Goal: Task Accomplishment & Management: Use online tool/utility

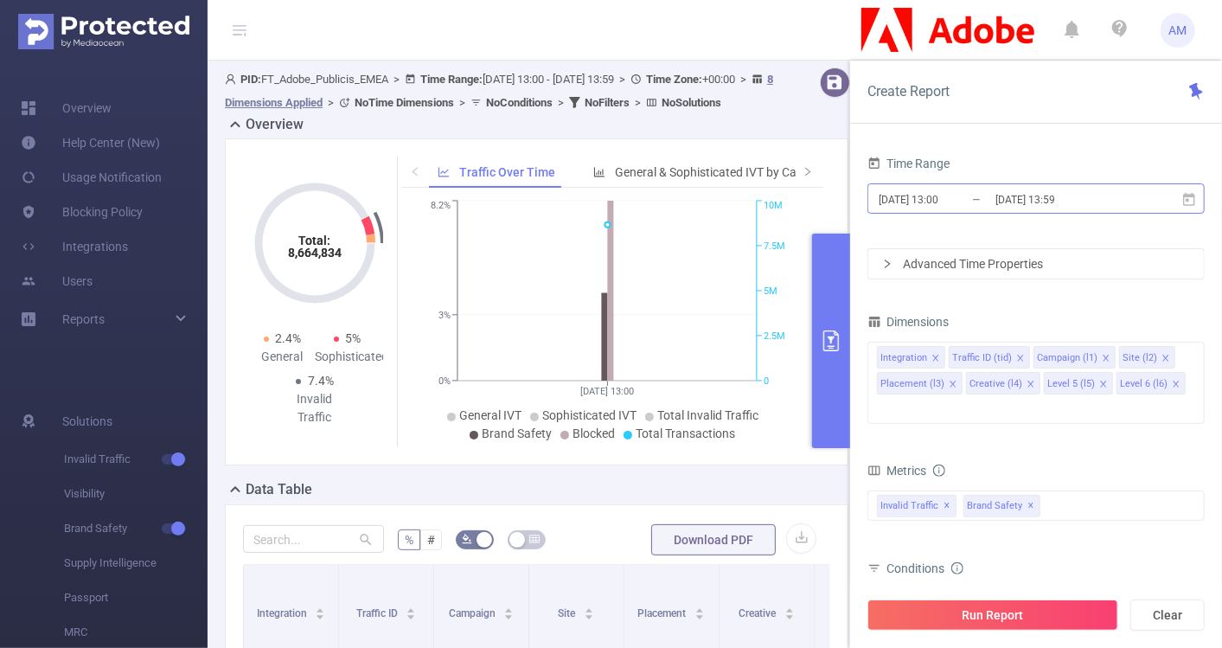
click at [934, 188] on input "2025-09-15 13:00" at bounding box center [947, 199] width 140 height 23
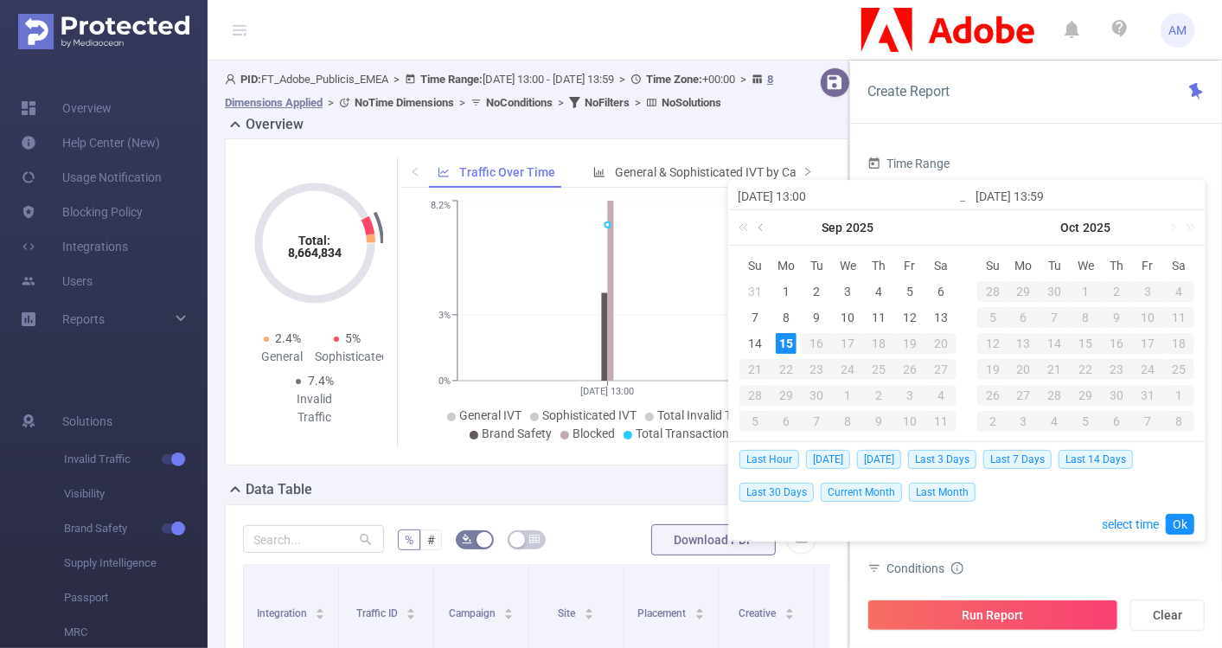
click at [765, 228] on link at bounding box center [762, 227] width 16 height 35
click at [755, 287] on div "1" at bounding box center [754, 291] width 21 height 21
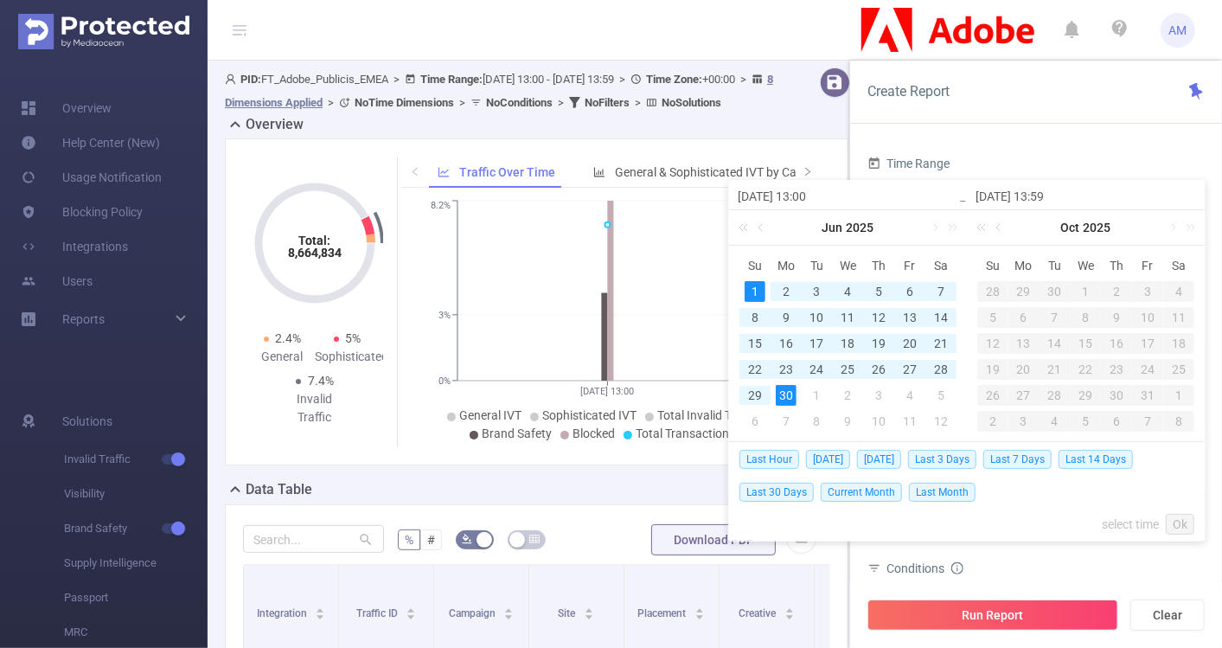
click at [781, 393] on div "30" at bounding box center [786, 395] width 21 height 21
type input "2025-06-01 13:00"
type input "2025-06-30 13:59"
type input "2025-06-01 13:00"
type input "2025-06-30 13:59"
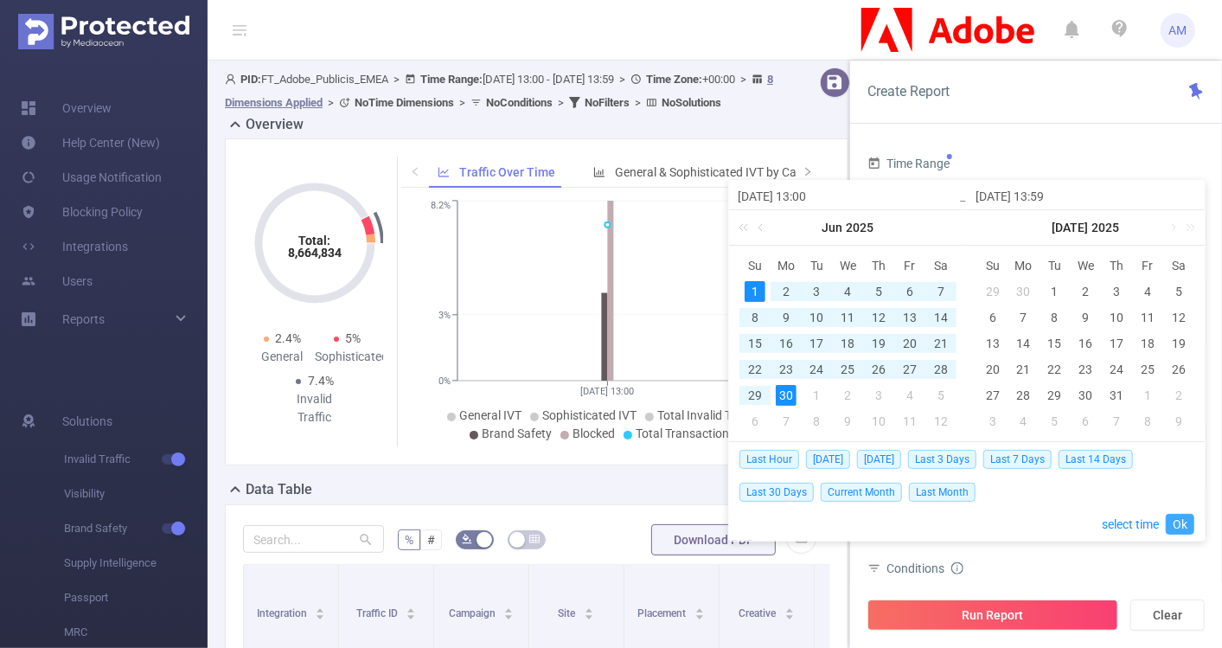
click at [1184, 521] on link "Ok" at bounding box center [1180, 524] width 29 height 21
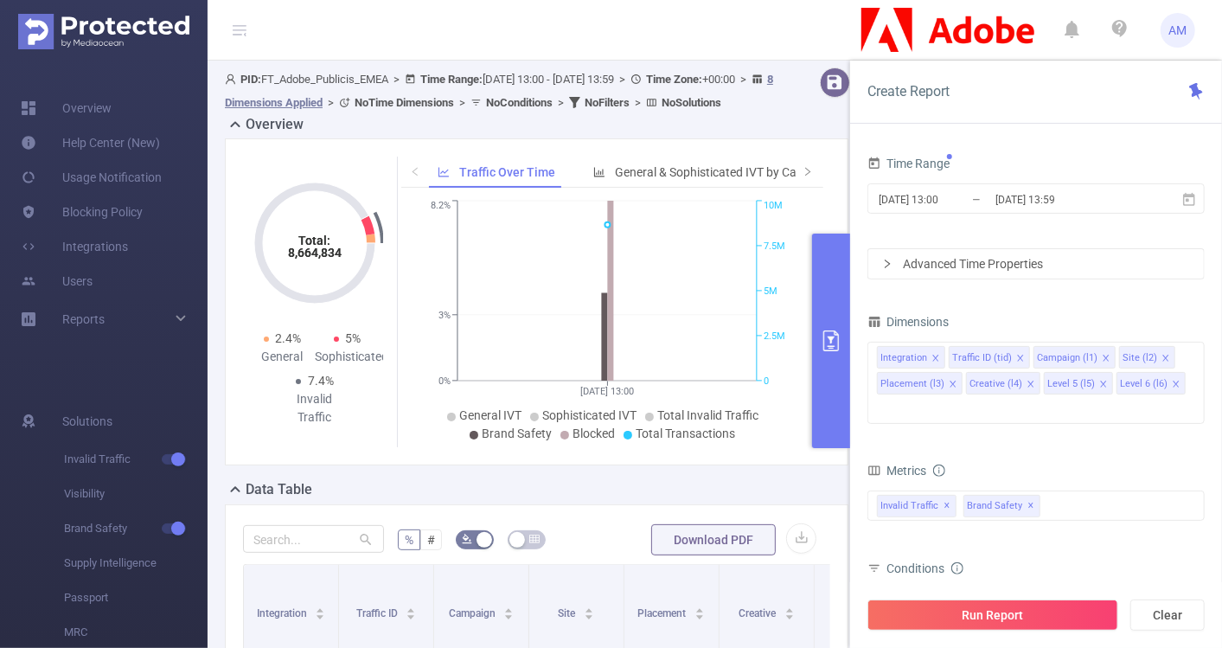
click at [897, 259] on div "Advanced Time Properties" at bounding box center [1035, 263] width 335 height 29
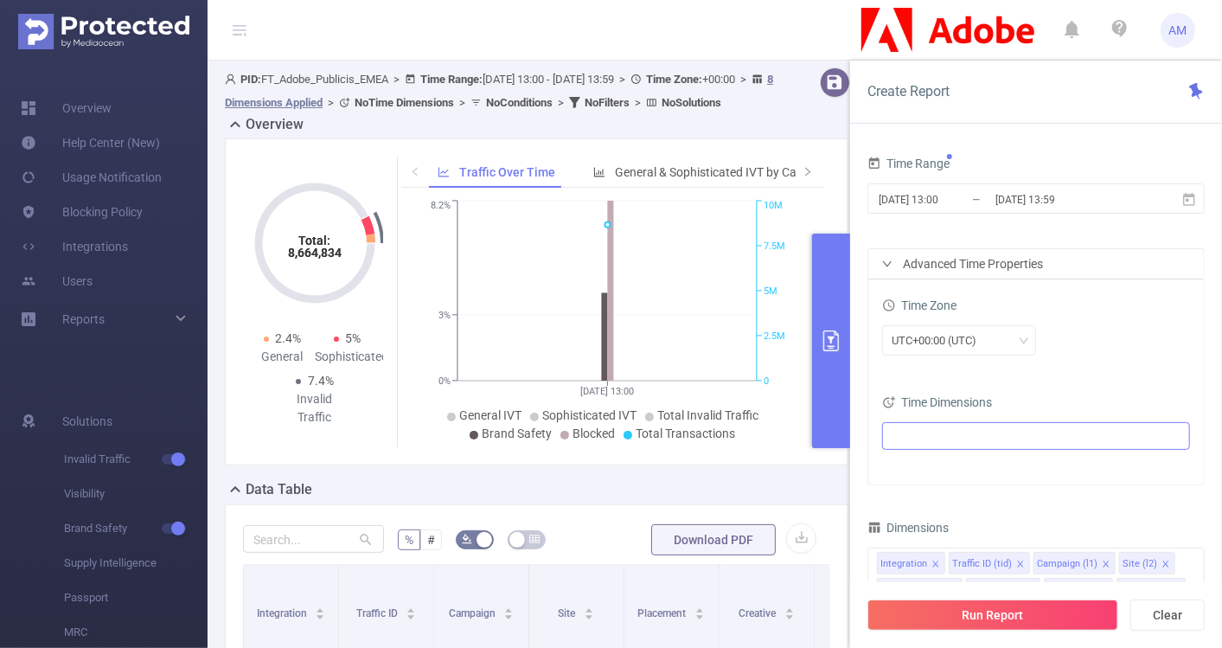
click at [931, 423] on ul at bounding box center [1029, 436] width 284 height 26
type input "mont"
click at [929, 491] on span at bounding box center [929, 496] width 14 height 14
click at [1055, 341] on div "UTC+00:00 (UTC)" at bounding box center [1036, 340] width 308 height 30
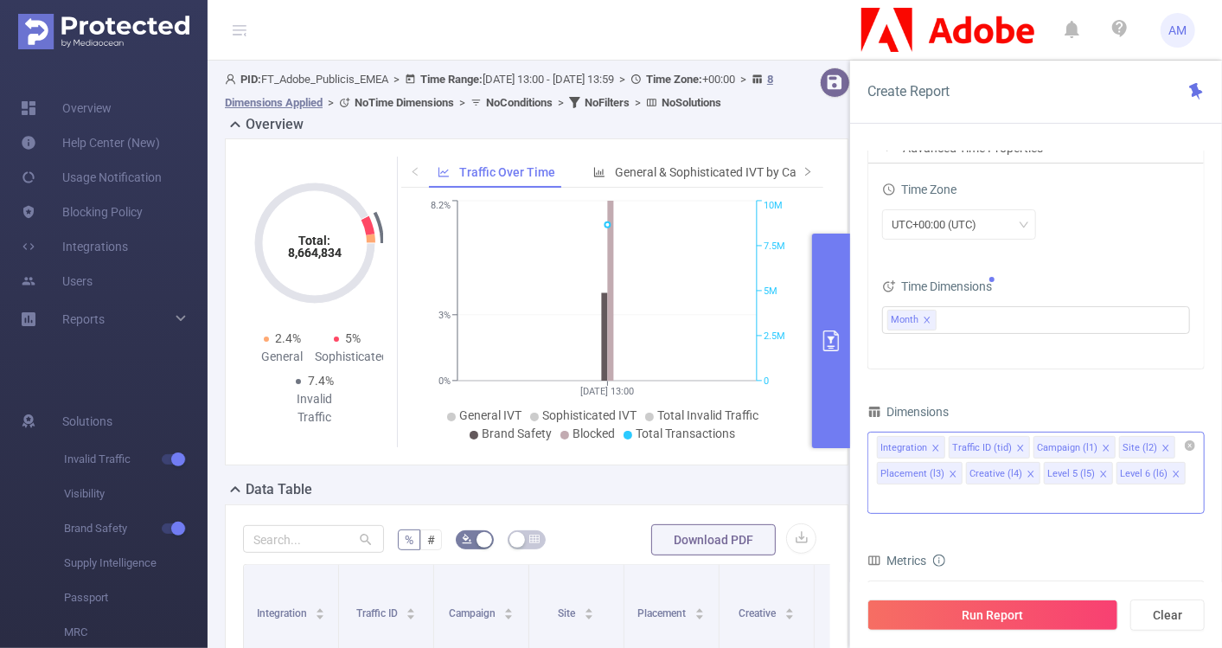
click at [934, 444] on icon "icon: close" at bounding box center [935, 448] width 9 height 9
click at [945, 444] on icon "icon: close" at bounding box center [948, 448] width 9 height 9
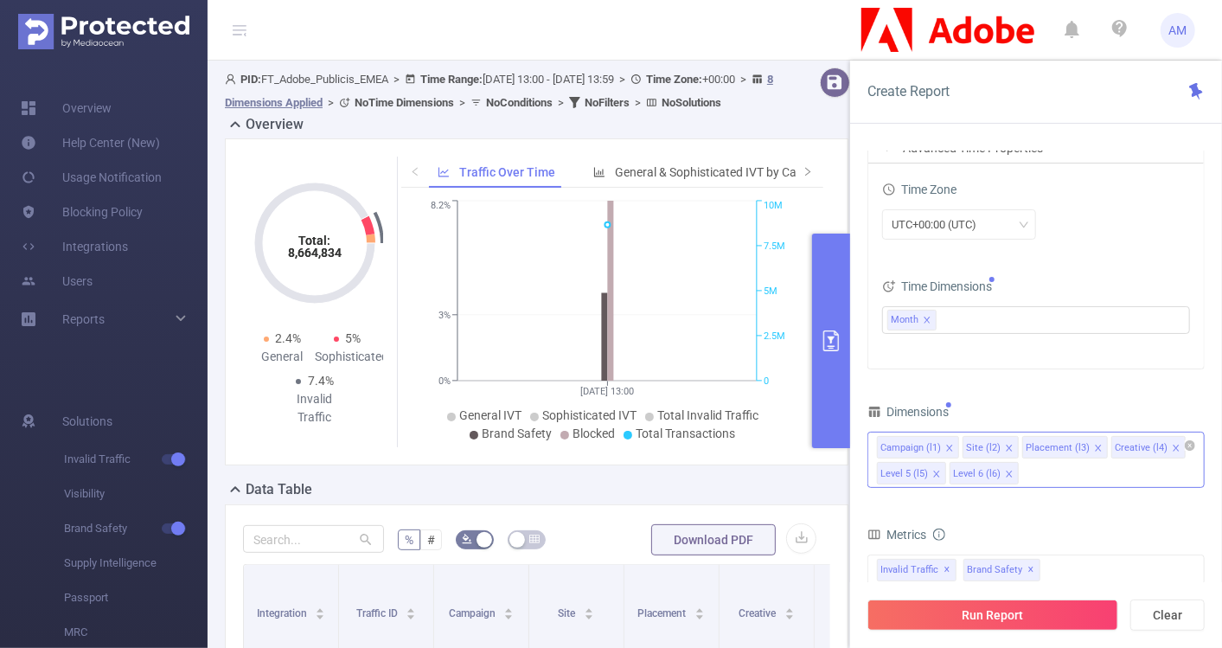
click at [1094, 444] on icon "icon: close" at bounding box center [1098, 448] width 9 height 9
click at [1072, 448] on div "Creative (l4)" at bounding box center [1051, 448] width 53 height 22
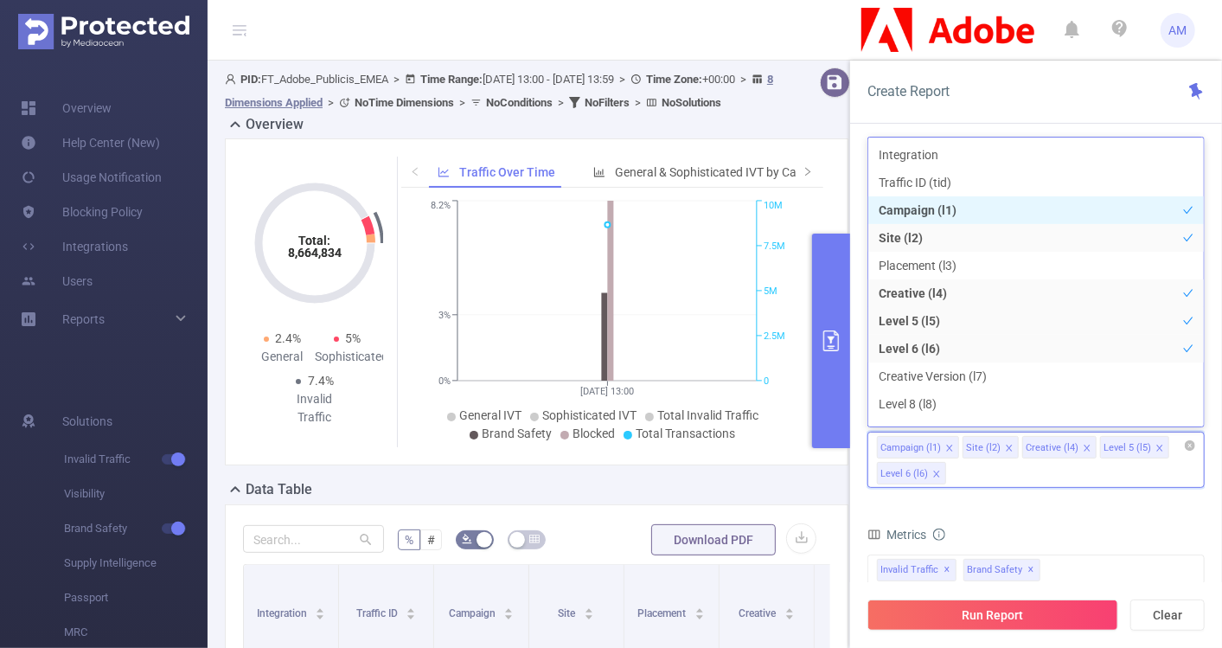
click at [1074, 445] on li "Creative (l4)" at bounding box center [1059, 447] width 74 height 22
click at [1083, 444] on icon "icon: close" at bounding box center [1087, 448] width 9 height 9
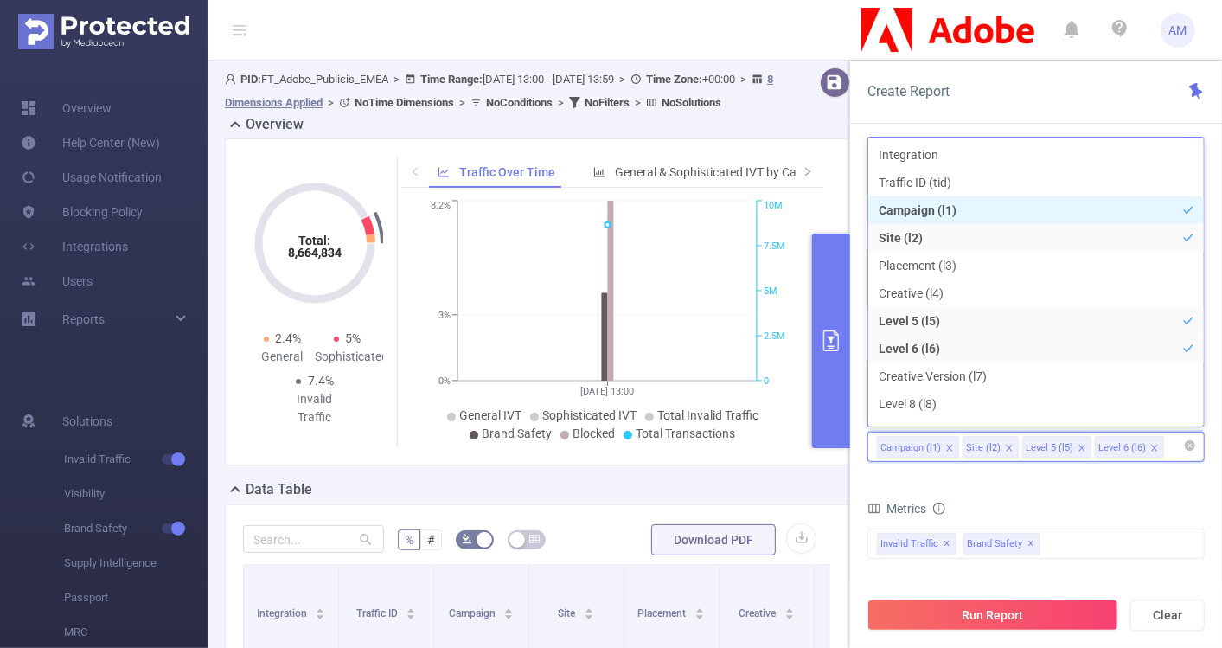
click at [1077, 444] on icon "icon: close" at bounding box center [1081, 448] width 9 height 9
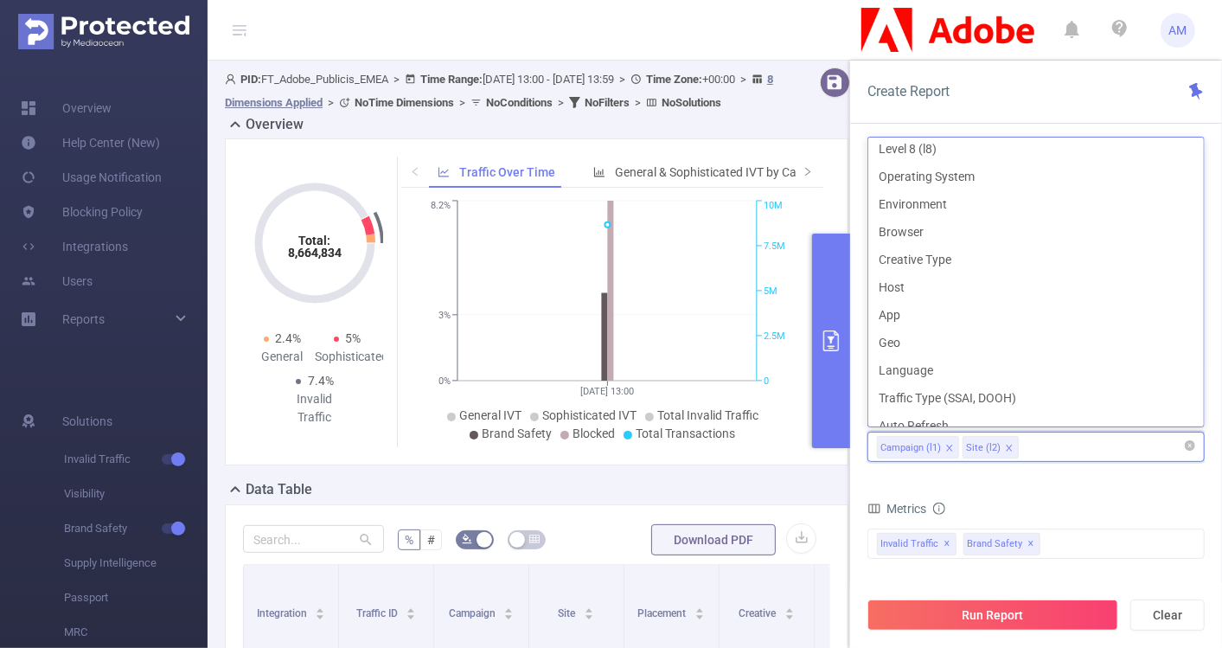
scroll to position [257, 0]
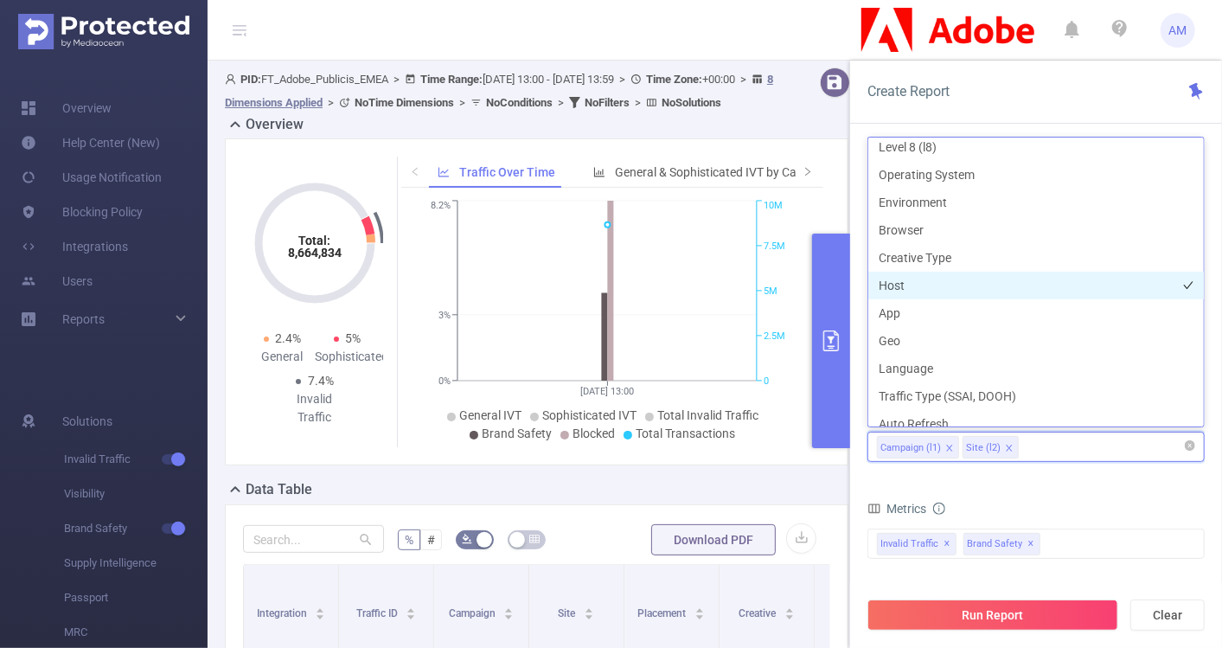
click at [932, 281] on li "Host" at bounding box center [1035, 285] width 335 height 28
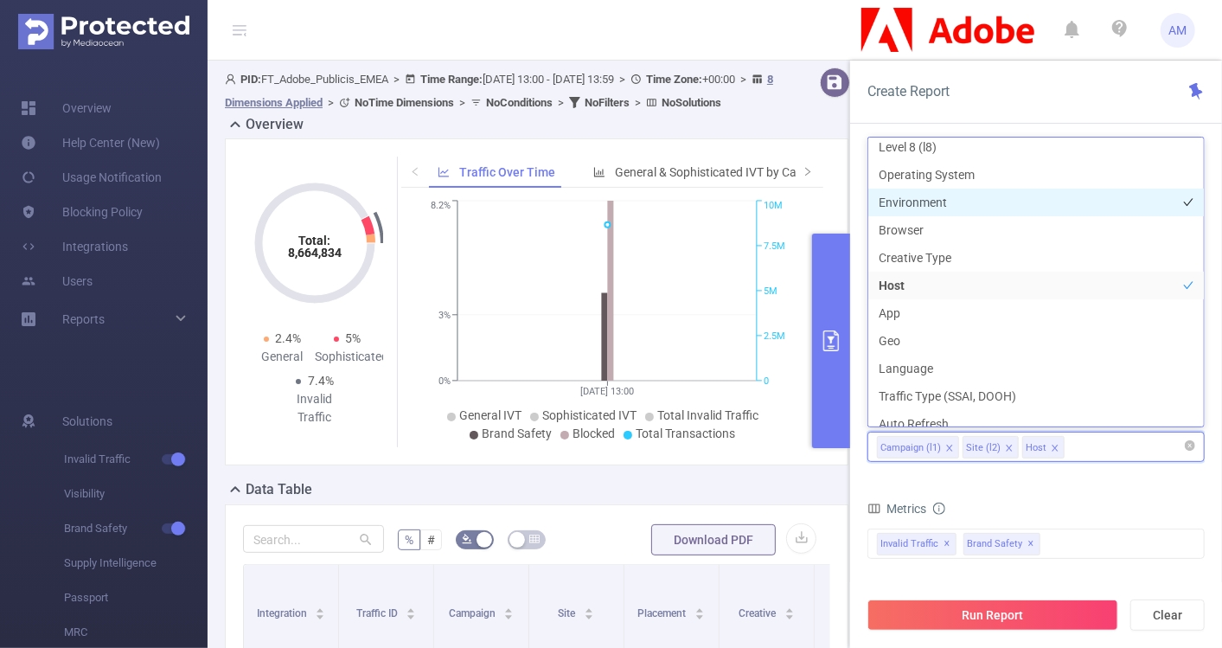
click at [935, 200] on li "Environment" at bounding box center [1035, 202] width 335 height 28
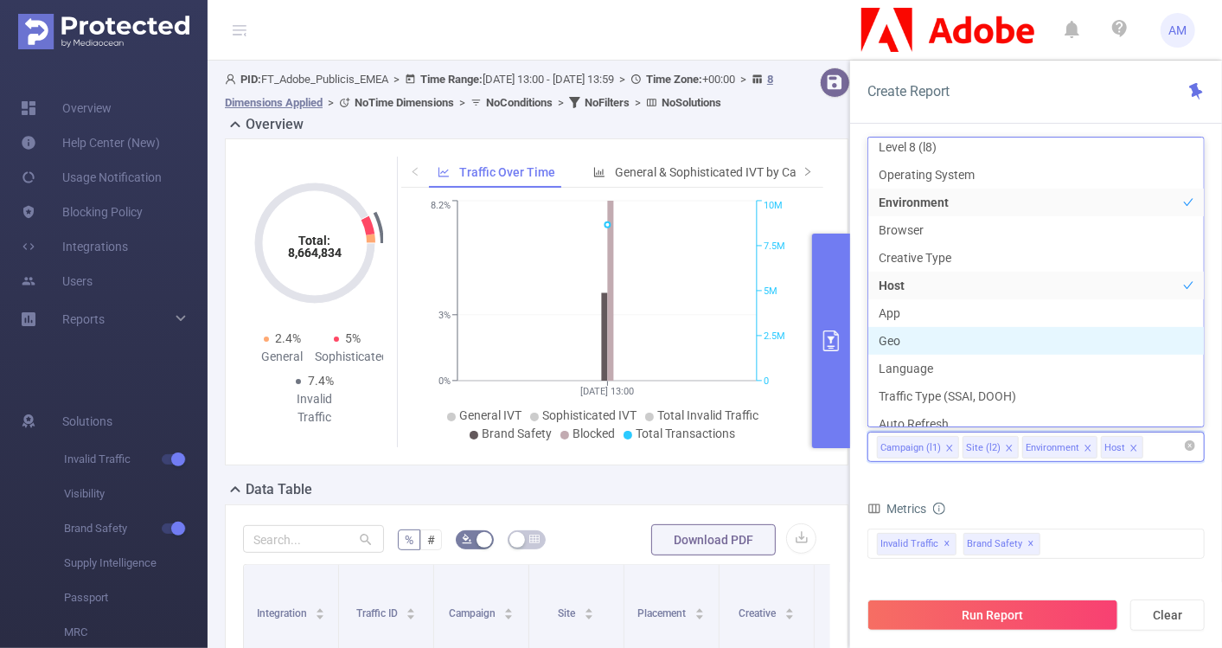
scroll to position [266, 0]
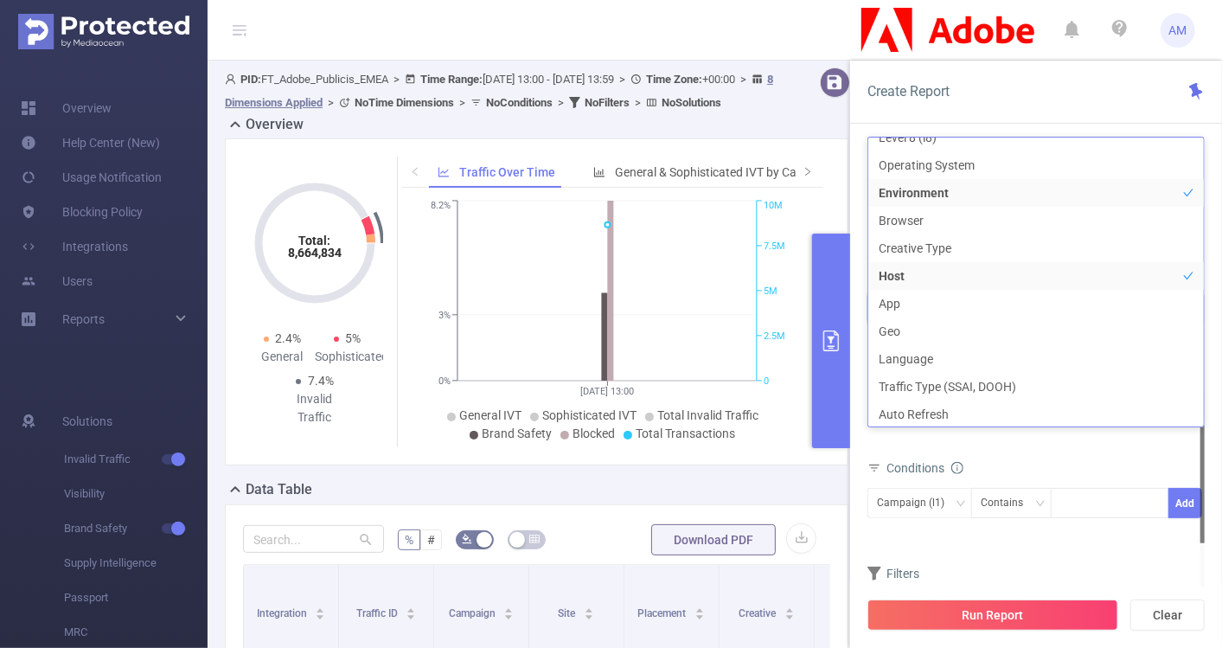
click at [1032, 451] on div "Metrics Total General IVT Data Centers Disclosed Bots Known Crawlers Irregular …" at bounding box center [1035, 406] width 337 height 97
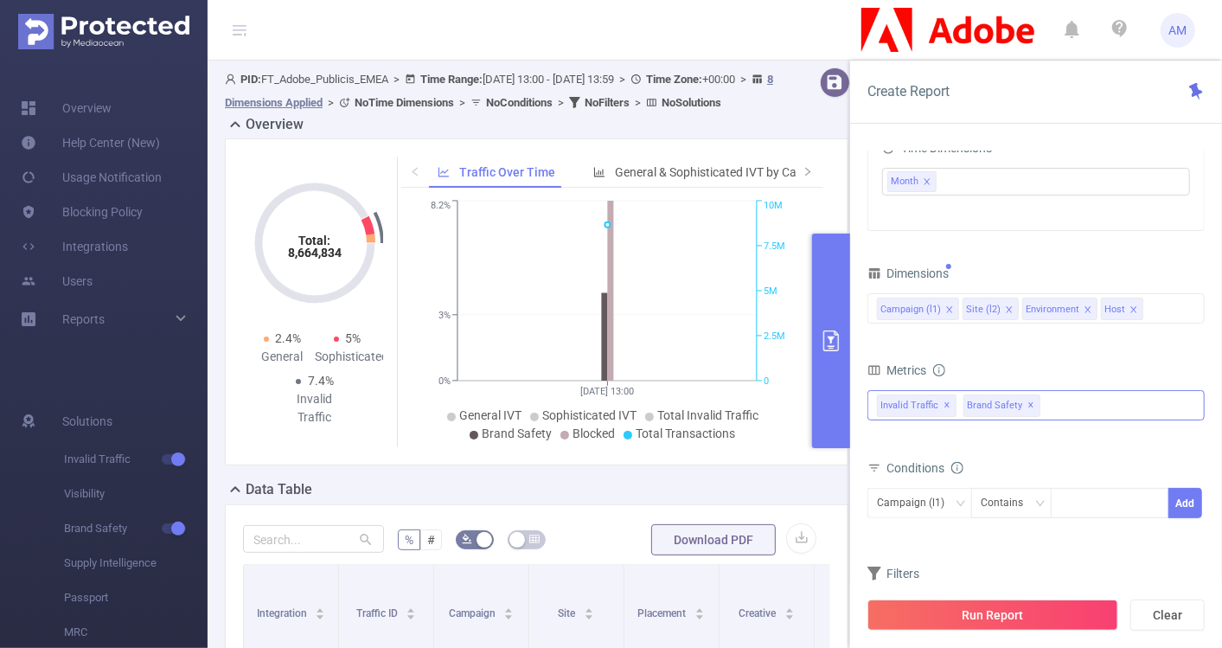
click at [1032, 397] on span "Brand Safety ✕" at bounding box center [1001, 405] width 77 height 22
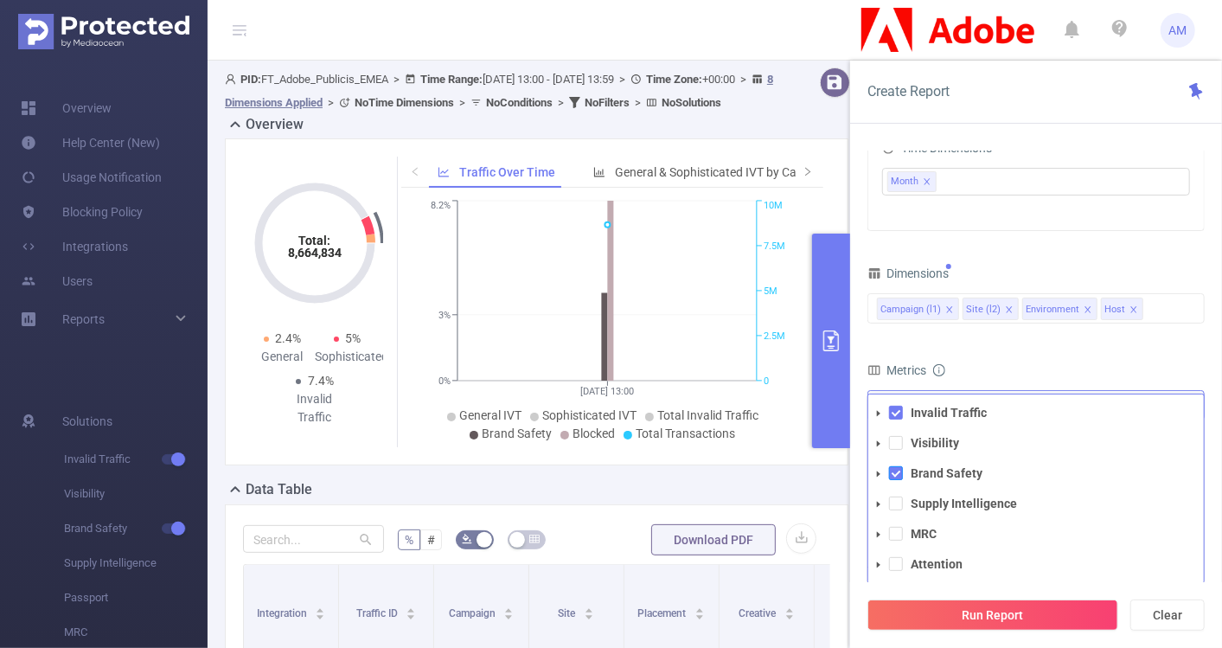
click at [894, 469] on span at bounding box center [896, 473] width 14 height 14
click at [1202, 363] on div at bounding box center [1202, 419] width 4 height 247
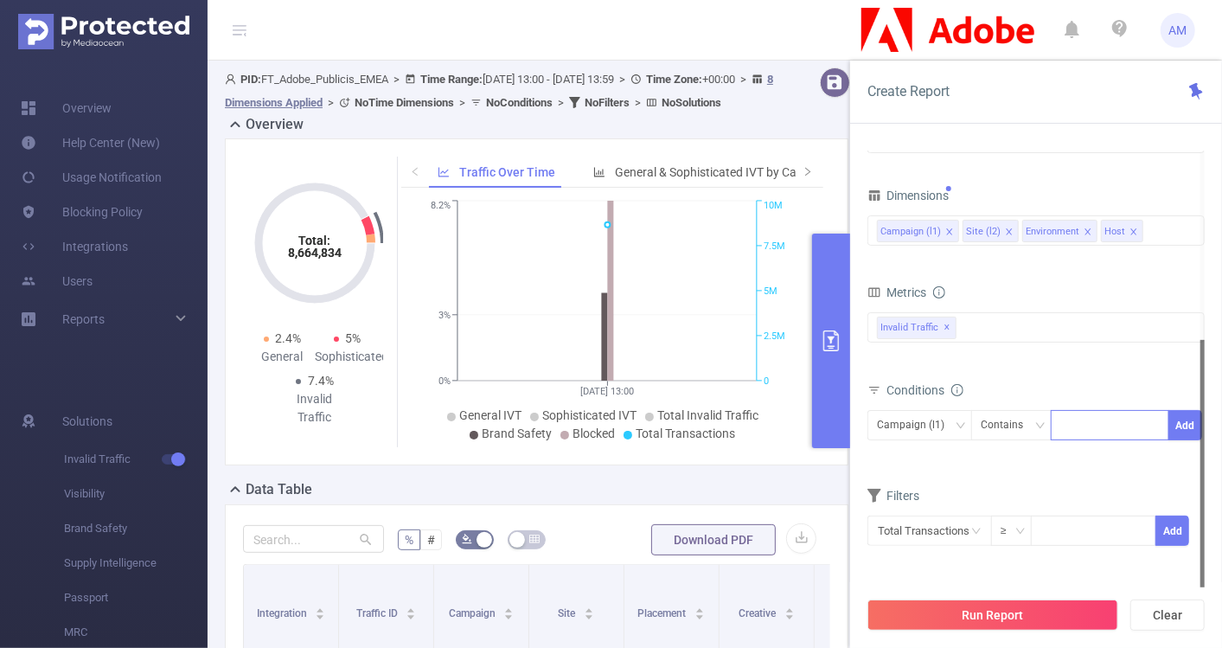
click at [1096, 422] on div at bounding box center [1109, 425] width 99 height 29
paste input
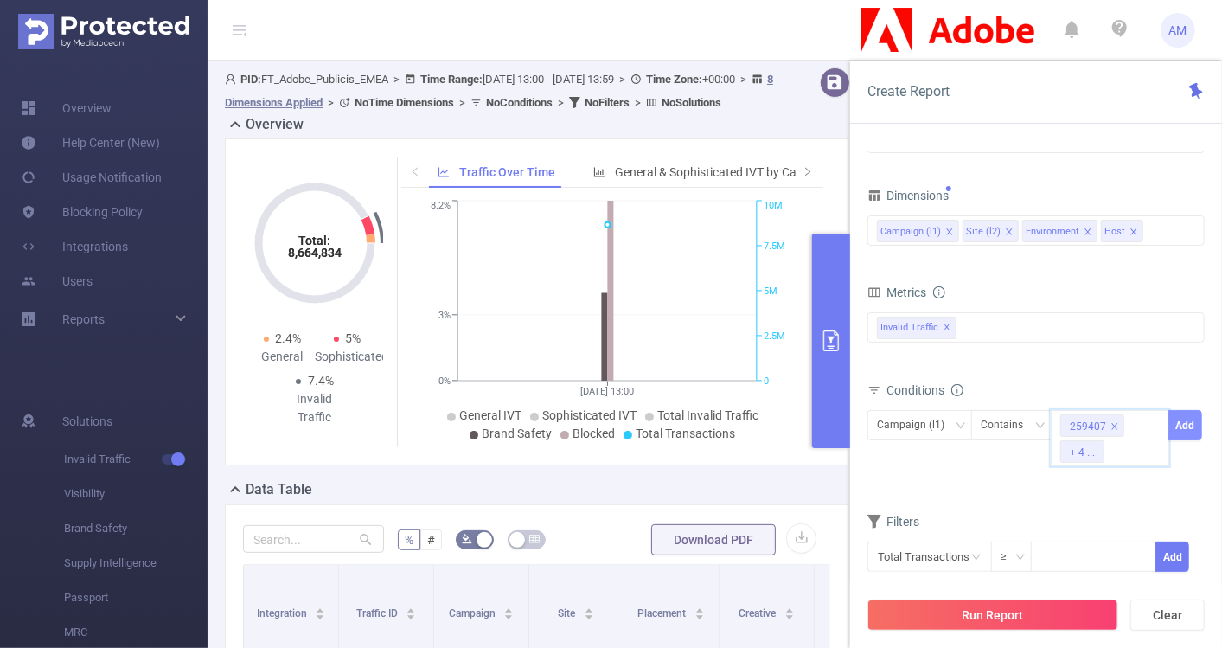
click at [1190, 413] on button "Add" at bounding box center [1185, 425] width 34 height 30
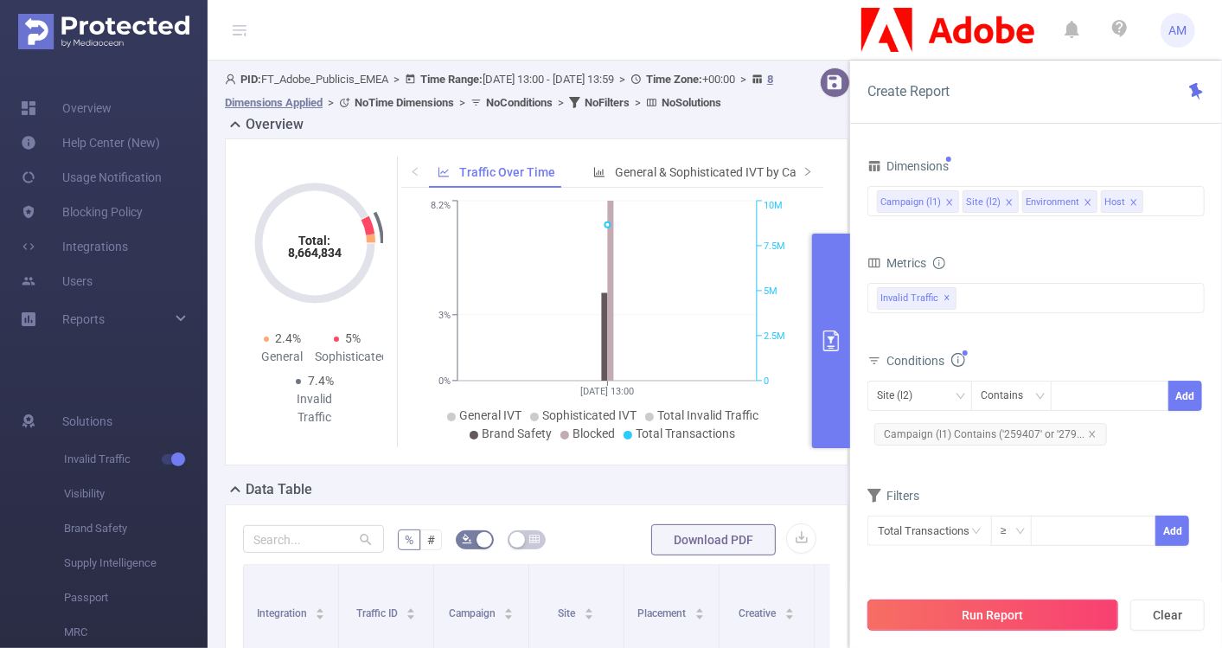
click at [976, 608] on button "Run Report" at bounding box center [992, 614] width 251 height 31
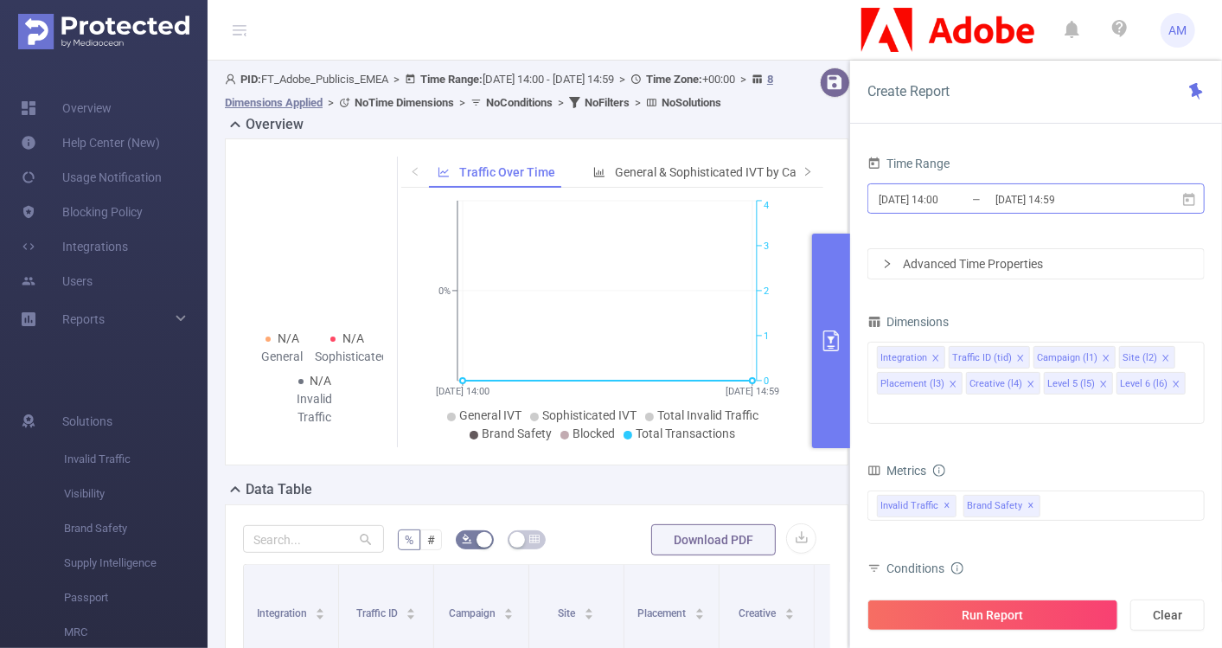
click at [942, 202] on input "[DATE] 14:00" at bounding box center [947, 199] width 140 height 23
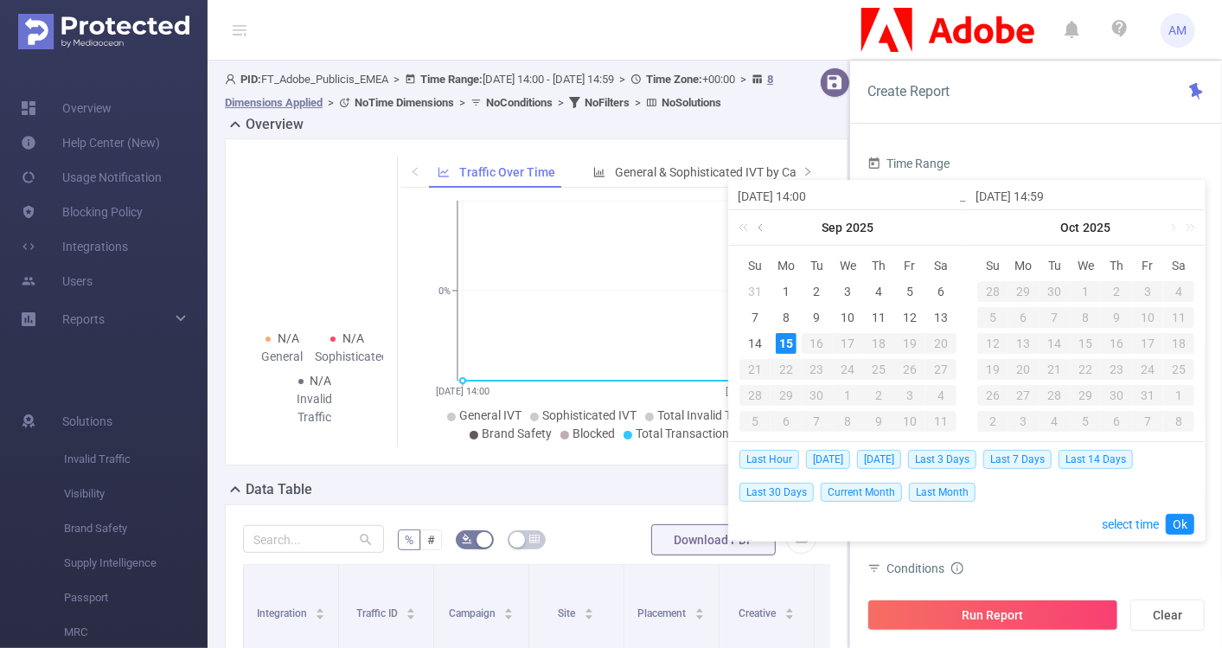
click at [766, 228] on link at bounding box center [762, 227] width 16 height 35
click at [934, 224] on link at bounding box center [934, 227] width 16 height 35
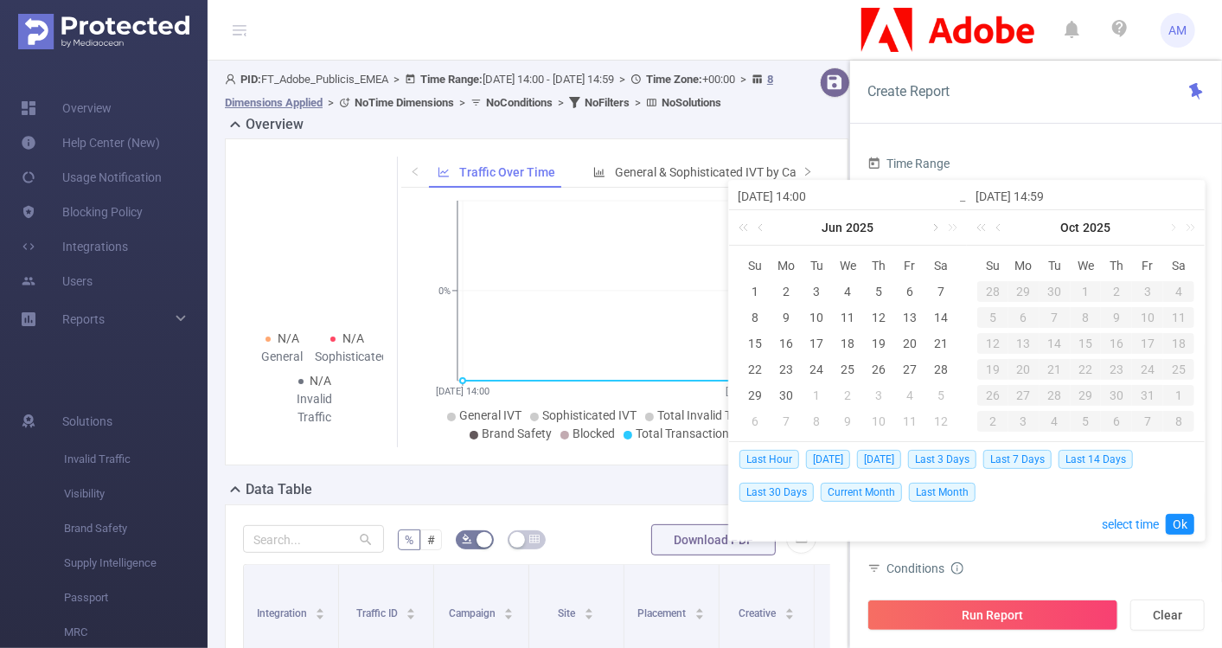
click at [931, 220] on link at bounding box center [934, 227] width 16 height 35
click at [808, 282] on div "1" at bounding box center [817, 291] width 21 height 21
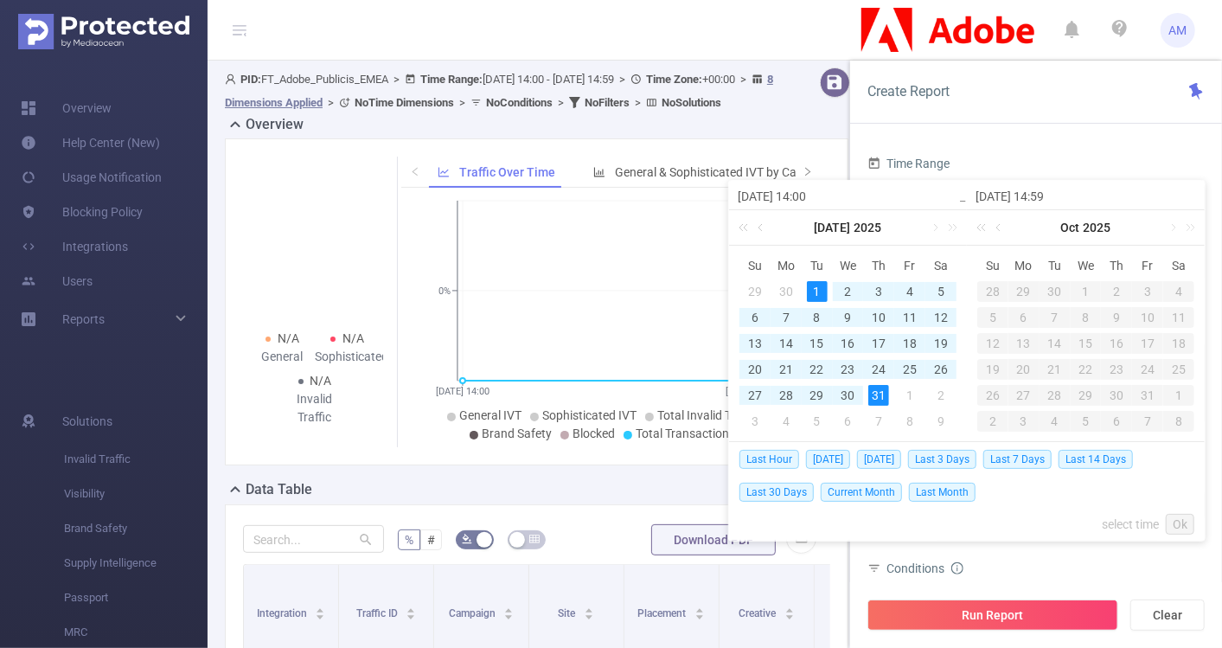
click at [871, 394] on div "31" at bounding box center [878, 395] width 21 height 21
type input "2025-07-01 14:00"
type input "2025-07-31 14:59"
type input "2025-07-01 14:00"
type input "2025-07-31 14:59"
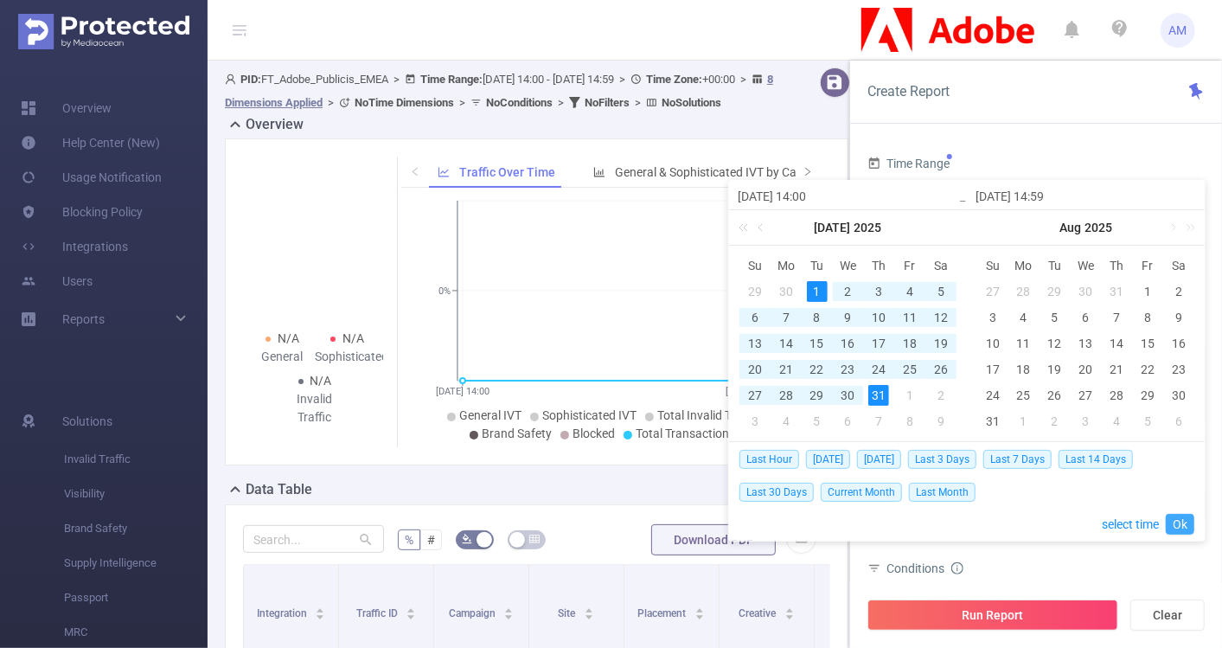
click at [1193, 524] on link "Ok" at bounding box center [1180, 524] width 29 height 21
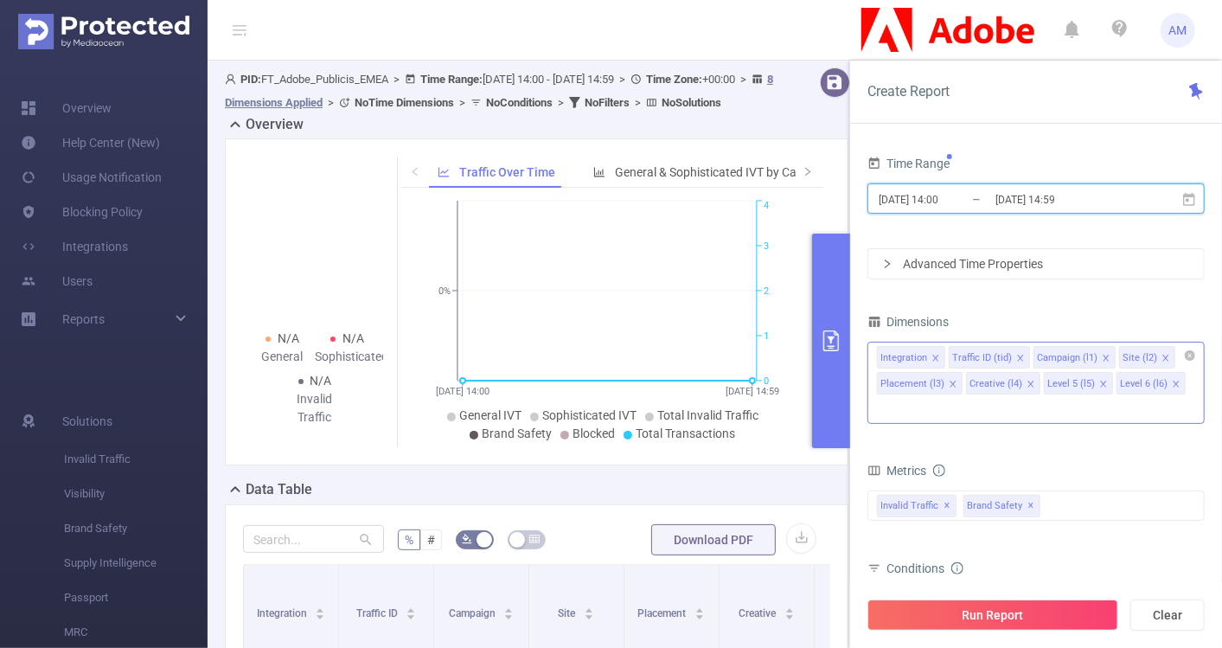
click at [931, 354] on icon "icon: close" at bounding box center [935, 358] width 9 height 9
click at [944, 355] on icon "icon: close" at bounding box center [948, 358] width 9 height 9
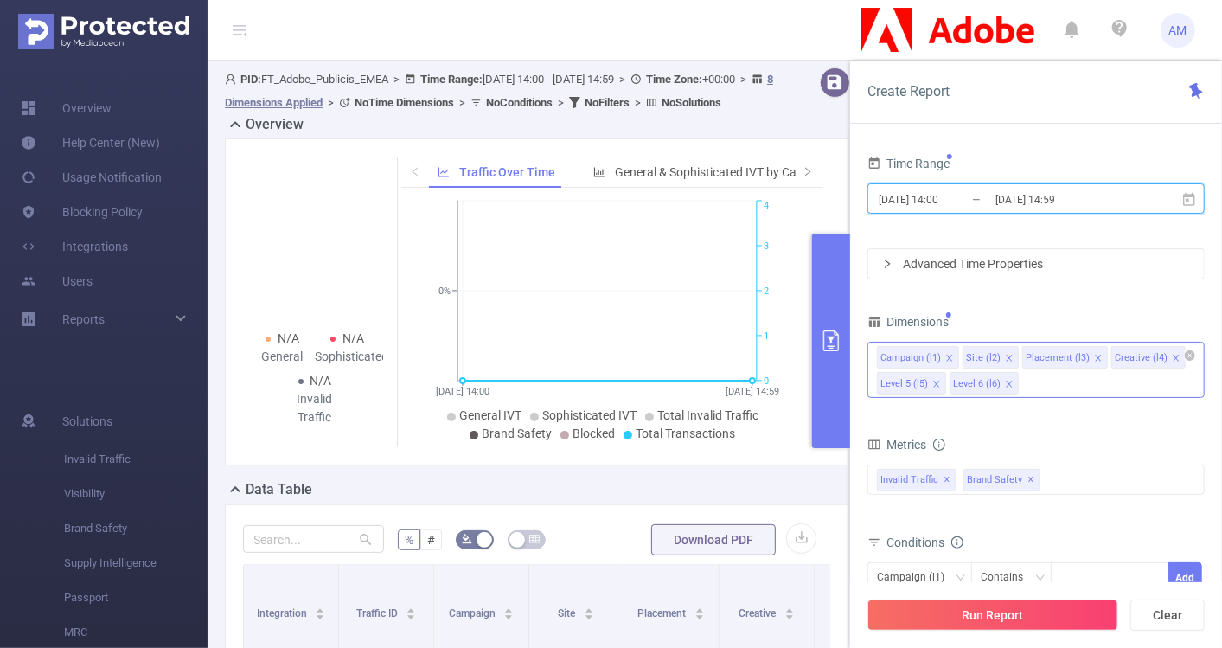
click at [1094, 357] on icon "icon: close" at bounding box center [1098, 358] width 9 height 9
click at [1083, 355] on icon "icon: close" at bounding box center [1087, 358] width 9 height 9
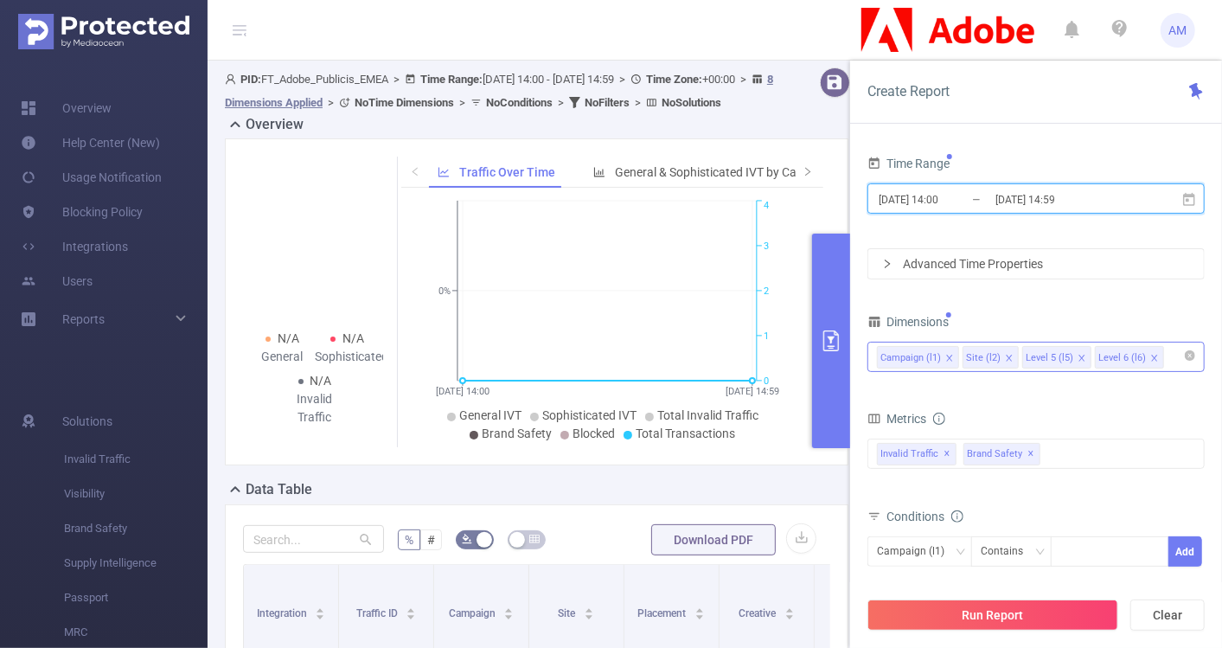
click at [1078, 355] on icon "icon: close" at bounding box center [1081, 358] width 6 height 6
click at [1077, 355] on icon "icon: close" at bounding box center [1081, 358] width 9 height 9
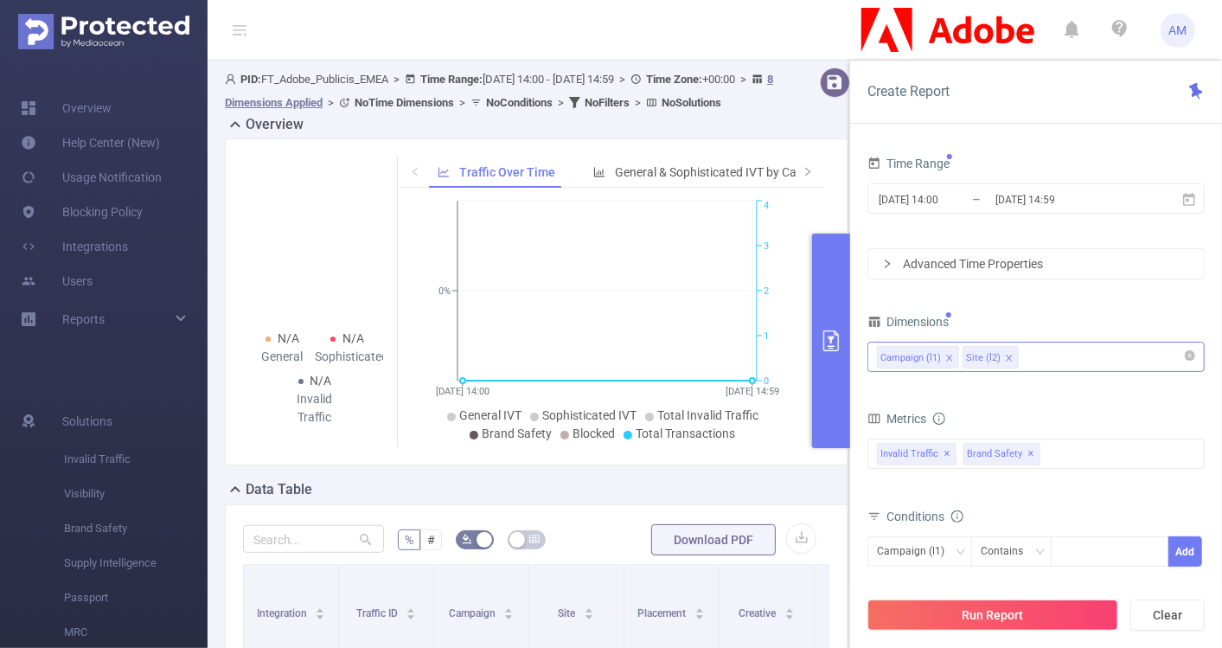
click at [1070, 355] on div "Campaign (l1) Site (l2)" at bounding box center [1036, 356] width 318 height 29
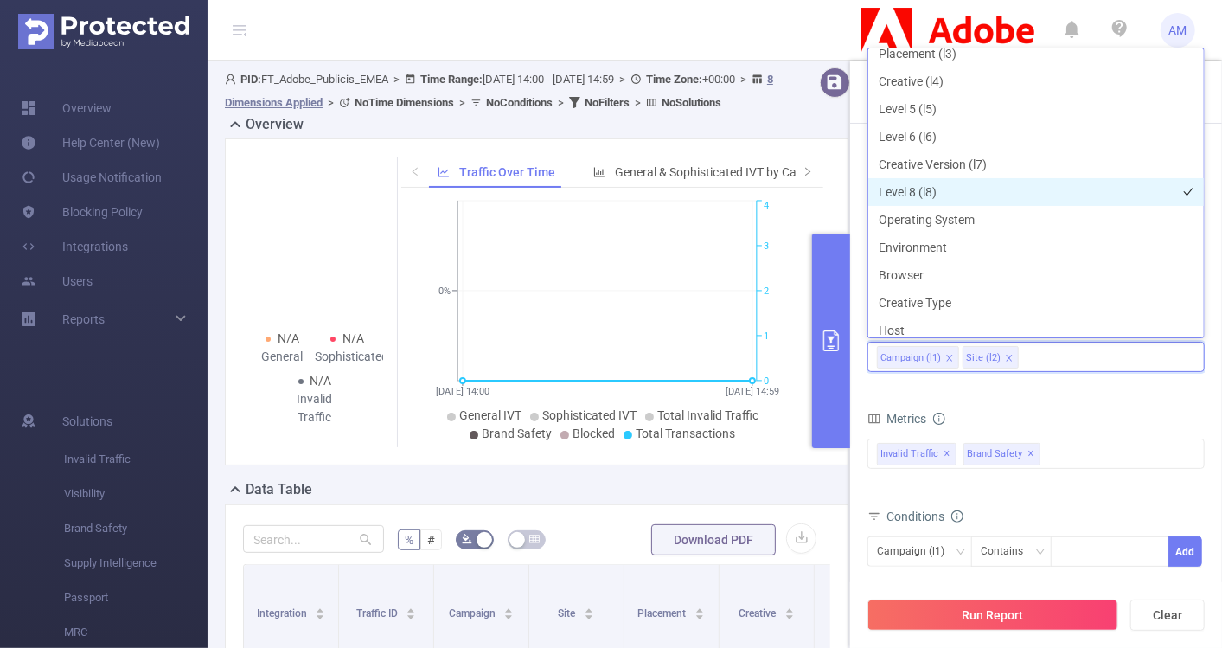
scroll to position [127, 0]
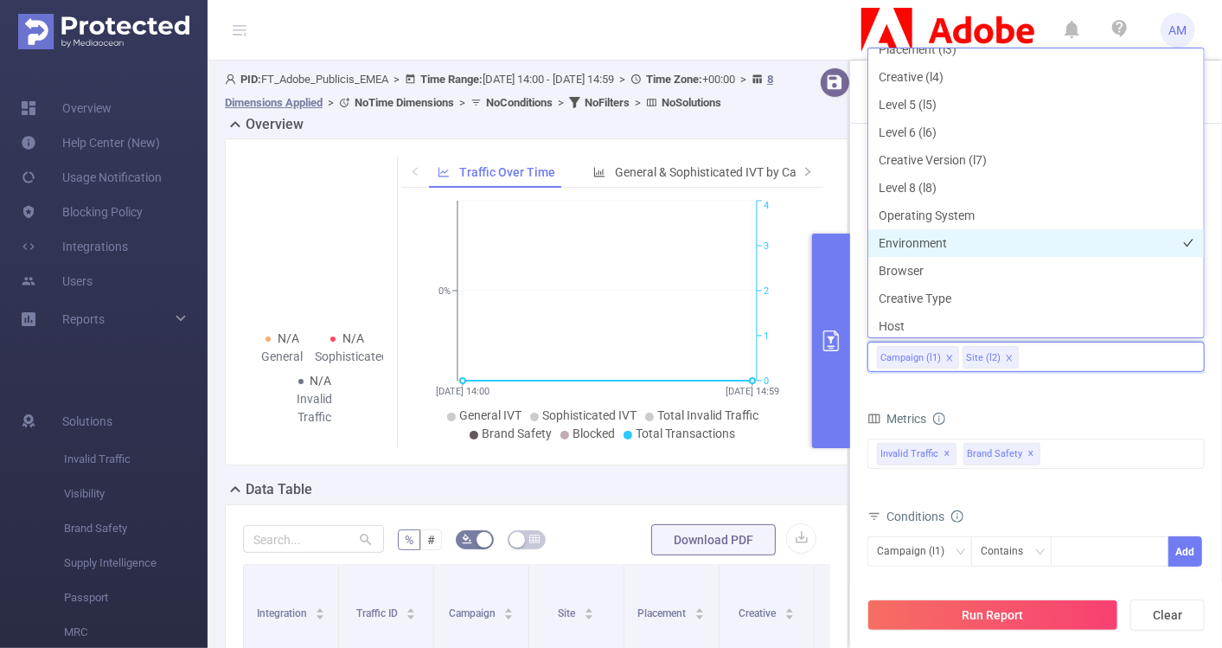
click at [964, 242] on li "Environment" at bounding box center [1035, 243] width 335 height 28
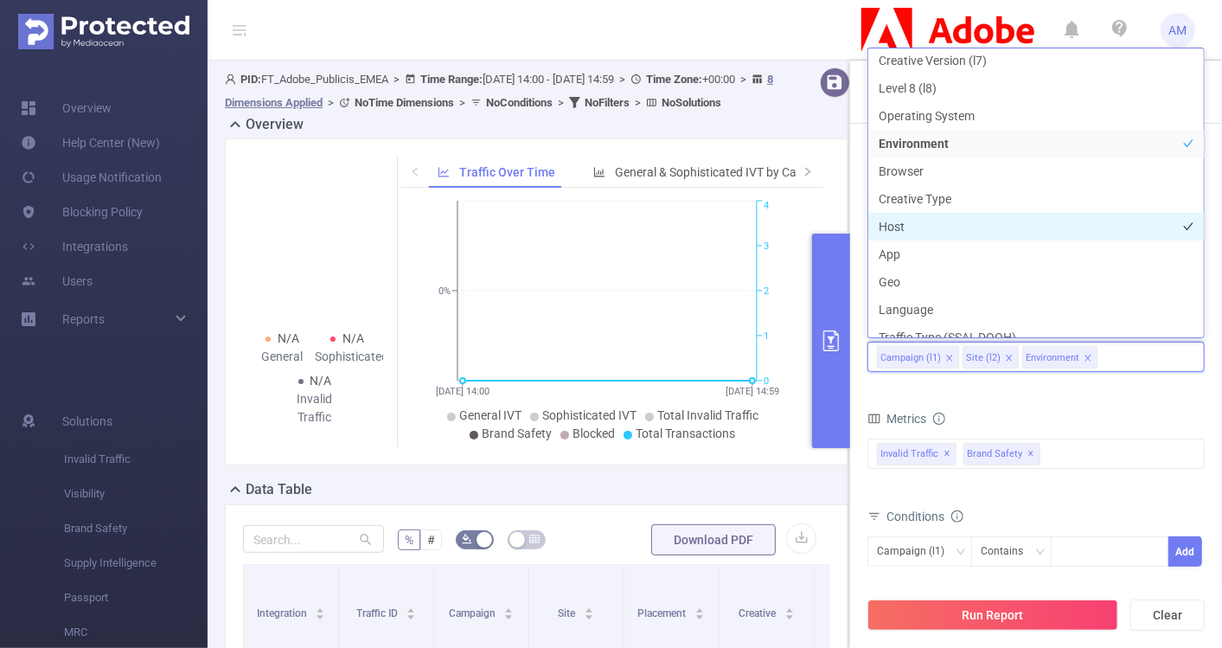
click at [955, 227] on li "Host" at bounding box center [1035, 227] width 335 height 28
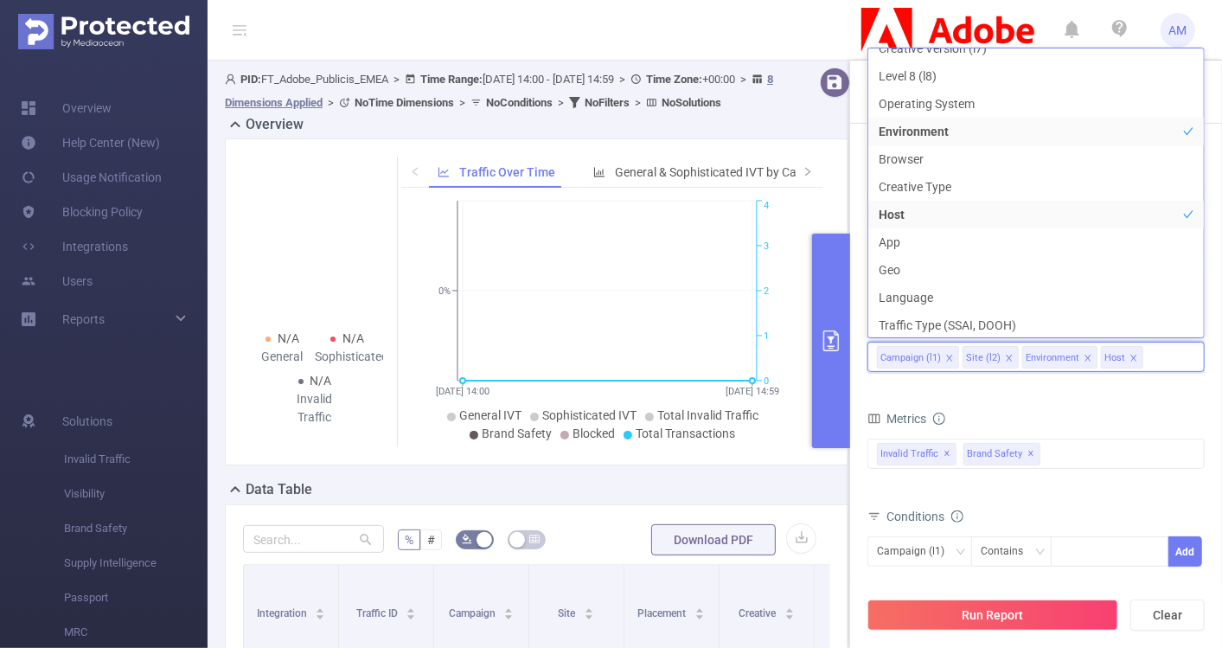
click at [1055, 386] on form "Dimensions Campaign (l1) Site (l2) Environment Host Metrics Total General IVT D…" at bounding box center [1035, 502] width 337 height 385
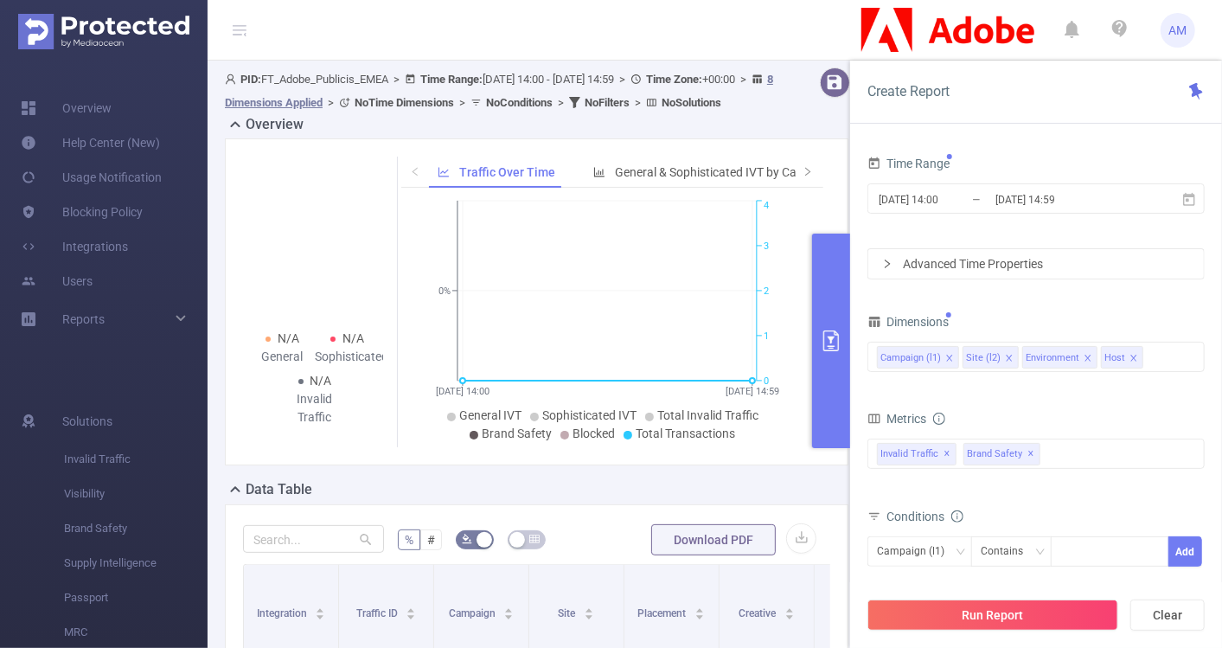
click at [877, 261] on div "Advanced Time Properties" at bounding box center [1035, 263] width 335 height 29
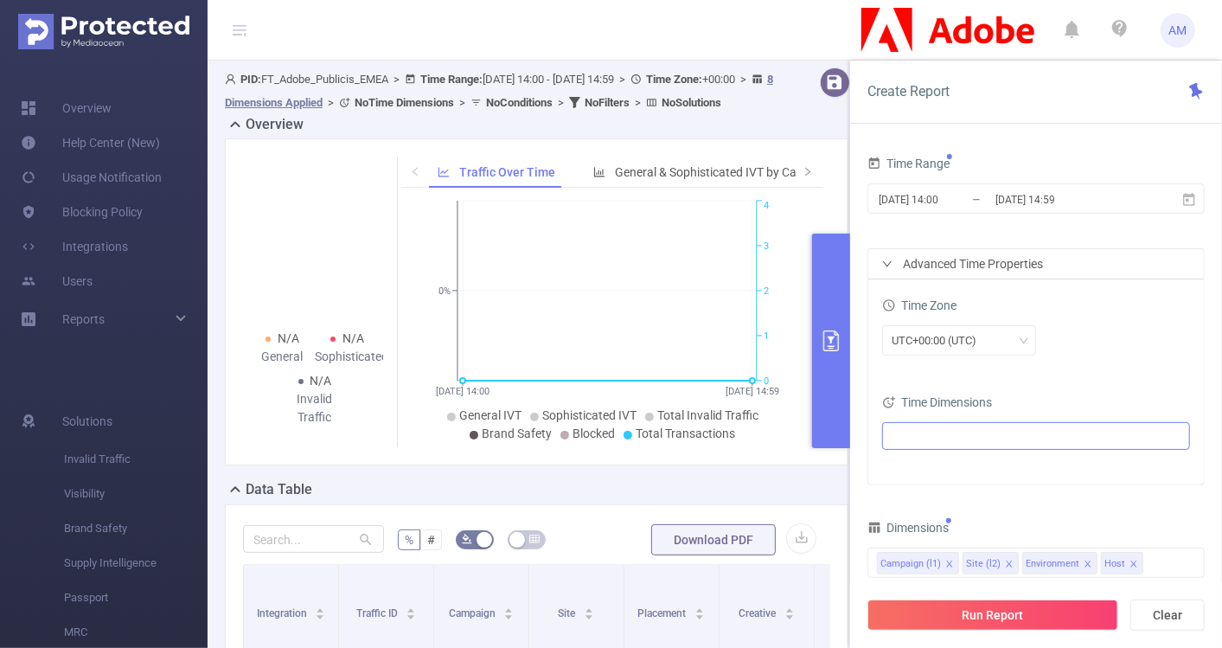
click at [934, 426] on ul at bounding box center [1029, 436] width 284 height 26
type input "mon"
click at [932, 491] on span at bounding box center [929, 496] width 14 height 14
click at [1075, 351] on div "UTC+00:00 (UTC)" at bounding box center [1036, 340] width 308 height 30
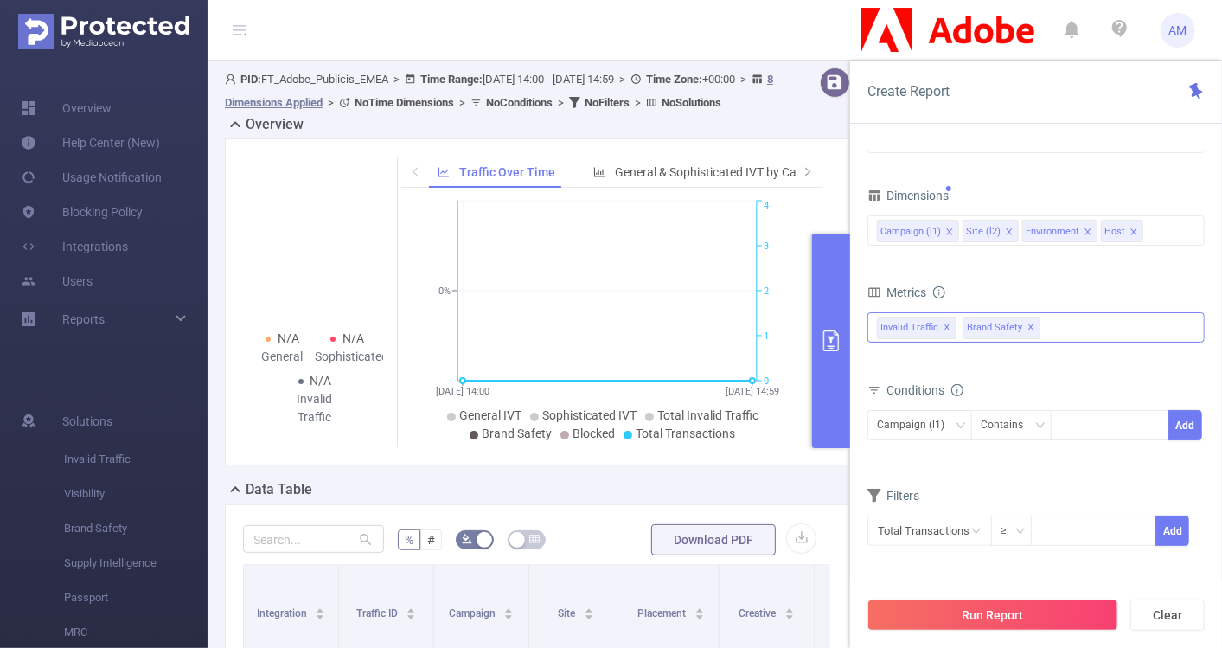
click at [1028, 322] on span "✕" at bounding box center [1031, 327] width 7 height 21
click at [1082, 419] on div at bounding box center [1109, 425] width 99 height 29
paste input
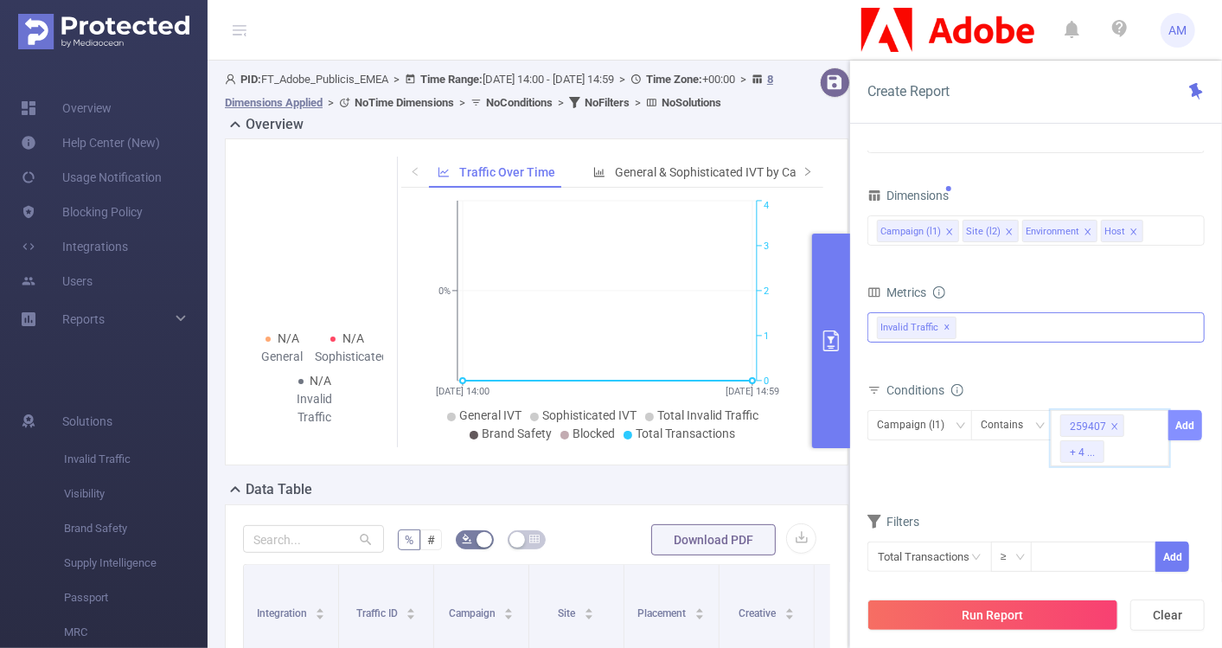
click at [1185, 430] on button "Add" at bounding box center [1185, 425] width 34 height 30
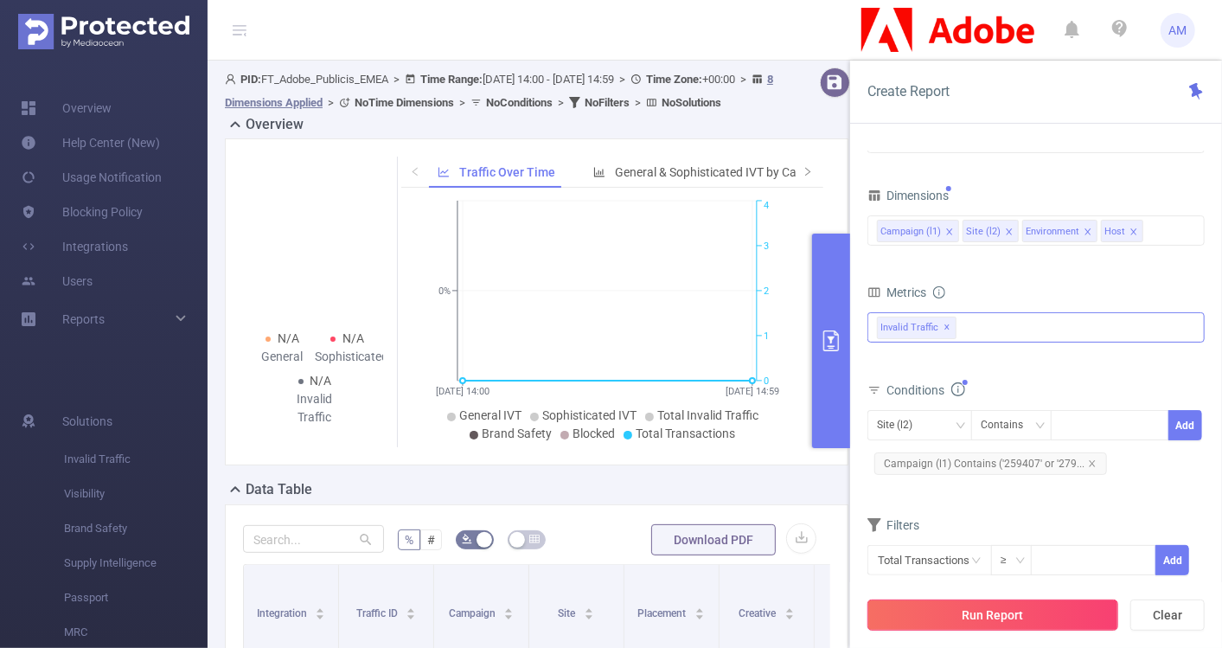
click at [934, 611] on button "Run Report" at bounding box center [992, 614] width 251 height 31
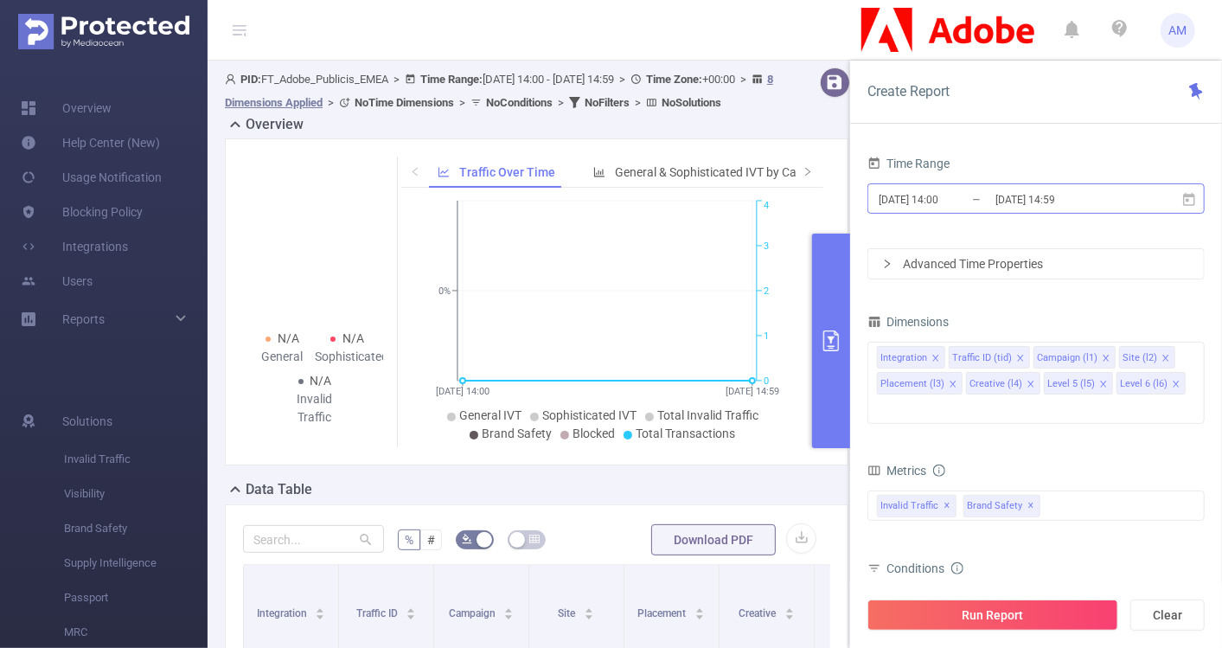
click at [935, 201] on input "[DATE] 14:00" at bounding box center [947, 199] width 140 height 23
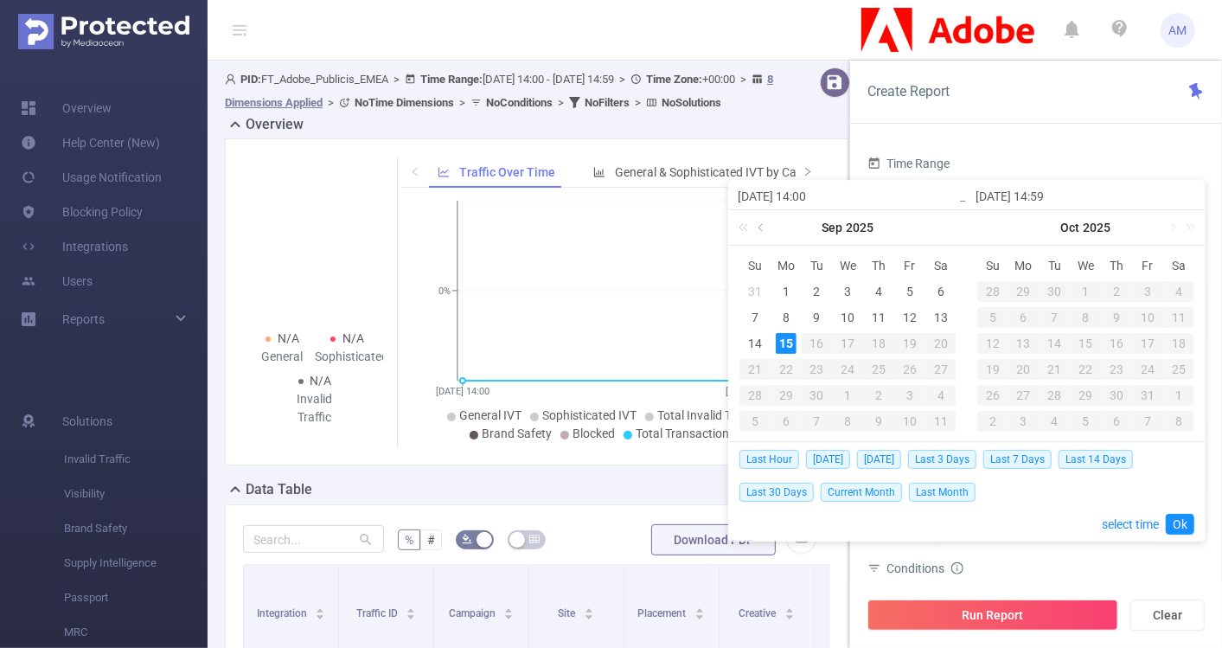
click at [762, 227] on link at bounding box center [762, 227] width 16 height 35
click at [751, 291] on div "1" at bounding box center [754, 291] width 21 height 21
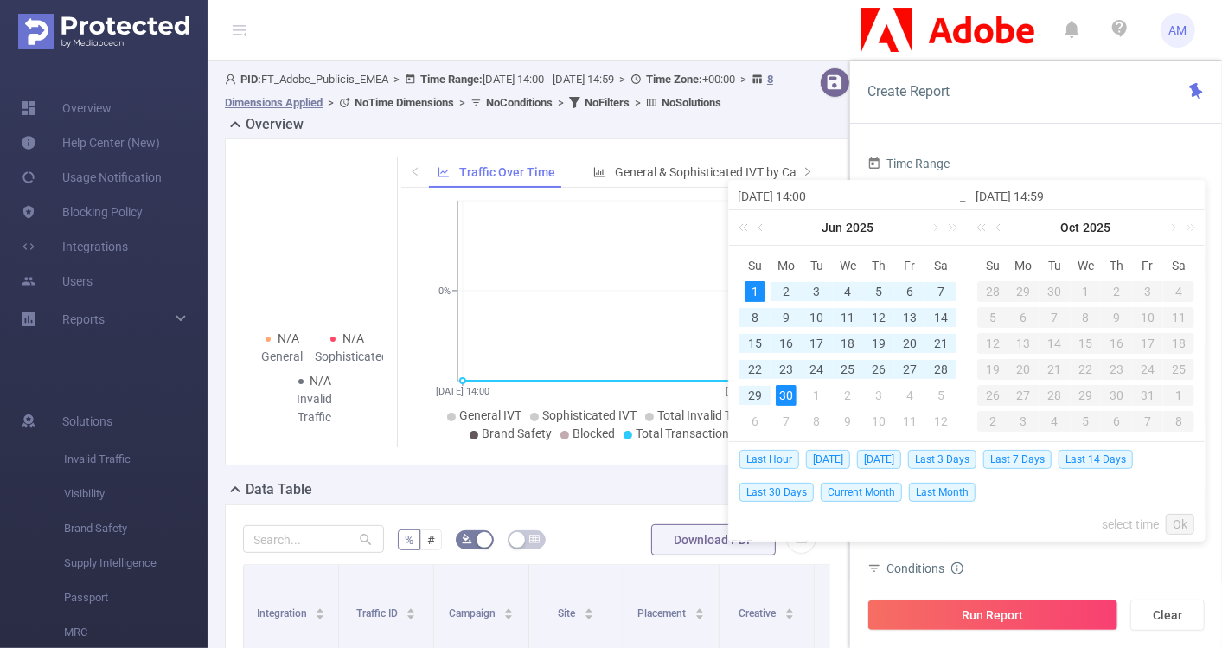
click at [782, 392] on div "30" at bounding box center [786, 395] width 21 height 21
type input "[DATE] 14:00"
type input "[DATE] 14:59"
type input "[DATE] 14:00"
type input "[DATE] 14:59"
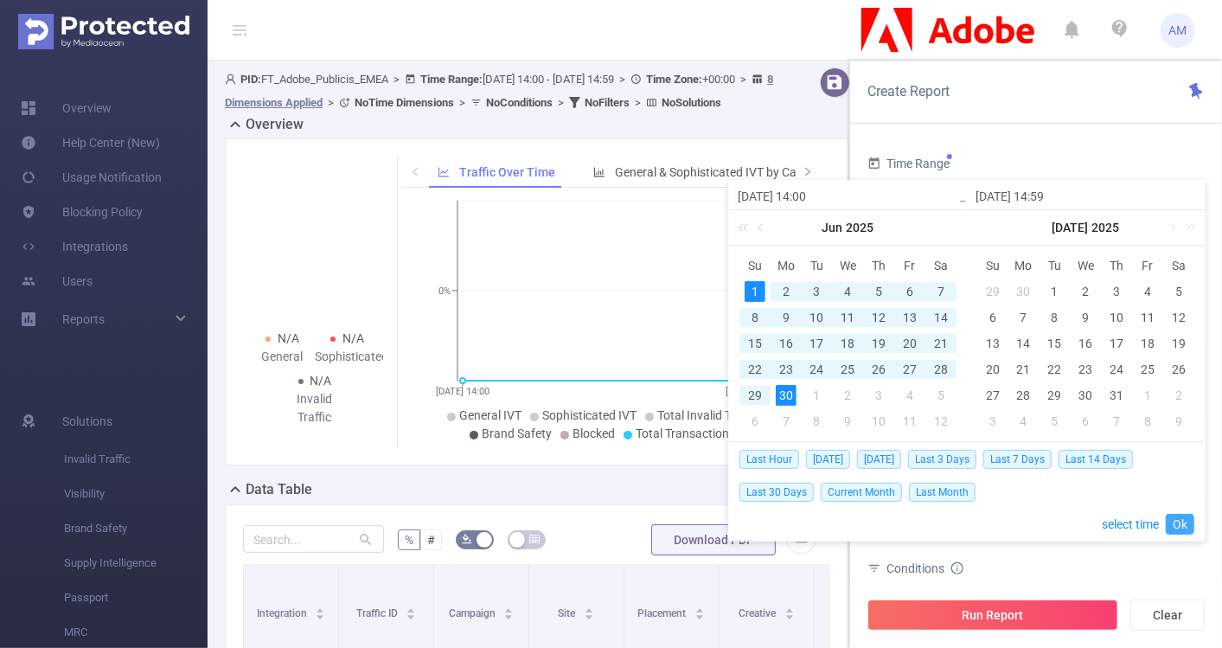
click at [1180, 519] on link "Ok" at bounding box center [1180, 524] width 29 height 21
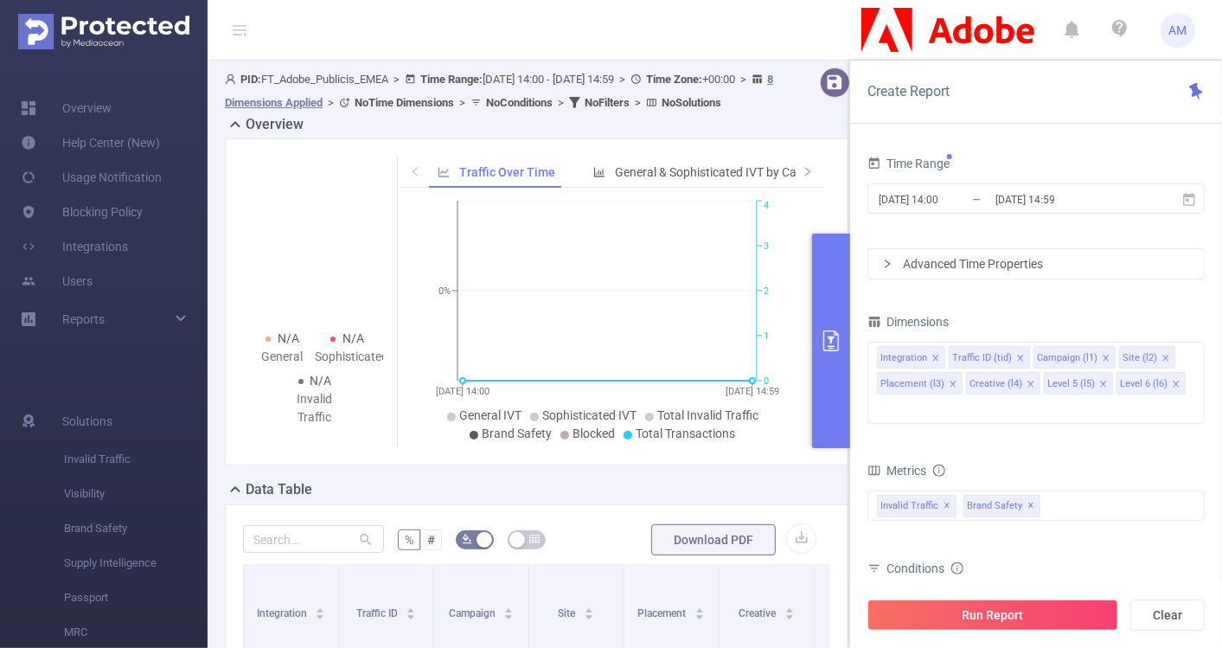
click at [891, 262] on icon "icon: right" at bounding box center [887, 264] width 10 height 10
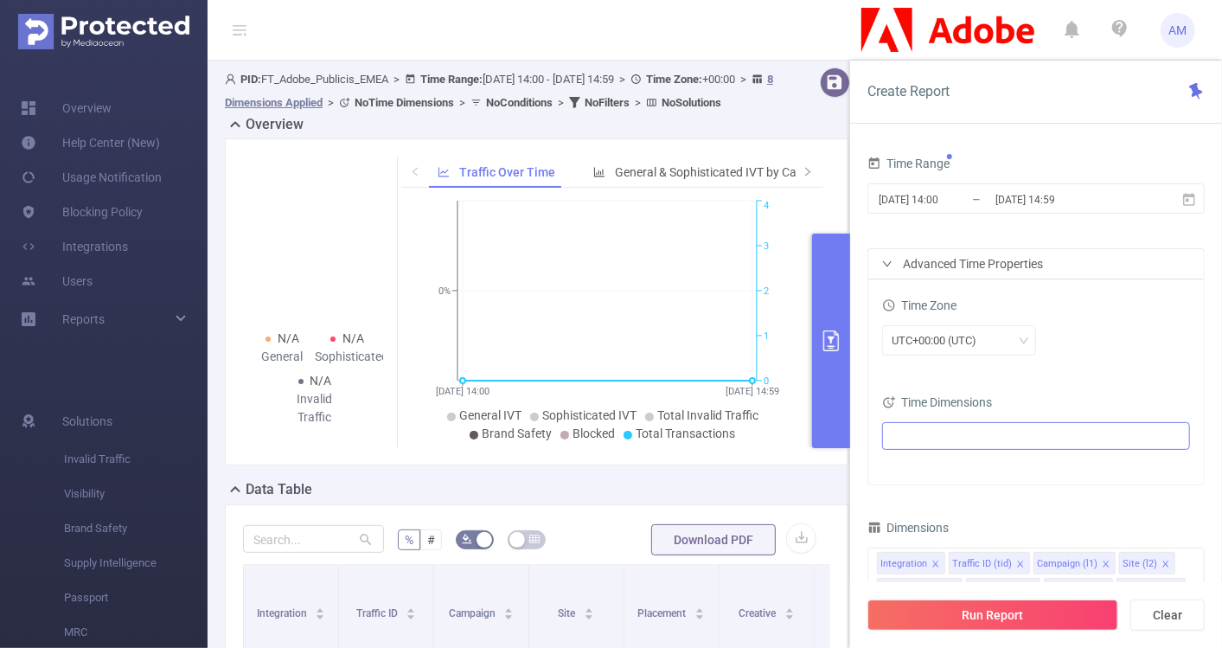
click at [942, 427] on ul at bounding box center [1029, 436] width 284 height 26
type input "month"
click at [929, 499] on span at bounding box center [929, 496] width 14 height 14
click at [1114, 348] on div "UTC+00:00 (UTC)" at bounding box center [1036, 340] width 308 height 30
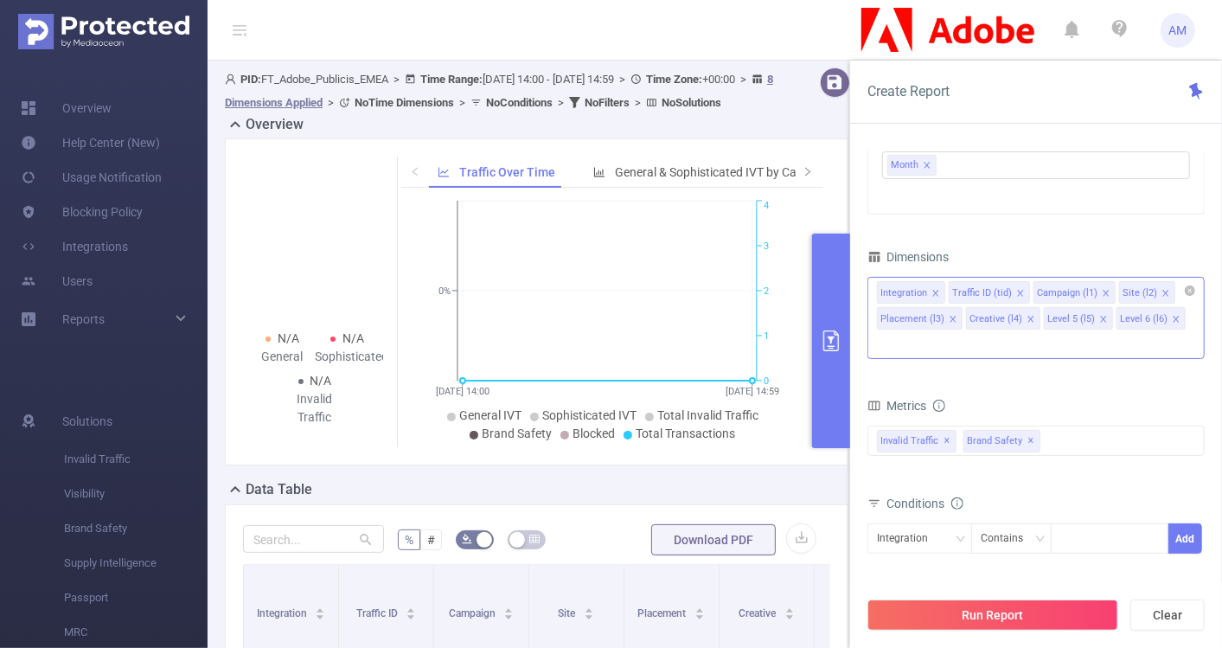
click at [935, 289] on icon "icon: close" at bounding box center [935, 293] width 9 height 9
click at [948, 291] on icon "icon: close" at bounding box center [948, 293] width 9 height 9
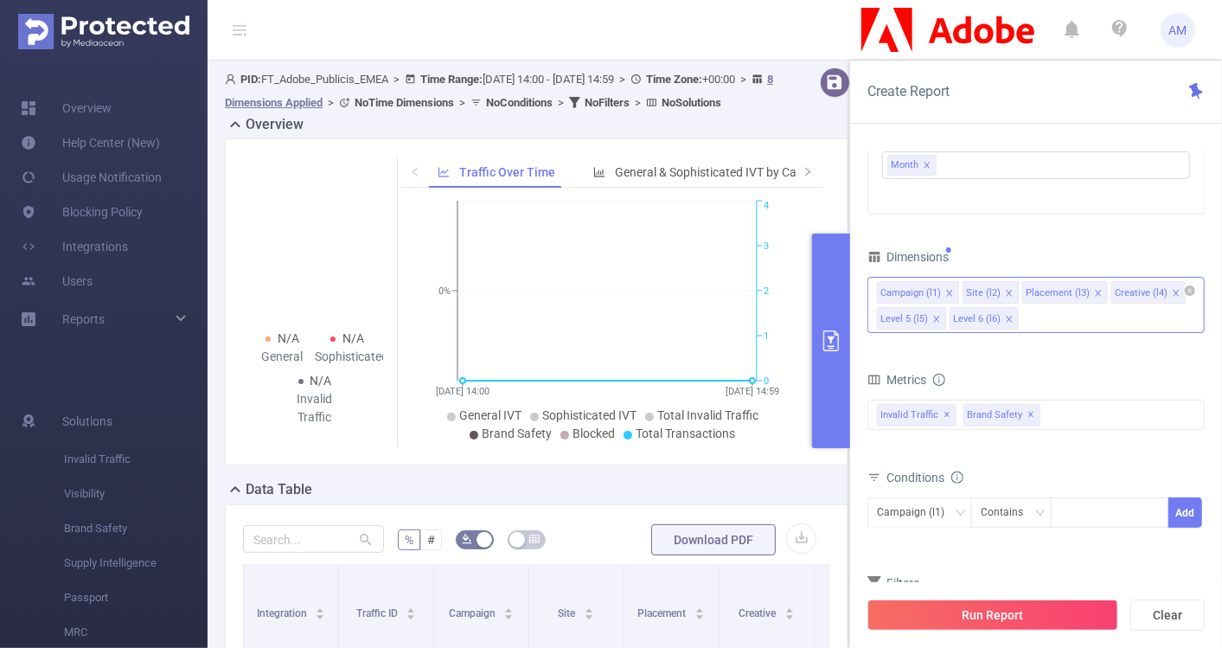
click at [1094, 289] on icon "icon: close" at bounding box center [1098, 293] width 9 height 9
click at [1083, 291] on icon "icon: close" at bounding box center [1086, 293] width 6 height 6
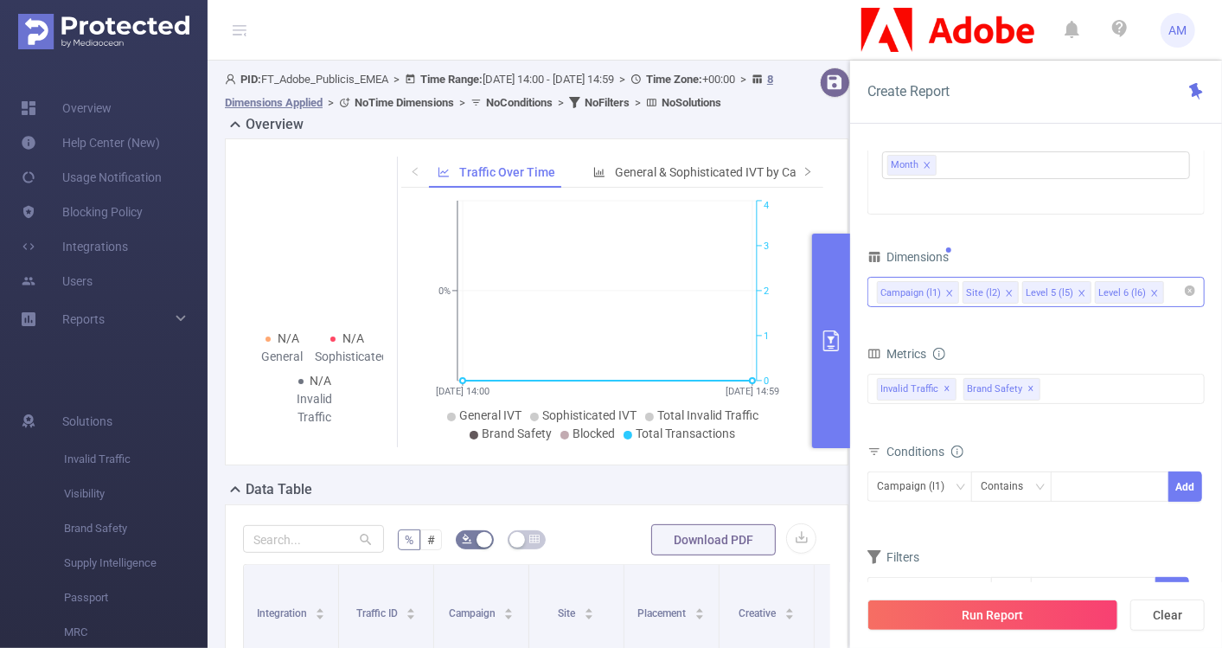
click at [1078, 290] on icon "icon: close" at bounding box center [1081, 293] width 6 height 6
click at [1077, 291] on icon "icon: close" at bounding box center [1081, 293] width 9 height 9
click at [1062, 290] on div "Campaign (l1) Site (l2)" at bounding box center [1036, 292] width 318 height 29
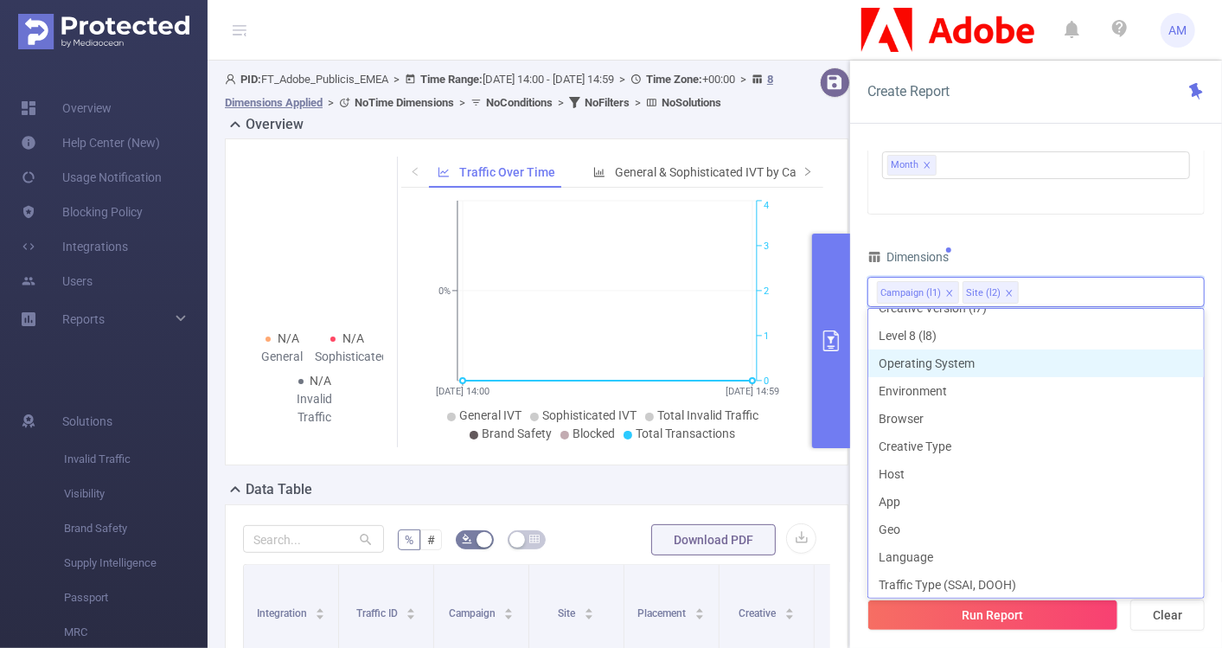
scroll to position [241, 0]
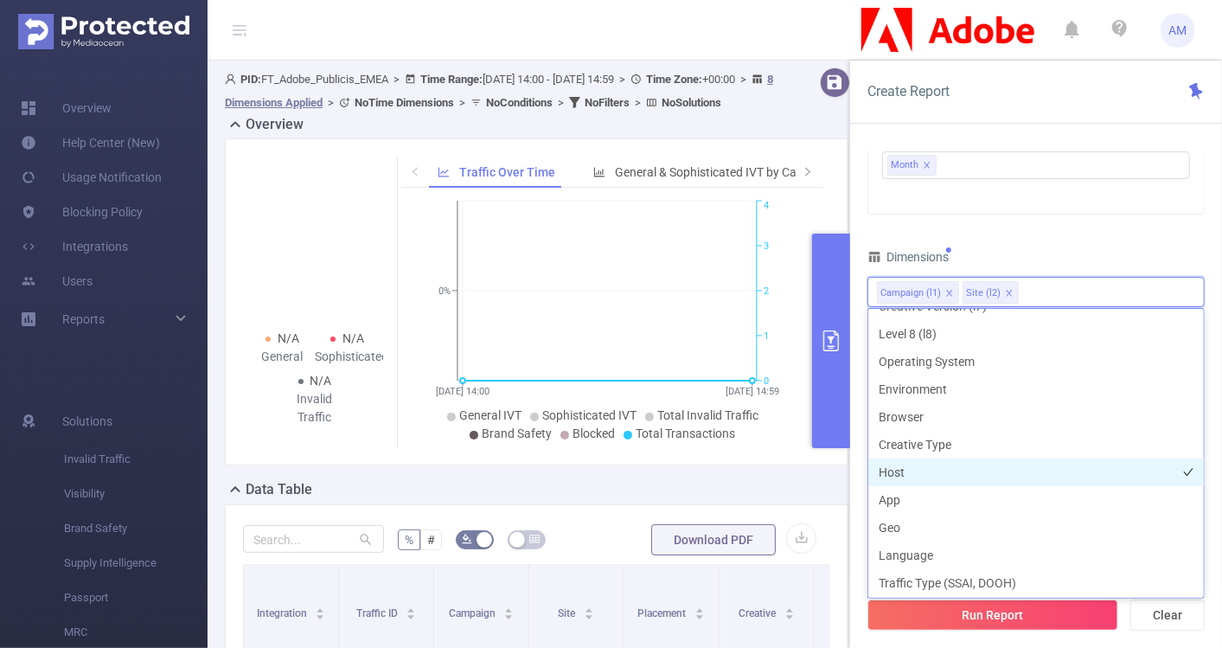
click at [936, 472] on li "Host" at bounding box center [1035, 472] width 335 height 28
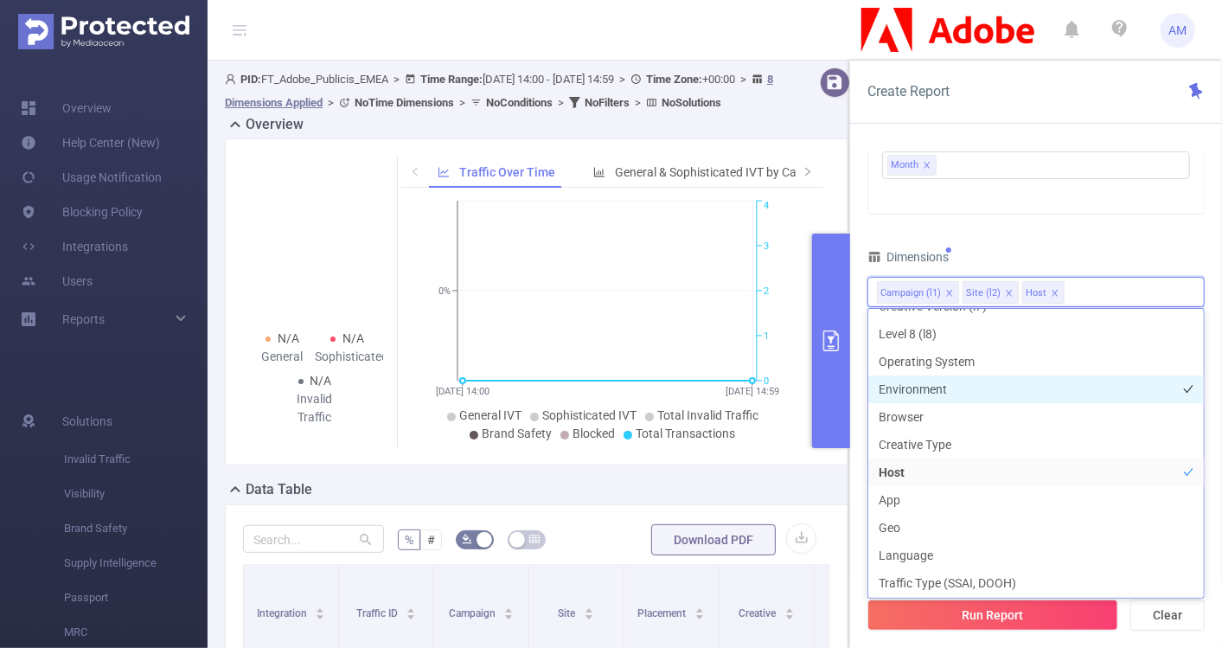
click at [931, 385] on li "Environment" at bounding box center [1035, 389] width 335 height 28
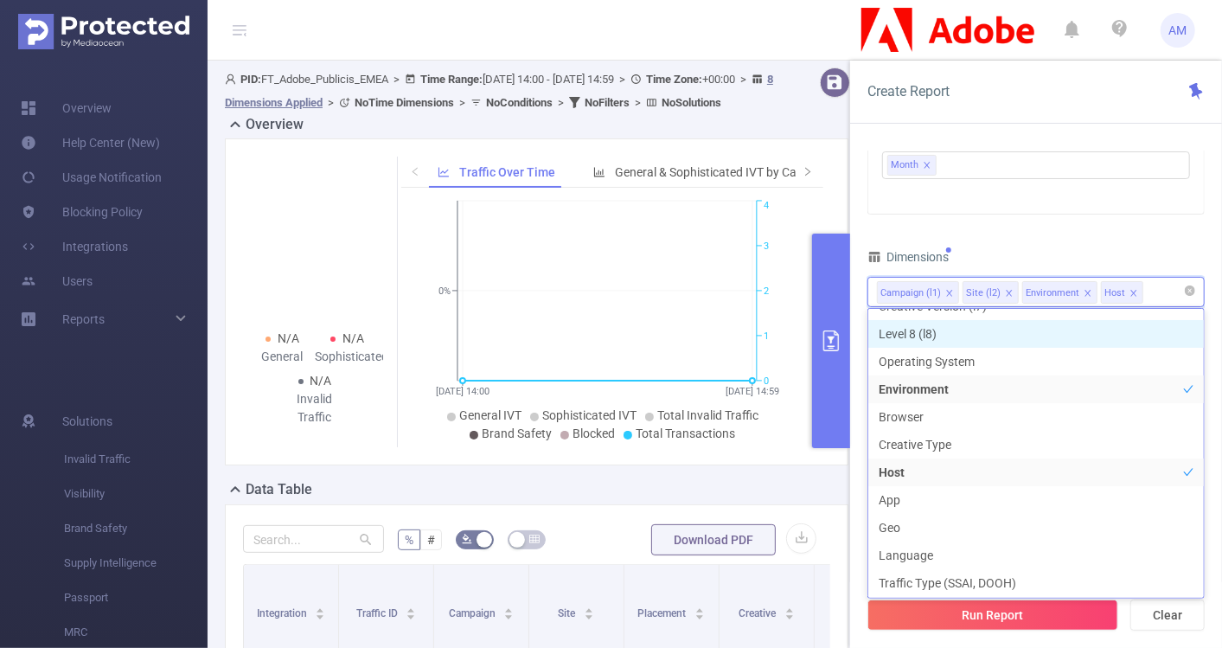
scroll to position [225, 0]
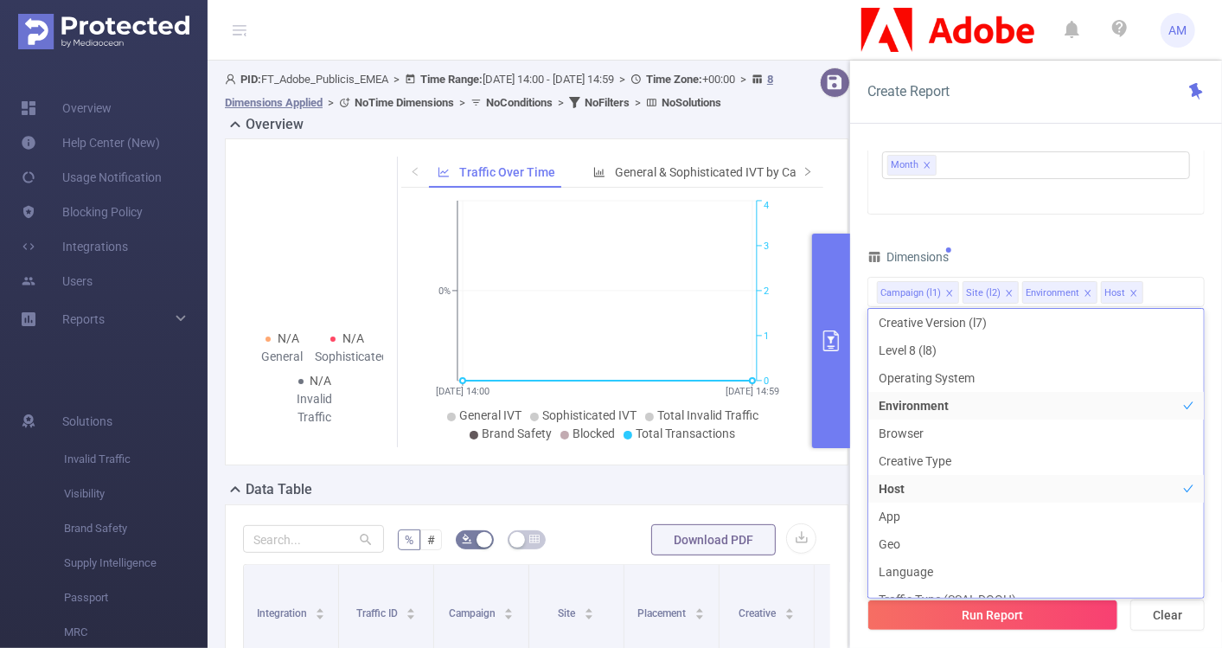
click at [1150, 217] on div "Time Range 2025-06-01 14:00 _ 2025-06-30 14:59 Advanced Time Properties Time Zo…" at bounding box center [1035, 255] width 337 height 749
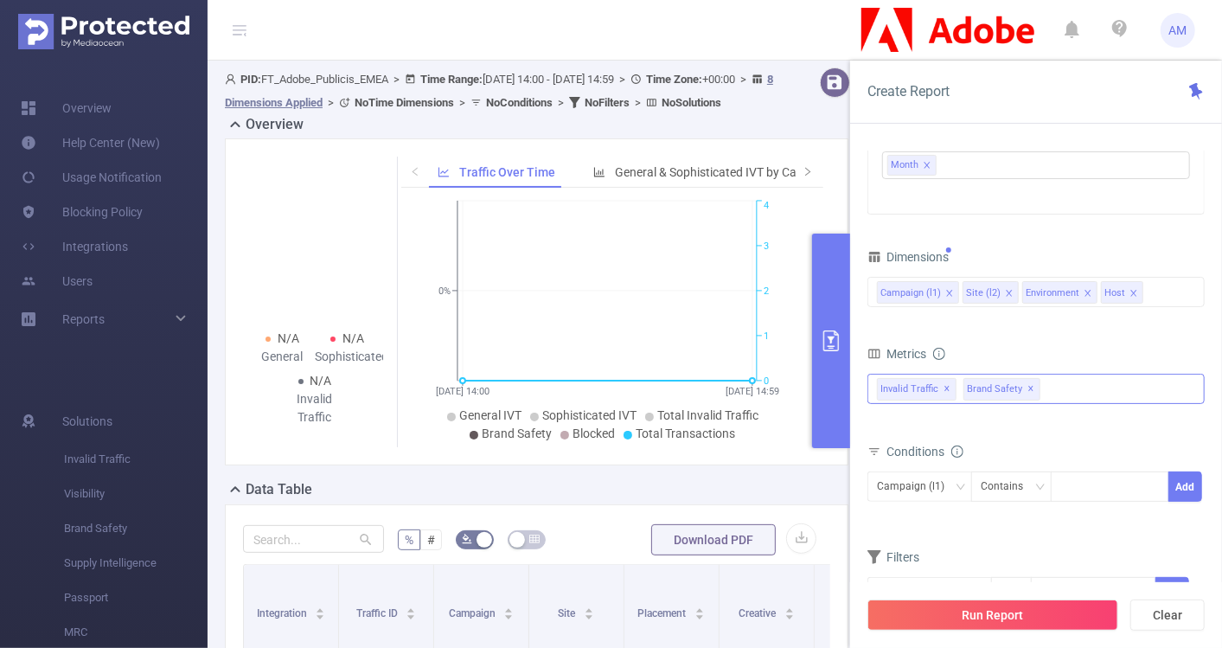
click at [1028, 384] on span "✕" at bounding box center [1031, 389] width 7 height 21
click at [1062, 479] on input at bounding box center [1064, 487] width 8 height 22
click at [1173, 429] on div "Total General IVT Data Centers Disclosed Bots Known Crawlers Irregular Activity…" at bounding box center [1035, 400] width 337 height 61
click at [1012, 390] on div "Invalid Traffic ✕" at bounding box center [1035, 389] width 337 height 30
click at [1010, 350] on div "Metrics" at bounding box center [1035, 356] width 337 height 29
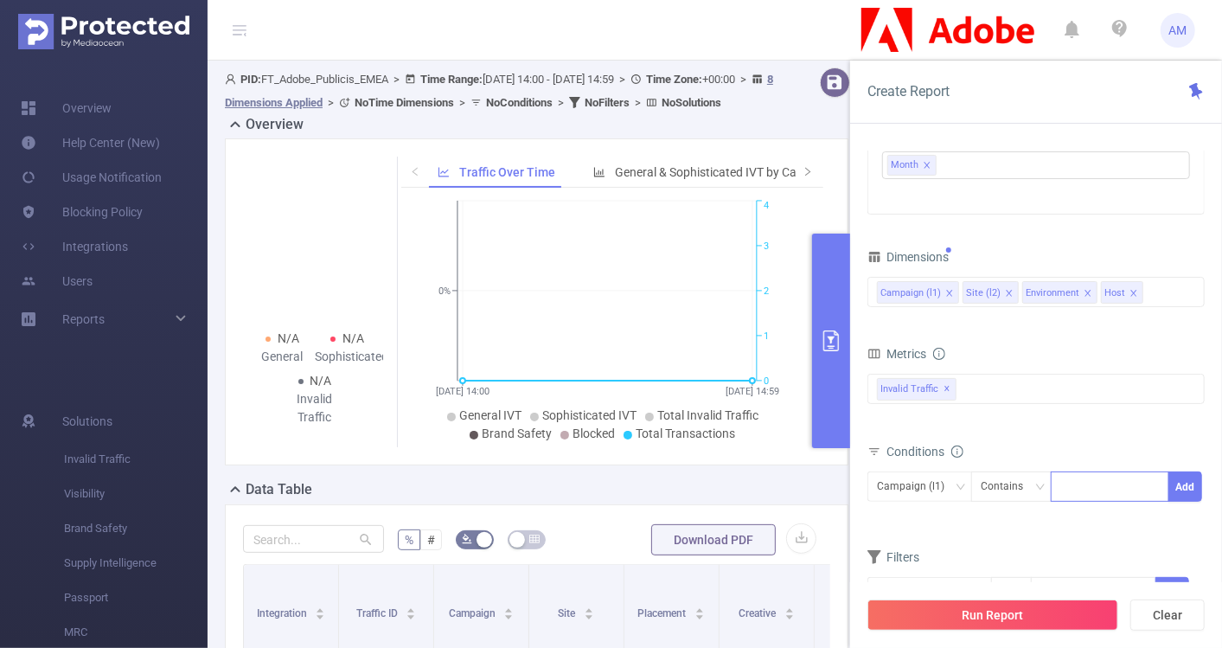
click at [1071, 474] on div at bounding box center [1109, 486] width 99 height 29
paste input
click at [1180, 487] on button "Add" at bounding box center [1185, 486] width 34 height 30
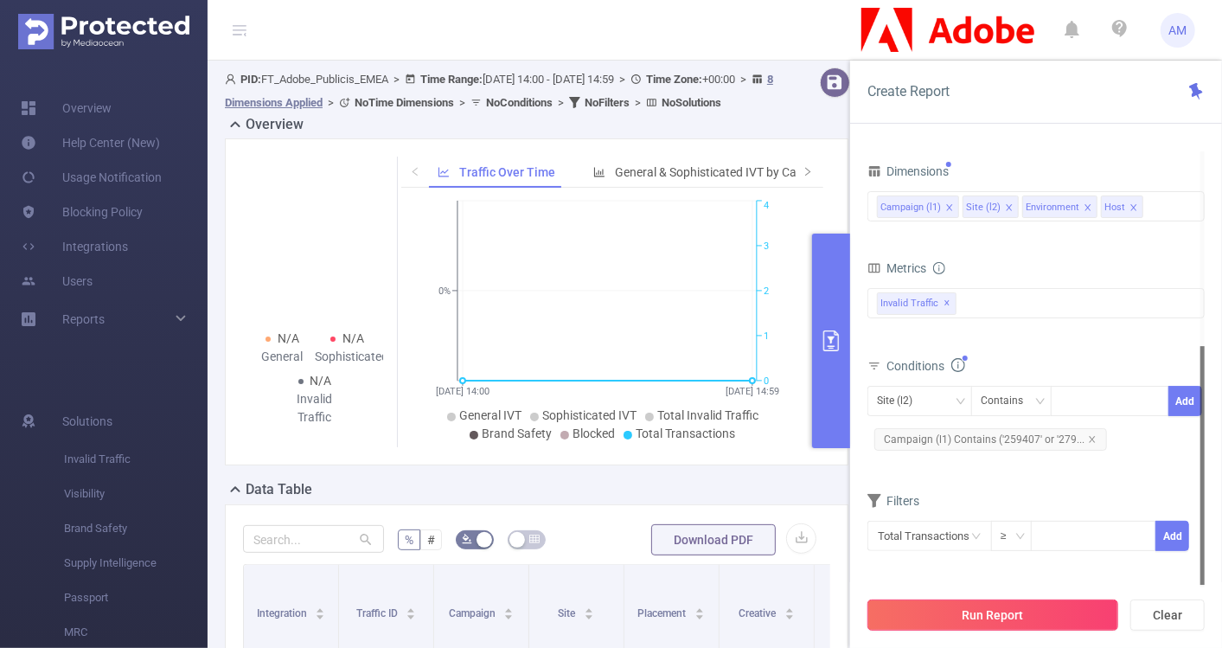
click at [980, 610] on button "Run Report" at bounding box center [992, 614] width 251 height 31
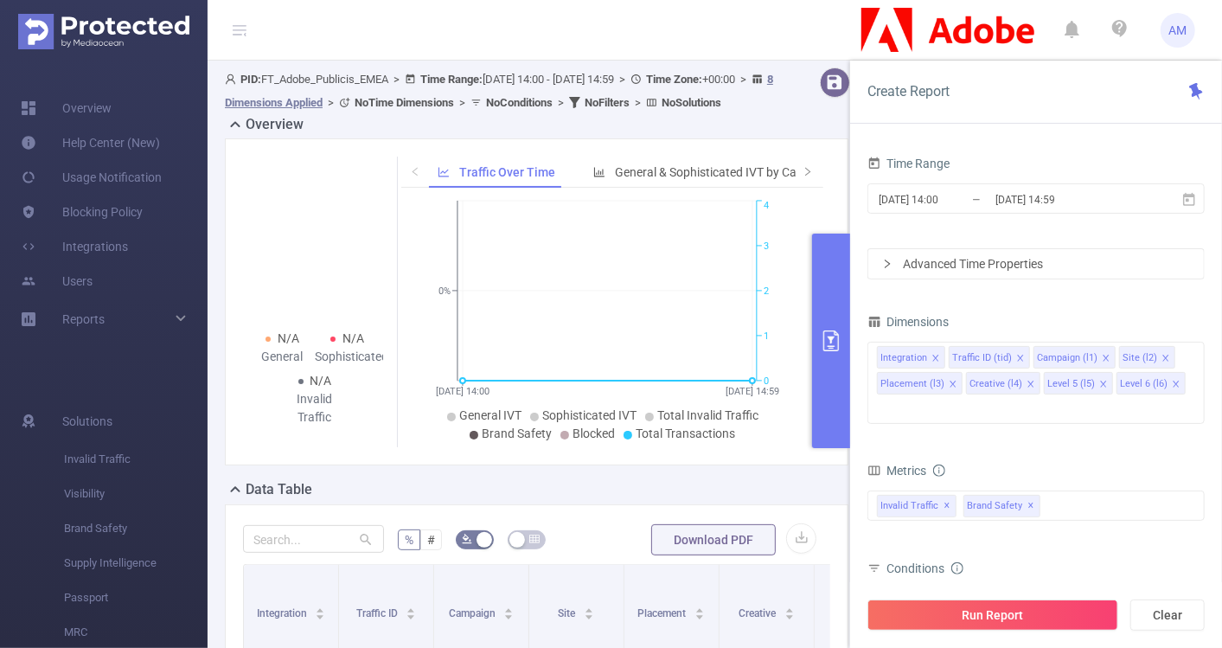
click at [619, 503] on div "Data Table" at bounding box center [543, 491] width 637 height 24
click at [827, 378] on button "primary" at bounding box center [831, 340] width 38 height 214
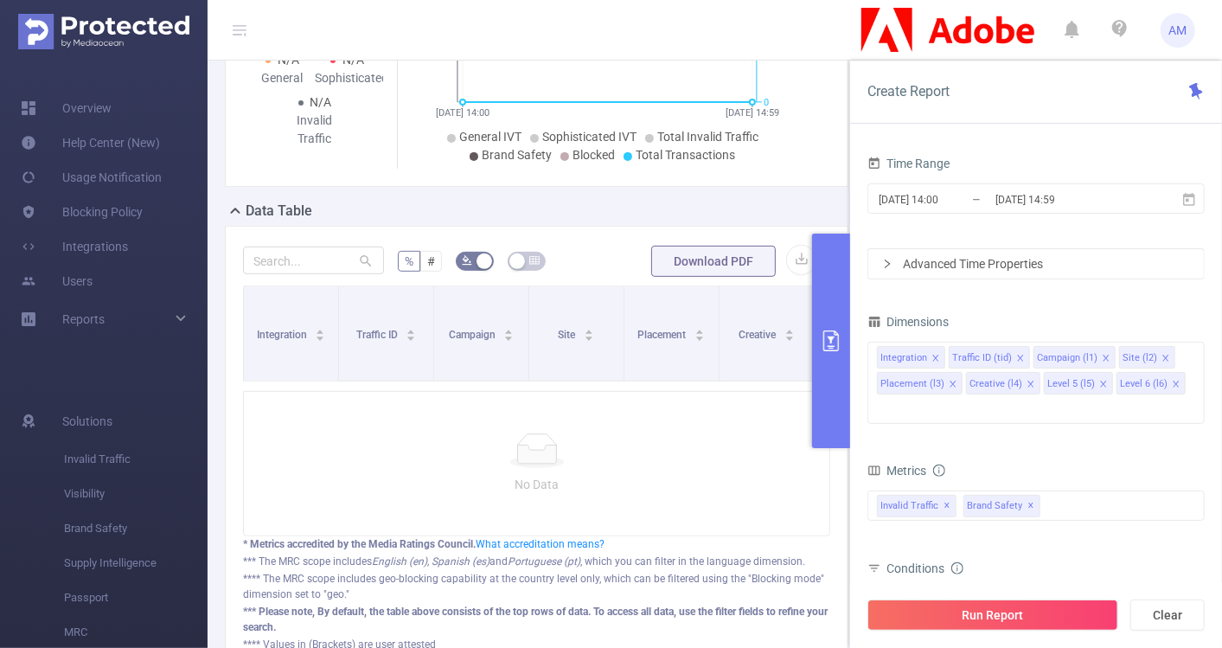
scroll to position [270, 0]
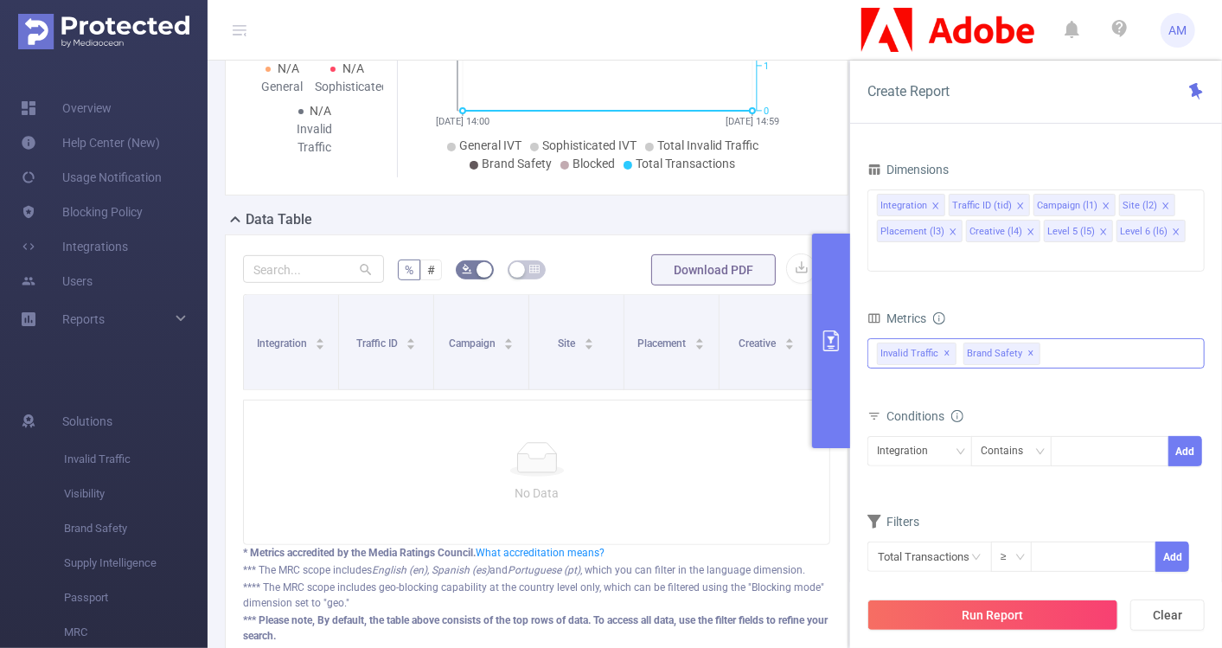
click at [1028, 343] on span "✕" at bounding box center [1031, 353] width 7 height 21
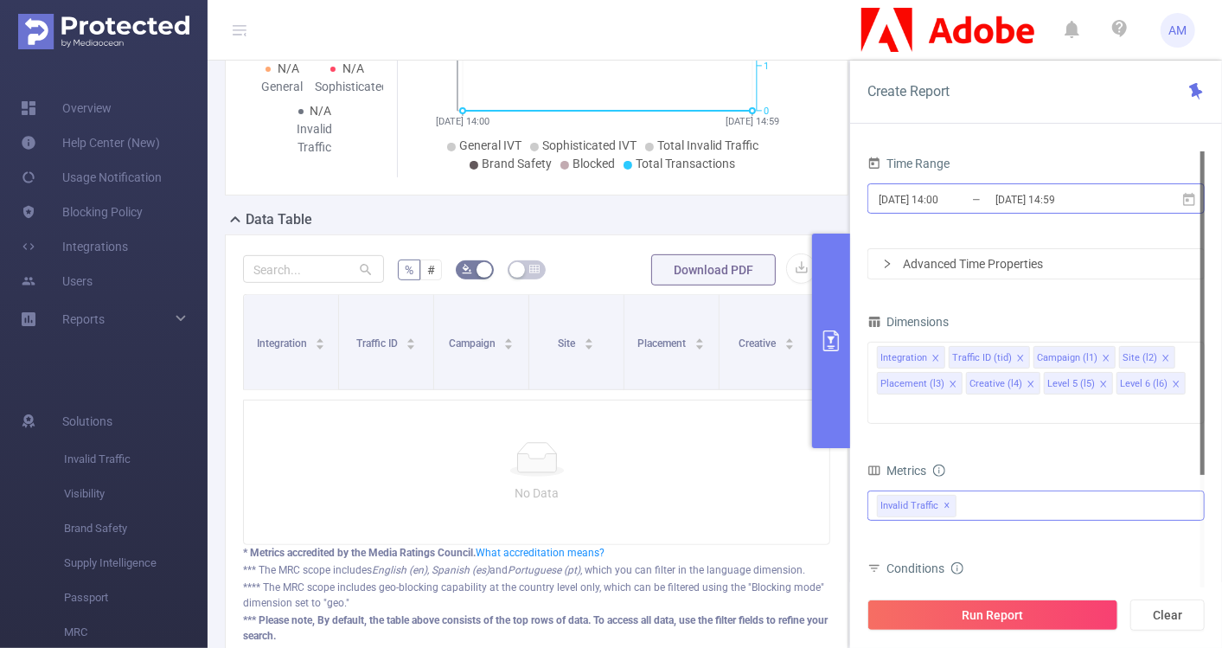
click at [929, 201] on input "2025-09-15 14:00" at bounding box center [947, 199] width 140 height 23
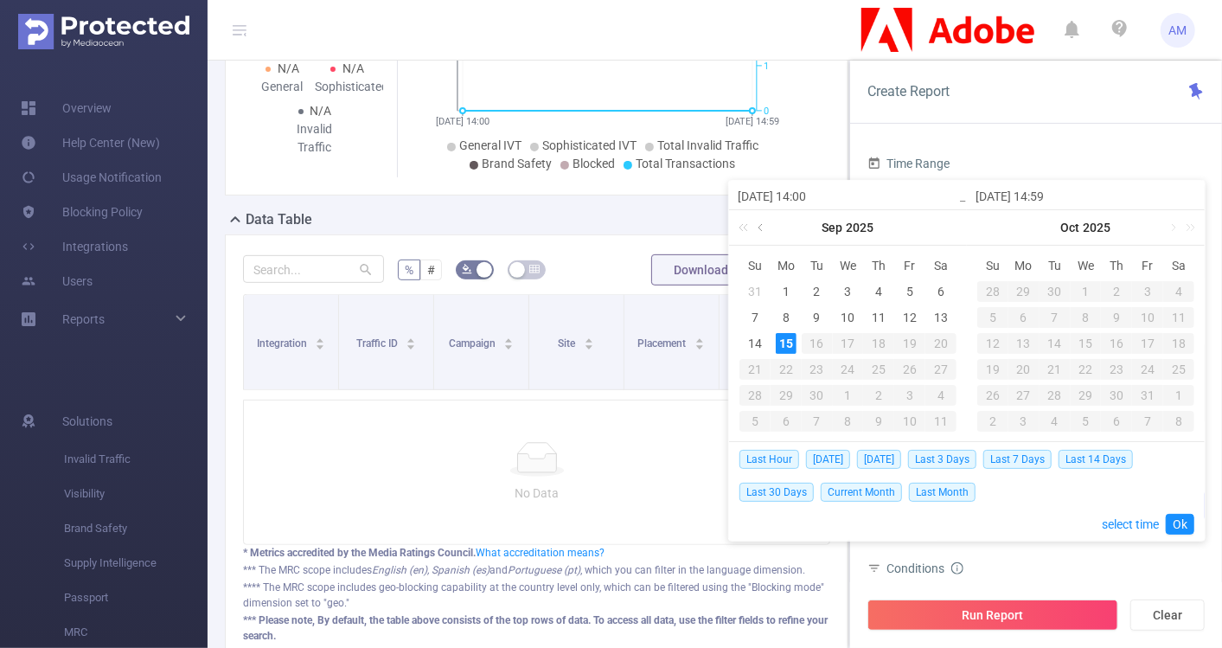
click at [763, 222] on link at bounding box center [762, 227] width 16 height 35
click at [753, 293] on div "1" at bounding box center [754, 291] width 21 height 21
click at [928, 227] on link at bounding box center [934, 227] width 16 height 35
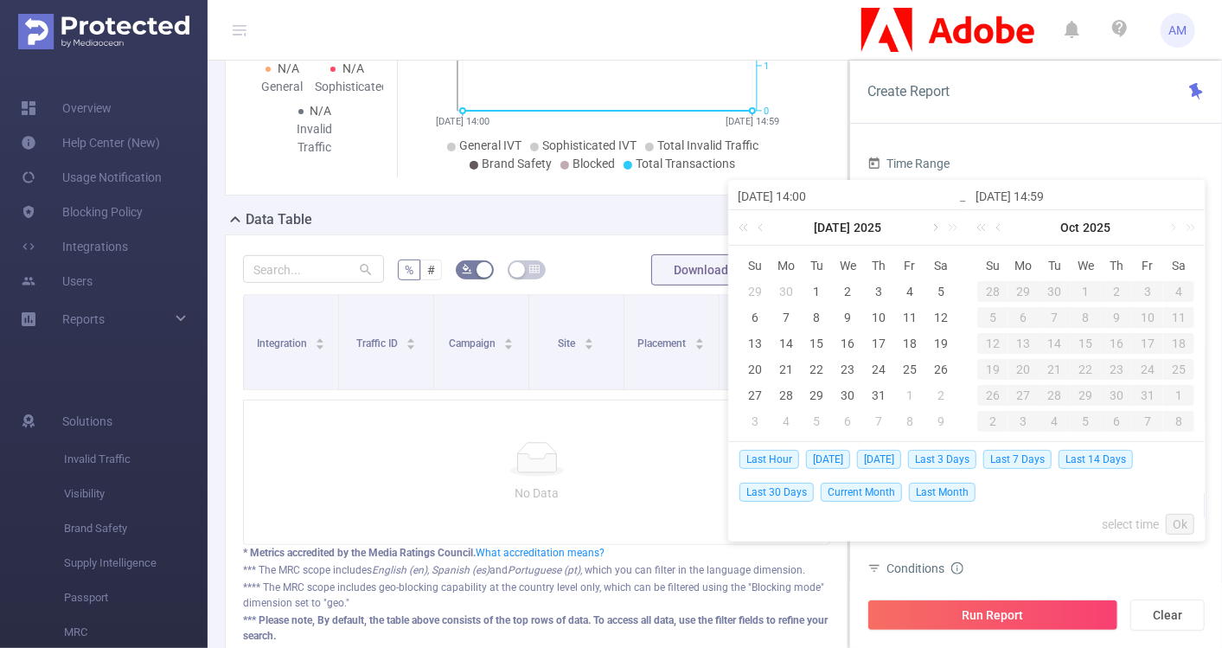
click at [928, 227] on link at bounding box center [934, 227] width 16 height 35
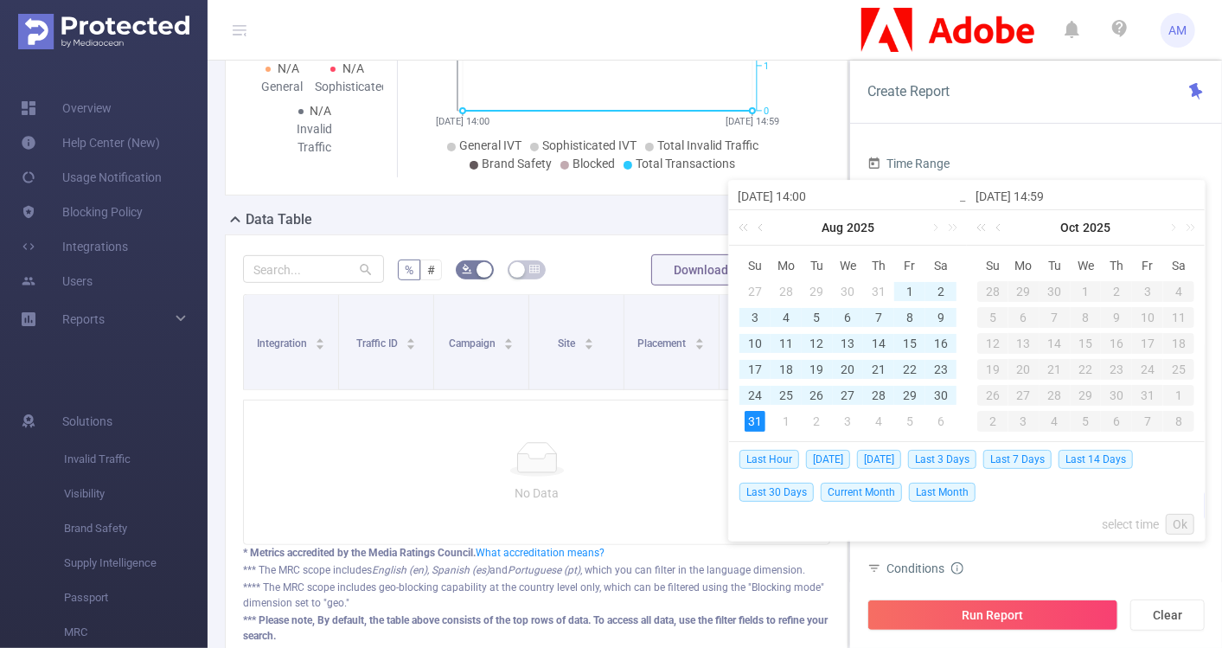
click at [752, 420] on div "31" at bounding box center [754, 421] width 21 height 21
type input "[DATE] 14:00"
type input "[DATE] 14:59"
type input "[DATE] 14:00"
type input "[DATE] 14:59"
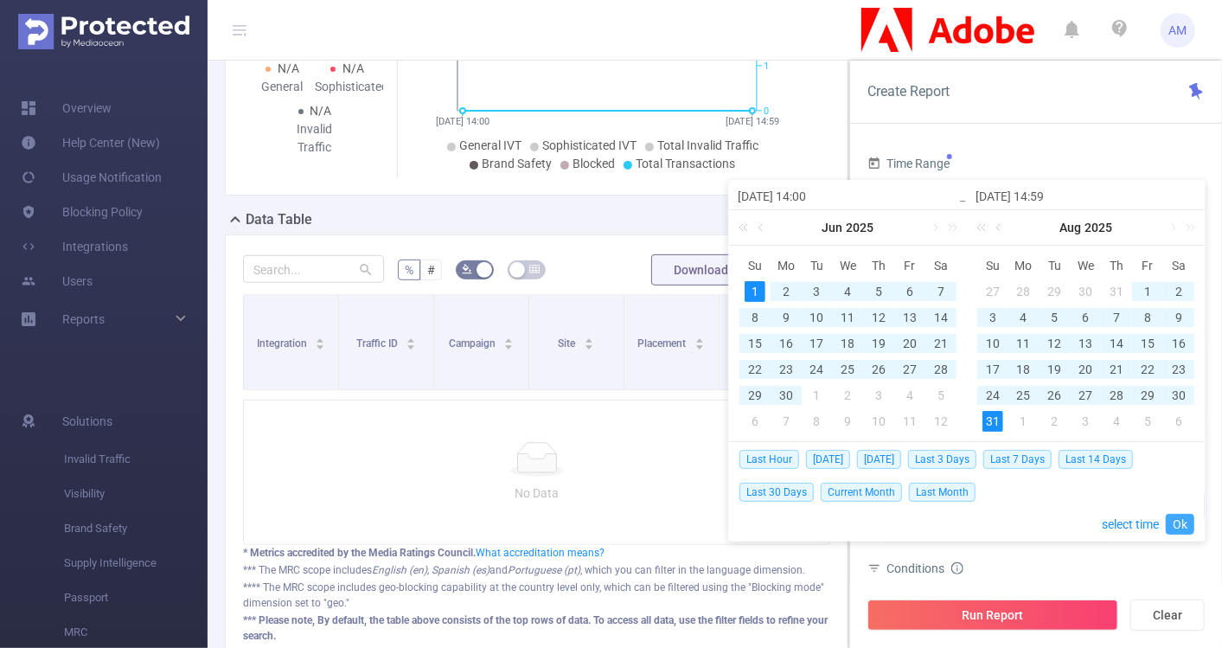
click at [1180, 519] on link "Ok" at bounding box center [1180, 524] width 29 height 21
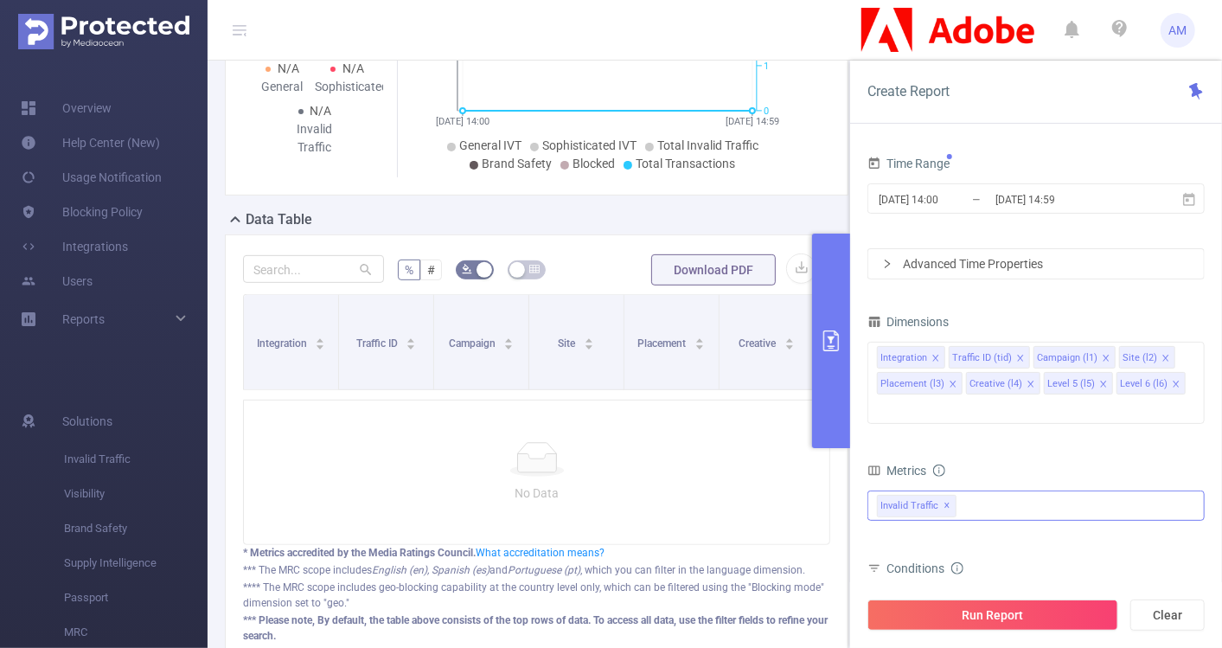
click at [877, 263] on div "Advanced Time Properties" at bounding box center [1035, 263] width 335 height 29
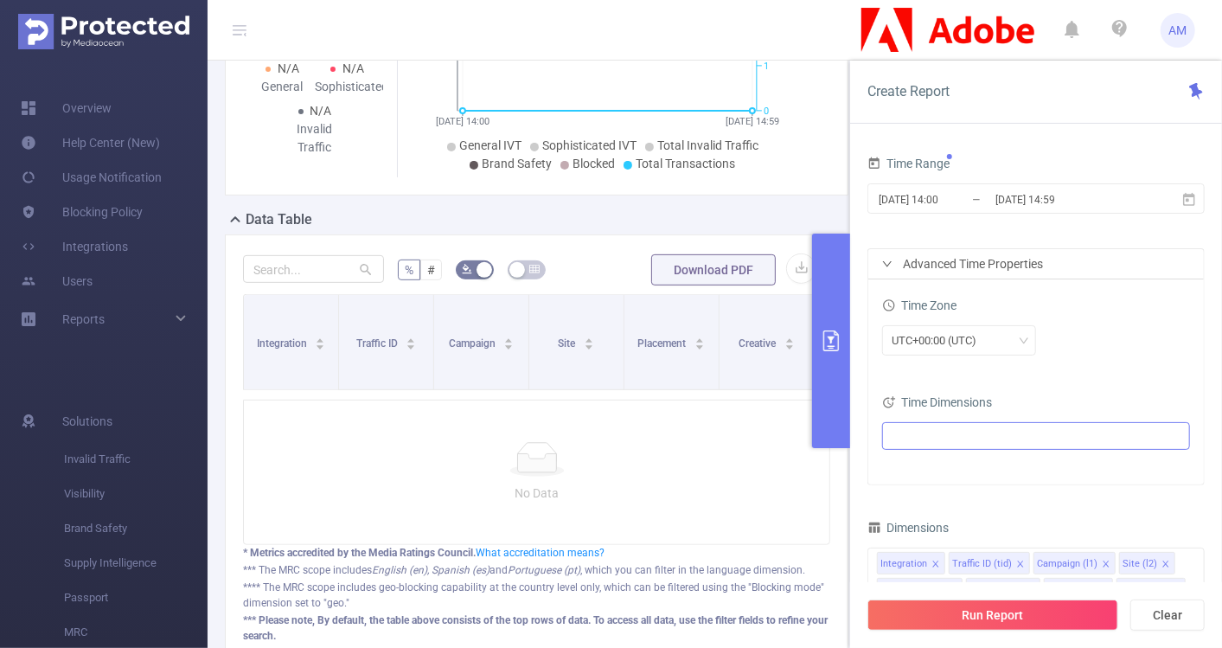
click at [938, 430] on ul at bounding box center [1029, 436] width 284 height 26
type input "mont"
click at [929, 497] on span at bounding box center [929, 496] width 14 height 14
click at [859, 428] on div "Time Range 2025-06-01 14:00 _ 2025-08-31 14:59 Advanced Time Properties Time Zo…" at bounding box center [1036, 406] width 372 height 544
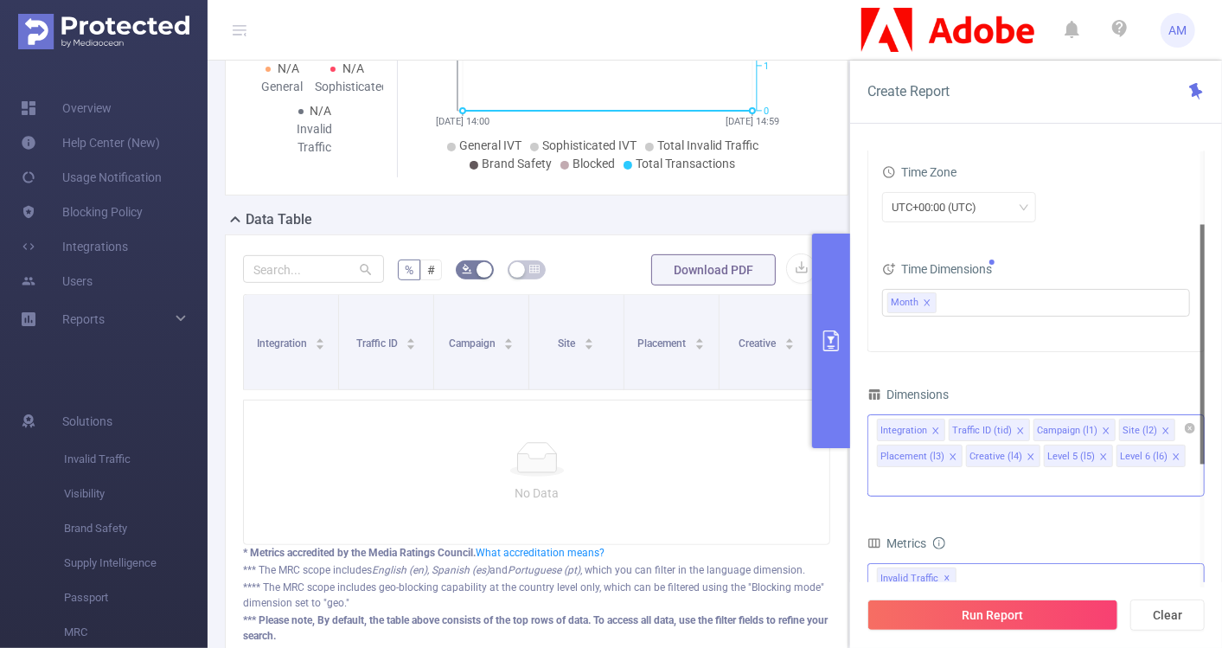
click at [934, 427] on icon "icon: close" at bounding box center [935, 430] width 9 height 9
click at [949, 431] on icon "icon: close" at bounding box center [948, 430] width 6 height 6
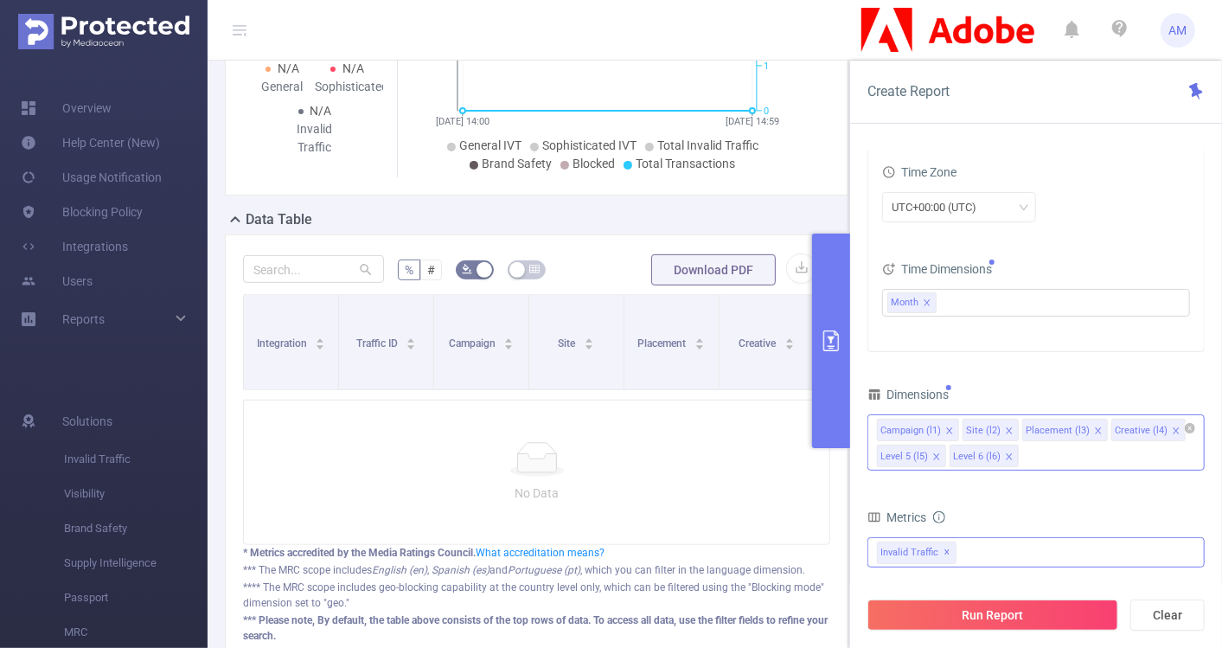
click at [1094, 427] on icon "icon: close" at bounding box center [1098, 430] width 9 height 9
click at [1083, 429] on icon "icon: close" at bounding box center [1086, 430] width 6 height 6
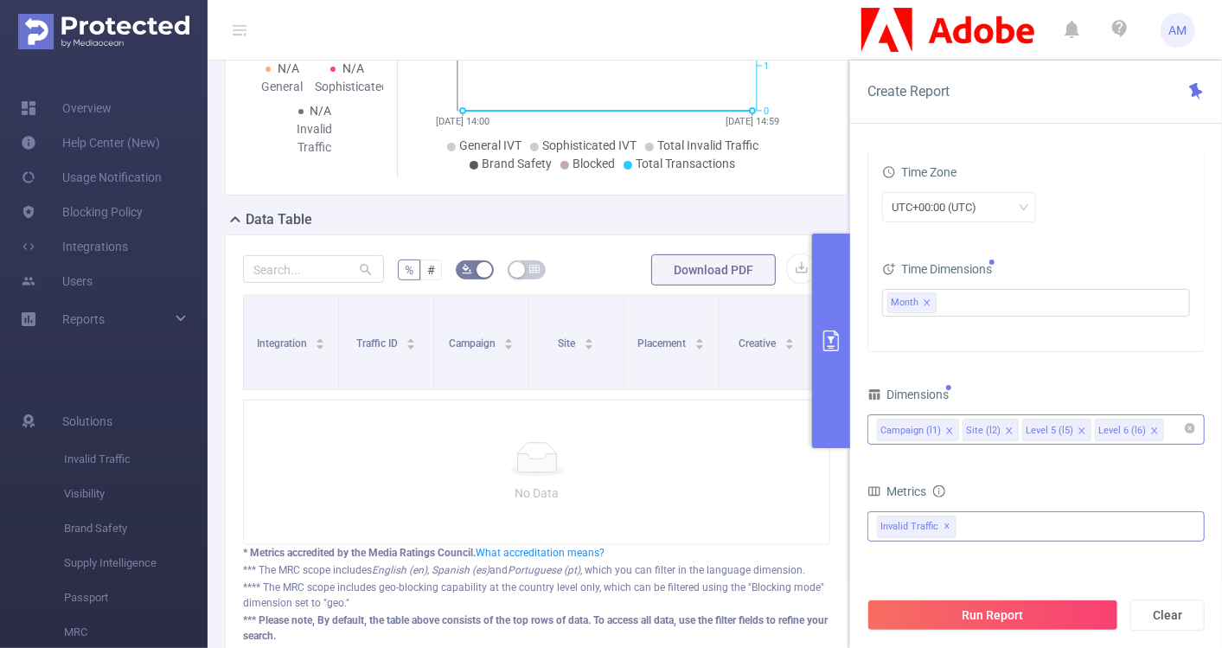
click at [1077, 429] on icon "icon: close" at bounding box center [1081, 430] width 9 height 9
click at [1078, 427] on icon "icon: close" at bounding box center [1081, 430] width 6 height 6
click at [1057, 425] on div "Campaign (l1) Site (l2)" at bounding box center [1036, 429] width 318 height 29
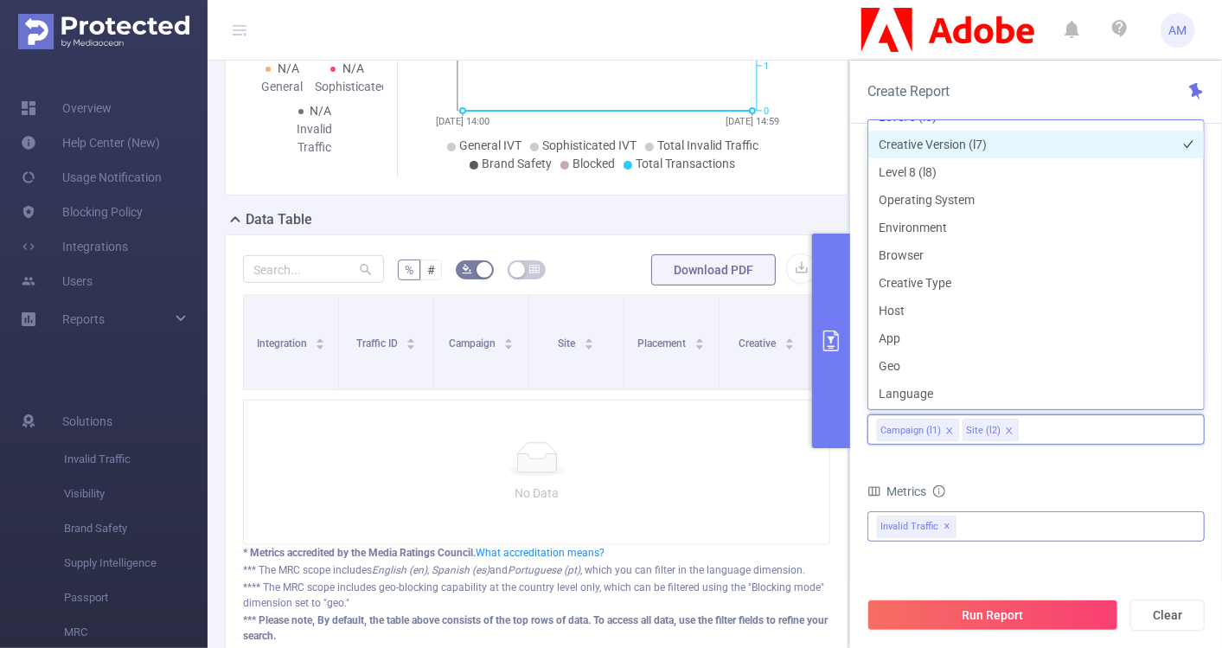
scroll to position [216, 0]
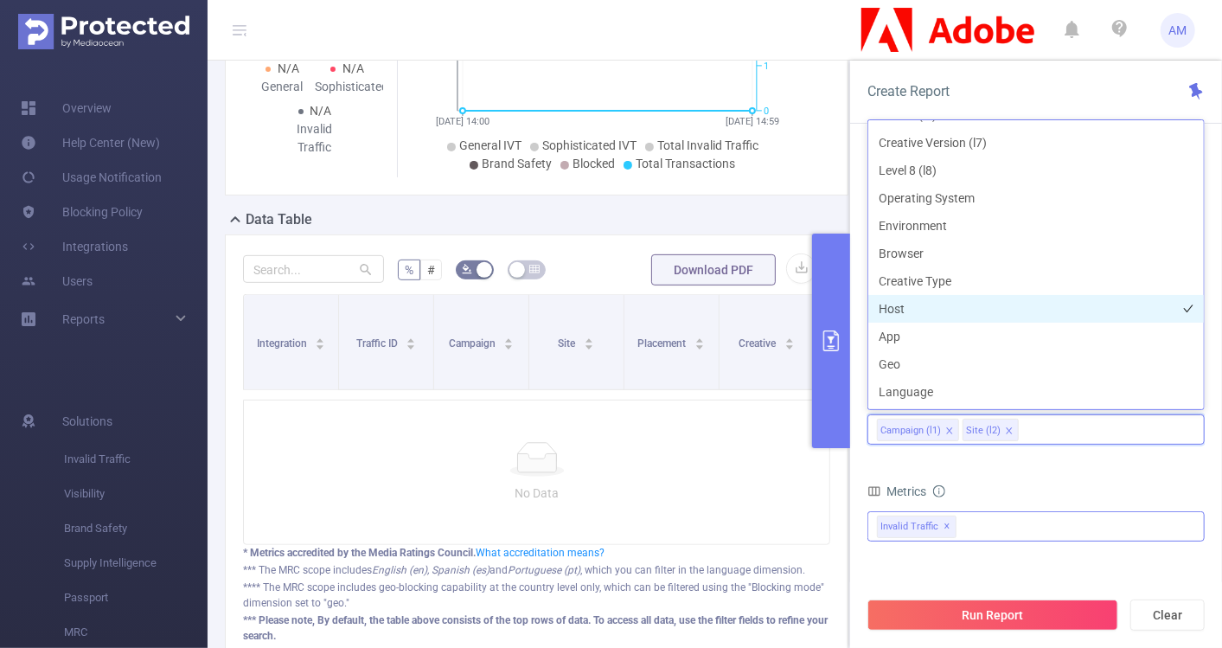
click at [933, 310] on li "Host" at bounding box center [1035, 309] width 335 height 28
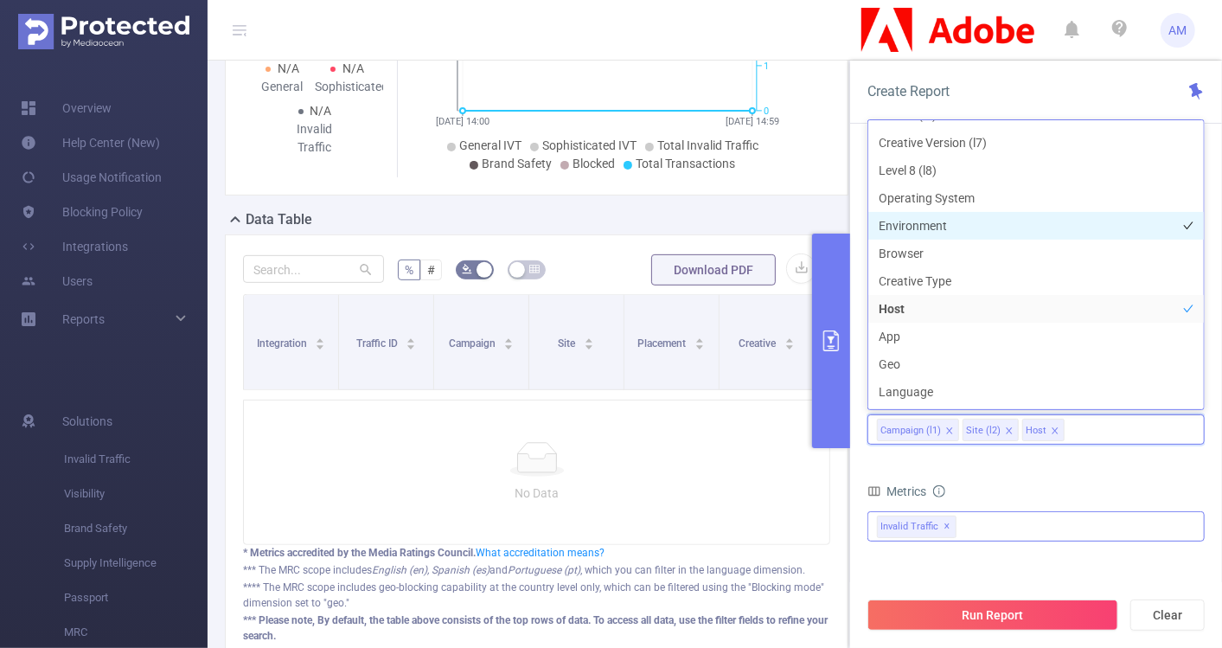
click at [971, 224] on li "Environment" at bounding box center [1035, 226] width 335 height 28
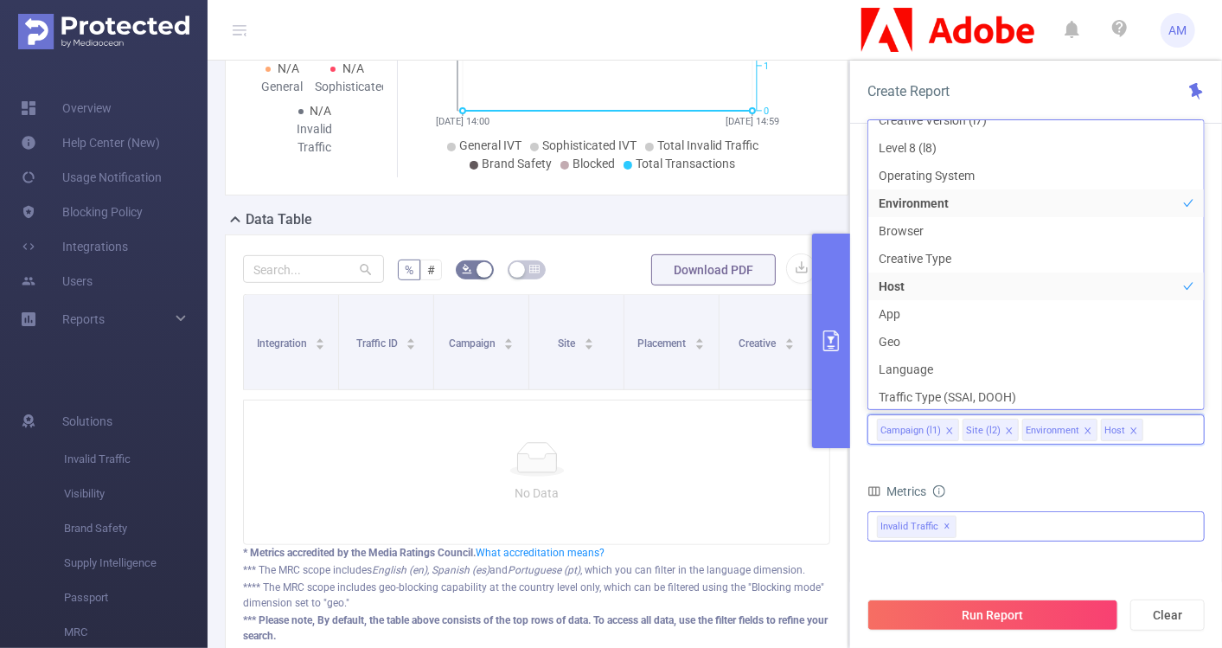
click at [1024, 486] on div "Metrics" at bounding box center [1035, 493] width 337 height 29
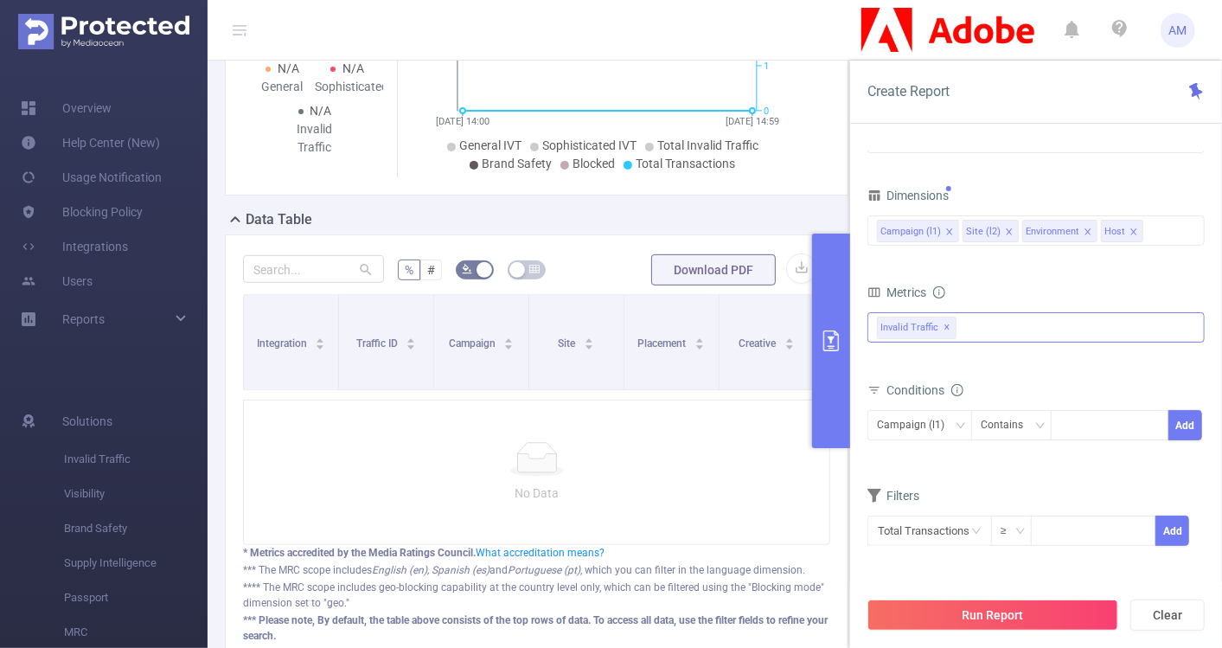
click at [1072, 406] on div "Campaign (l1) Contains Add" at bounding box center [1035, 430] width 337 height 49
click at [1083, 418] on div at bounding box center [1109, 425] width 99 height 29
paste input
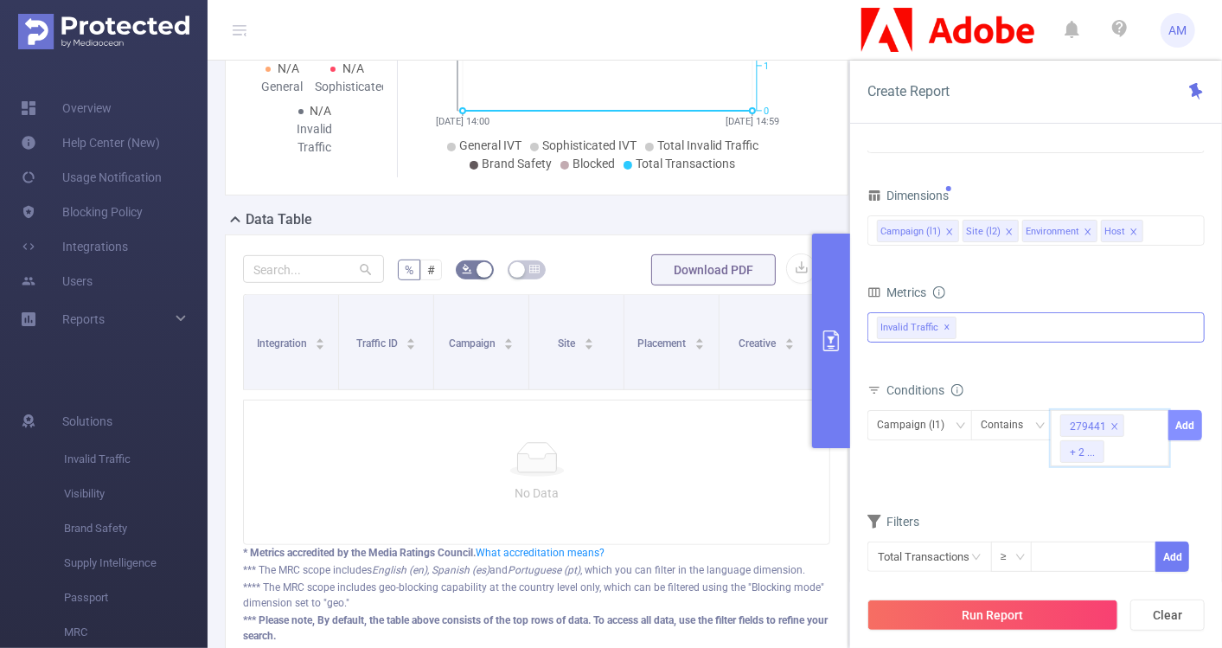
click at [1185, 419] on button "Add" at bounding box center [1185, 425] width 34 height 30
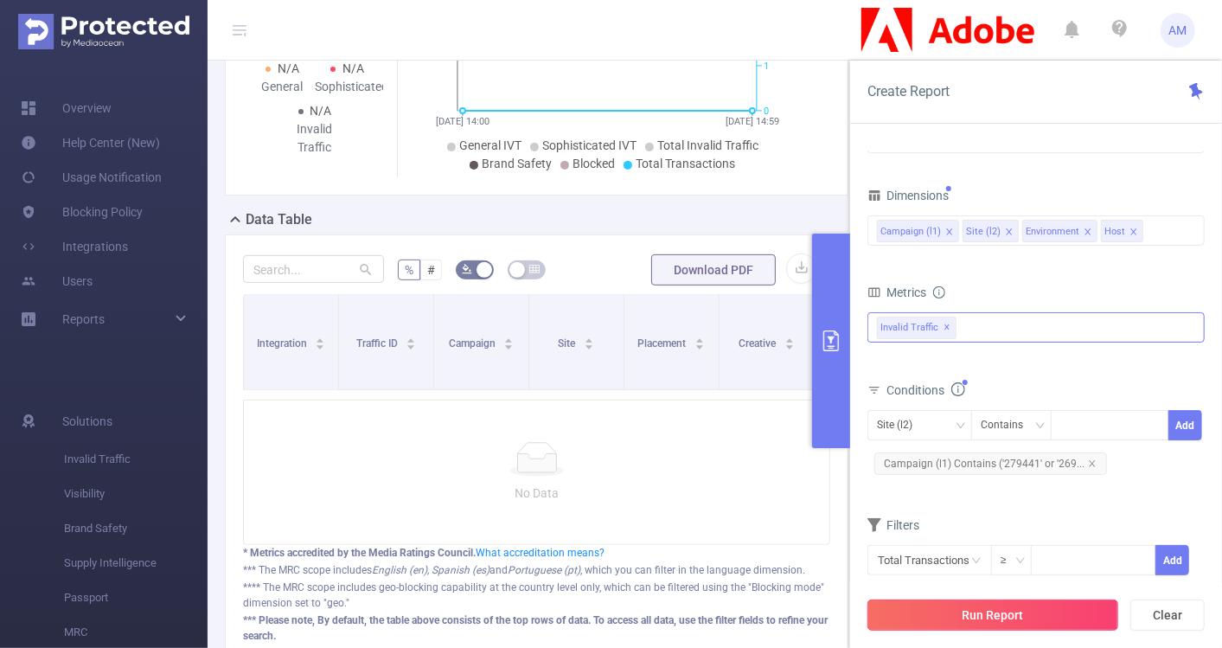
click at [973, 609] on button "Run Report" at bounding box center [992, 614] width 251 height 31
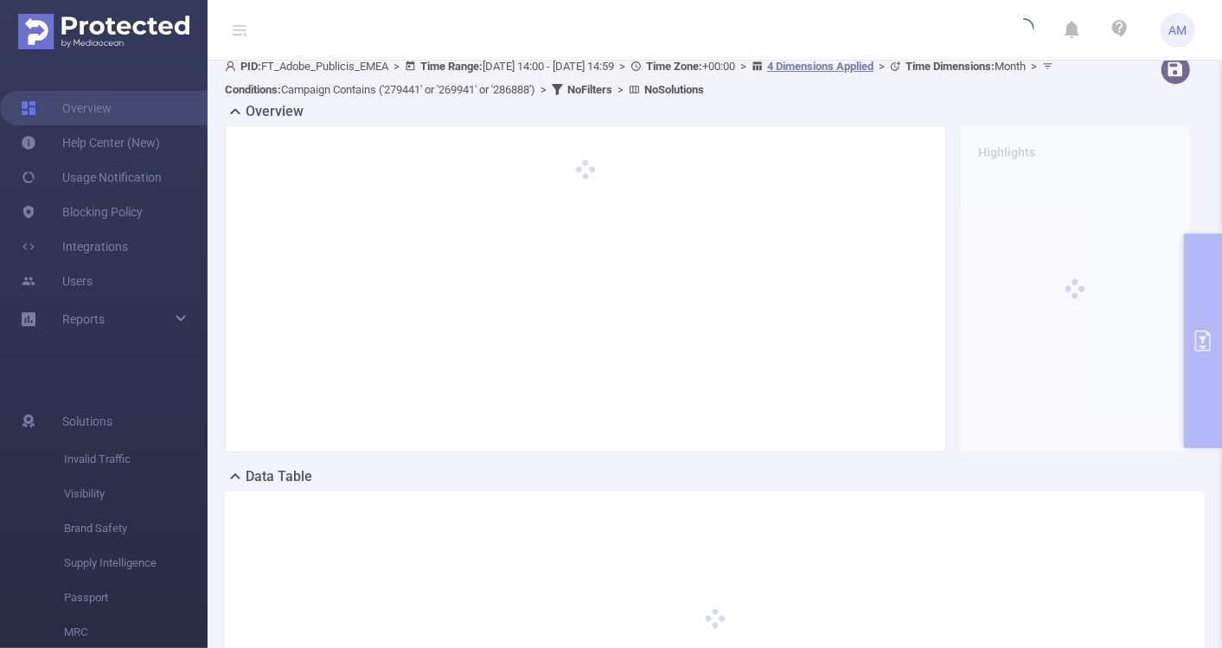
scroll to position [0, 0]
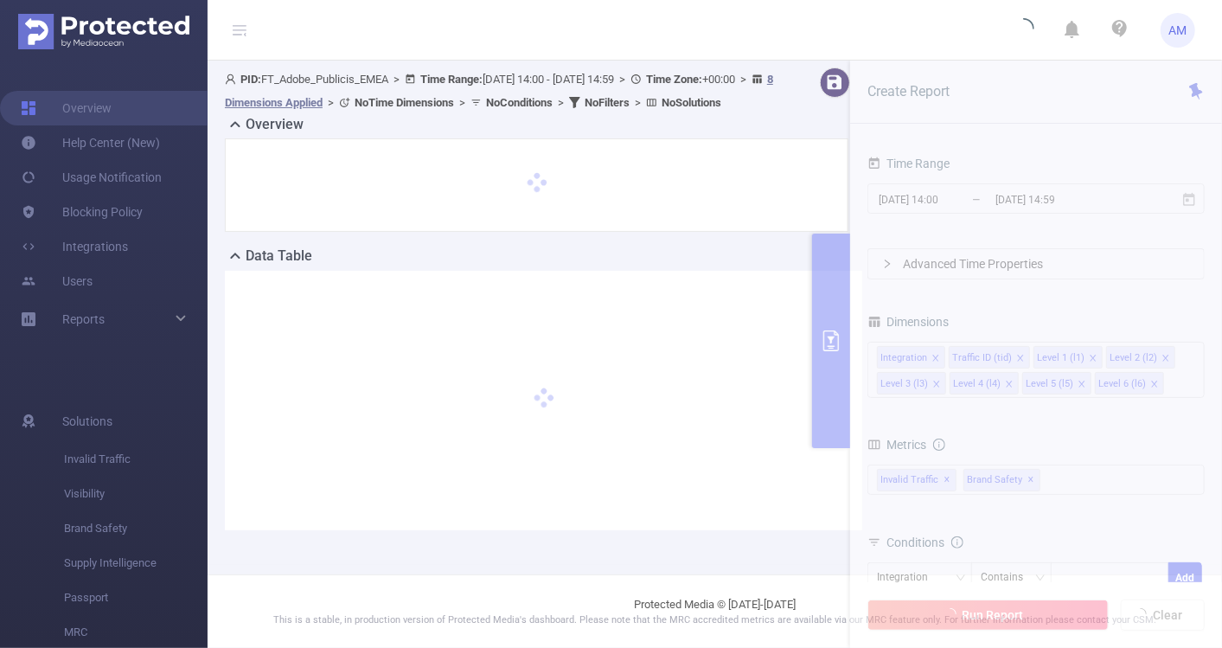
click at [929, 208] on section "PID: FT_Adobe_Publicis_EMEA > Time Range: [DATE] 14:00 - [DATE] 14:59 > Time Zo…" at bounding box center [715, 313] width 1014 height 504
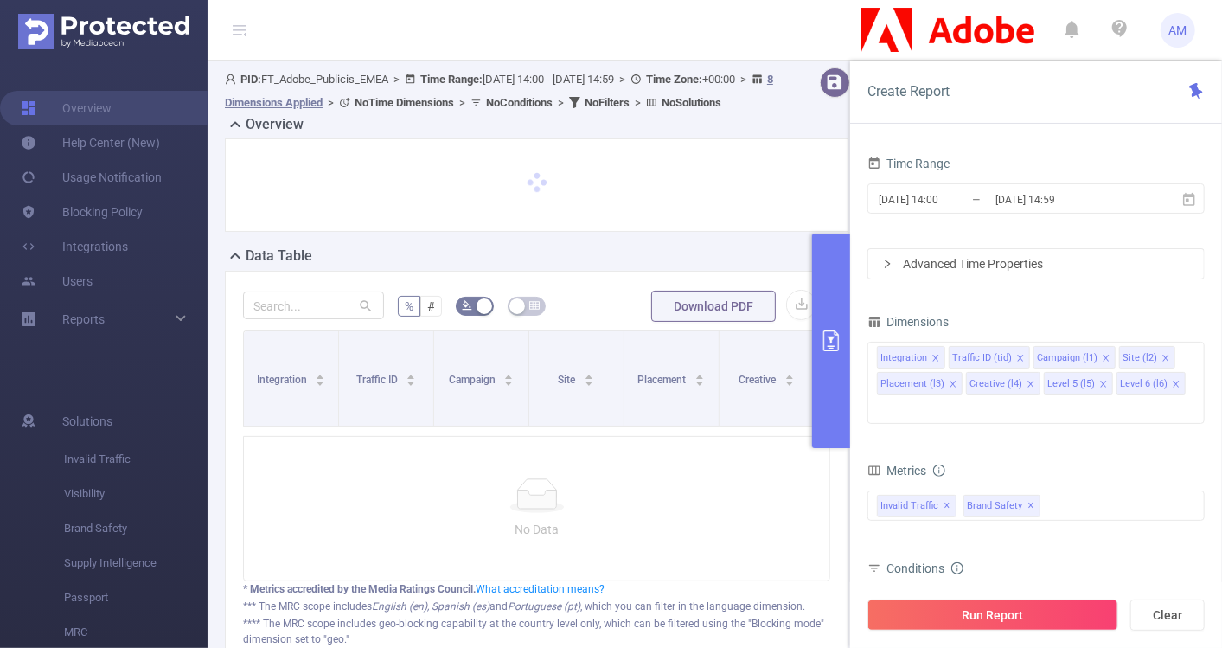
click at [929, 208] on input "[DATE] 14:00" at bounding box center [947, 199] width 140 height 23
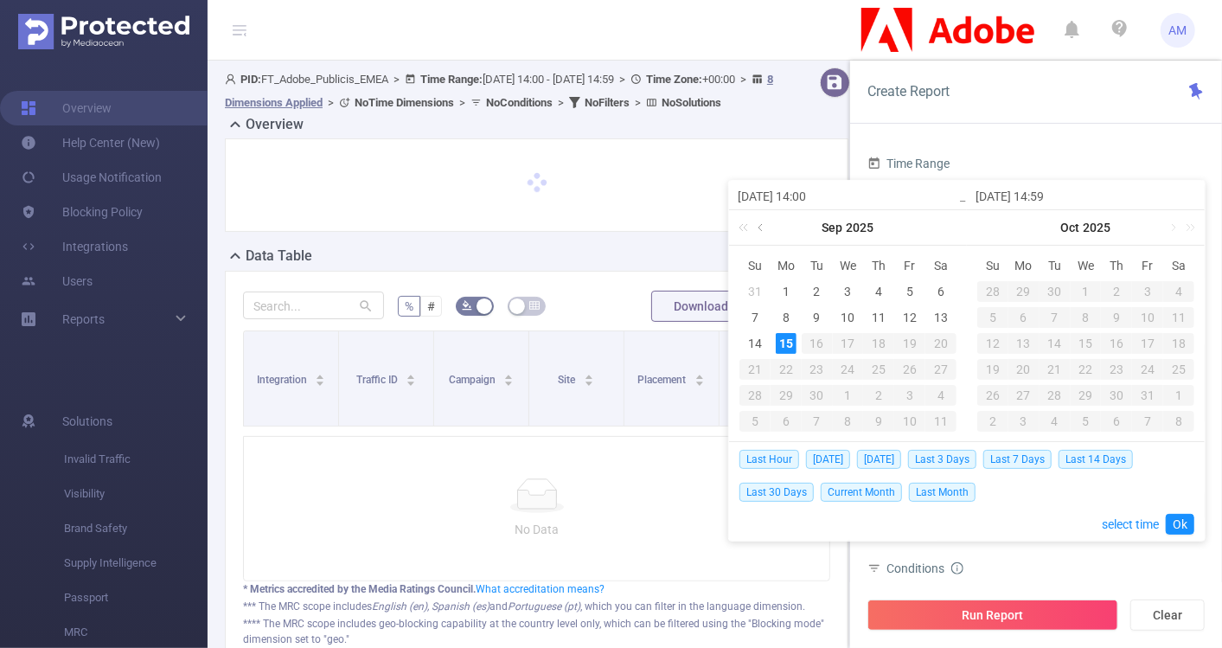
click at [761, 225] on link at bounding box center [762, 227] width 16 height 35
click at [753, 294] on div "1" at bounding box center [754, 291] width 21 height 21
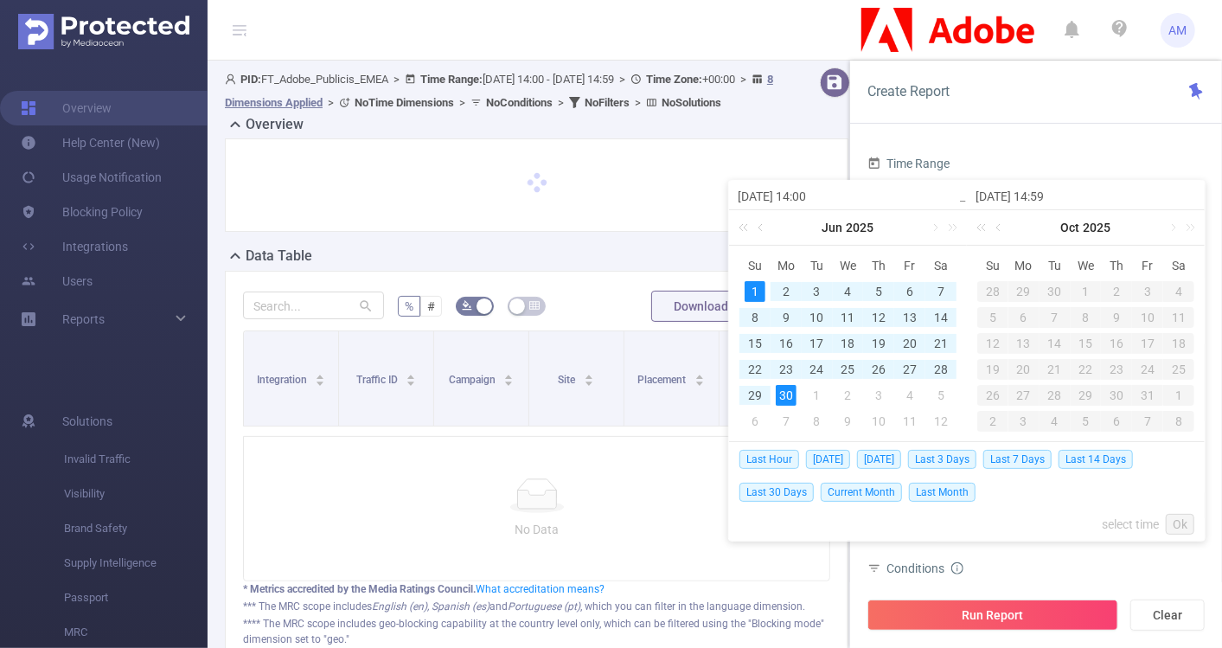
click at [787, 398] on div "30" at bounding box center [786, 395] width 21 height 21
type input "[DATE] 14:00"
type input "[DATE] 14:59"
type input "[DATE] 14:00"
type input "[DATE] 14:59"
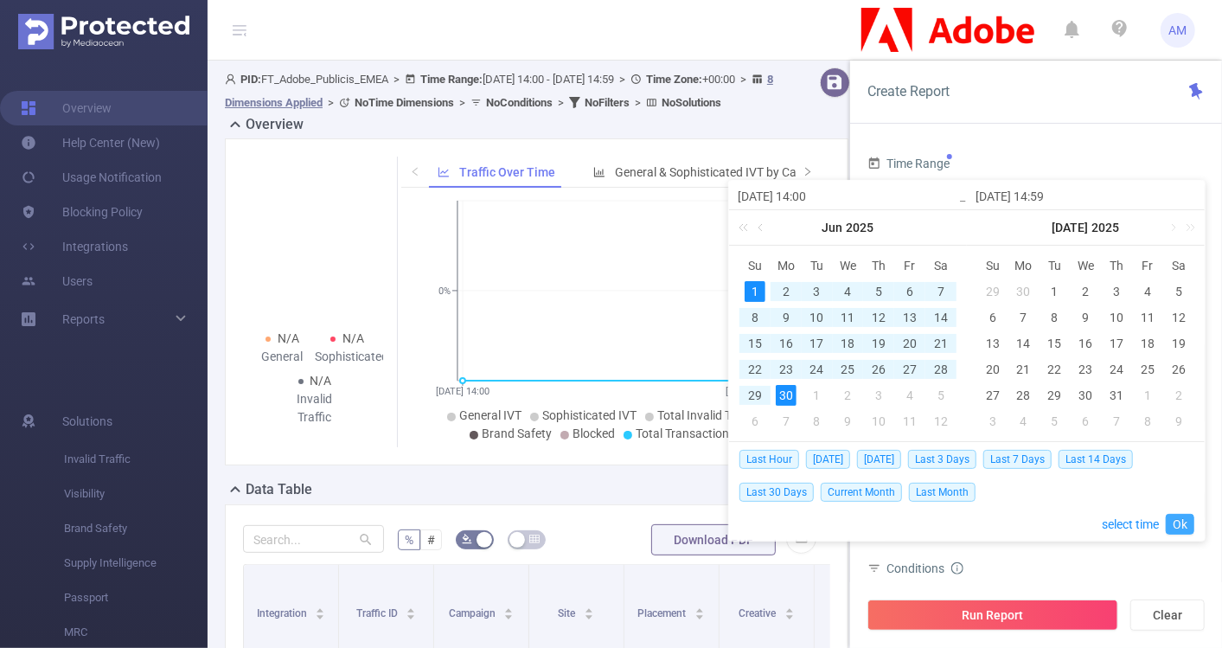
click at [1191, 518] on link "Ok" at bounding box center [1180, 524] width 29 height 21
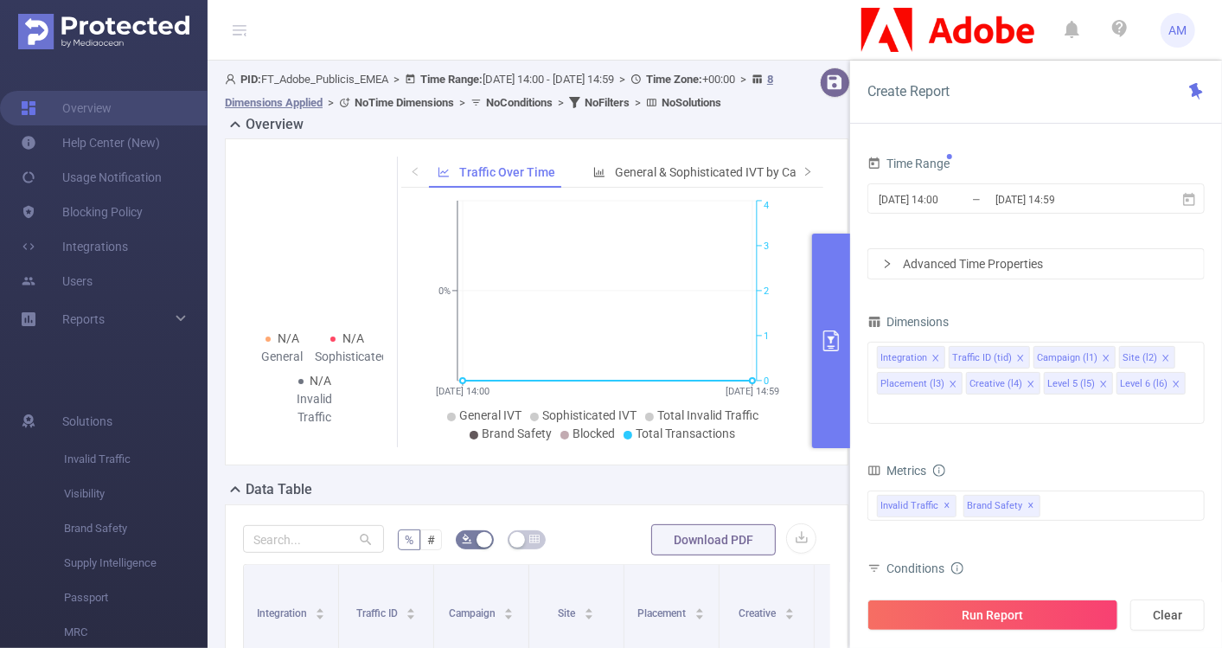
click at [891, 257] on div "Advanced Time Properties" at bounding box center [1035, 263] width 335 height 29
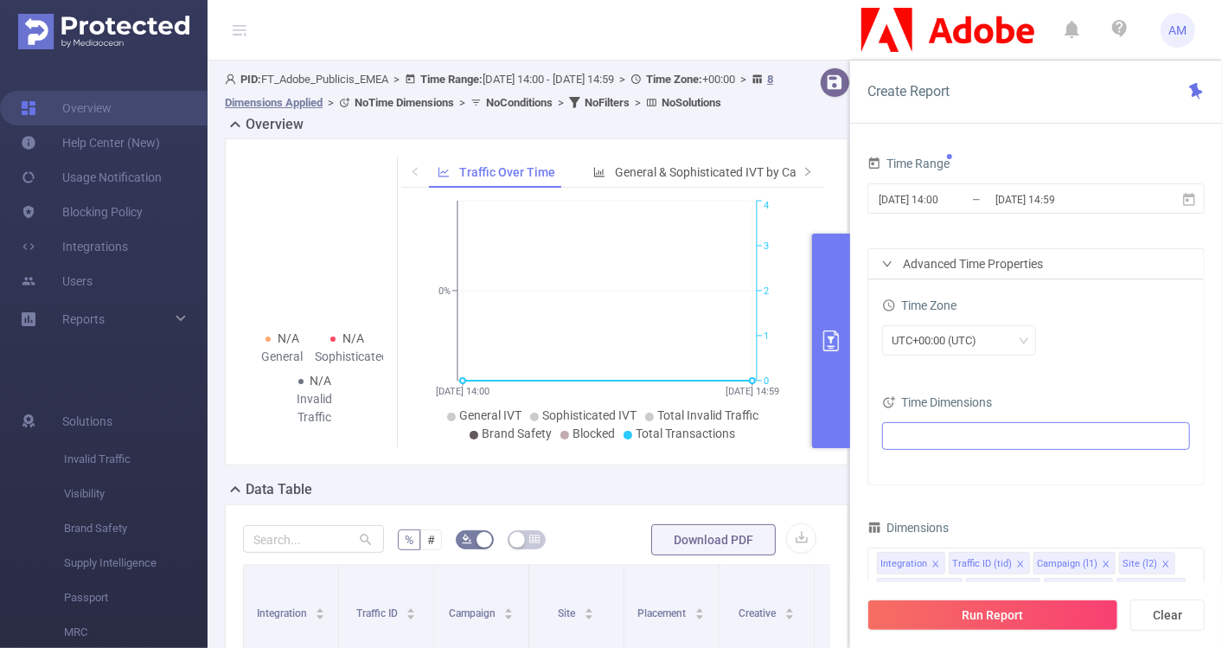
click at [953, 431] on ul at bounding box center [1029, 436] width 284 height 26
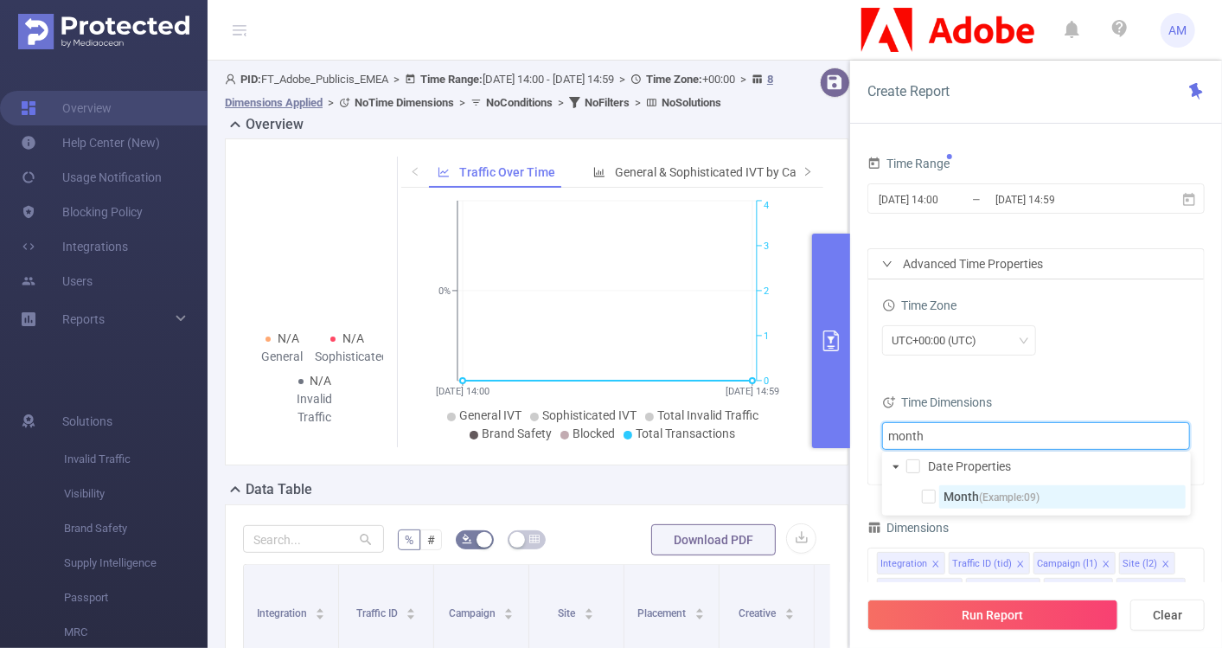
type input "month"
click at [940, 498] on span "Month (Example: 09 )" at bounding box center [1062, 496] width 246 height 23
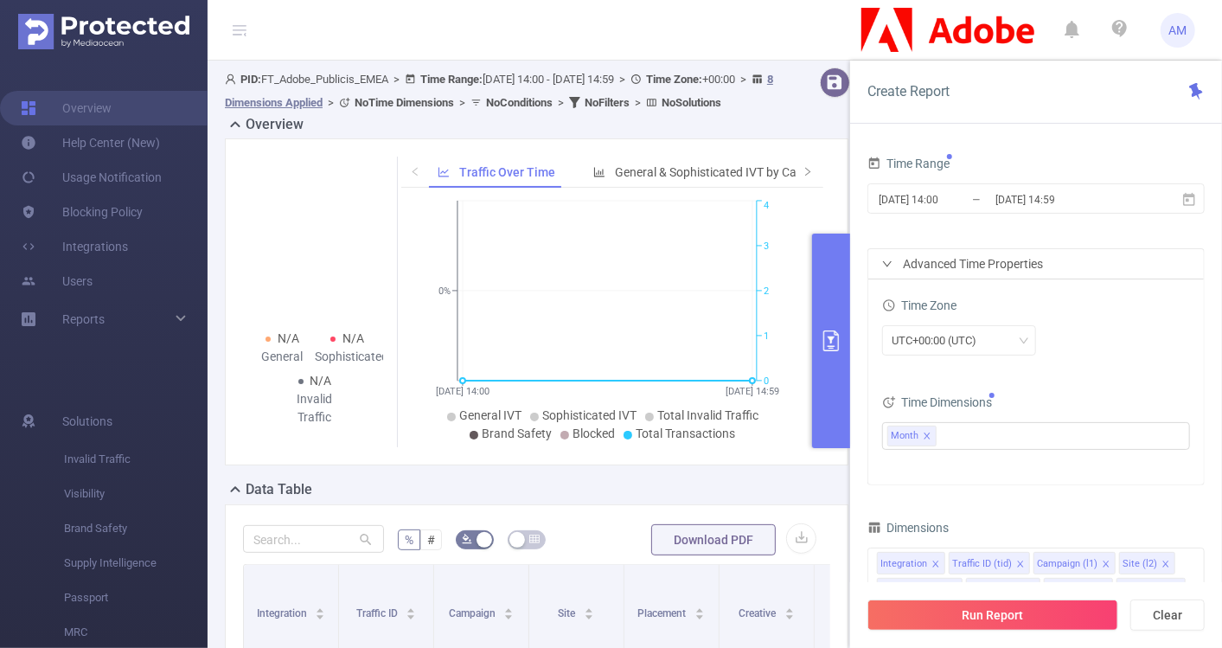
click at [1049, 360] on div "UTC+00:00 (UTC)" at bounding box center [1036, 342] width 308 height 41
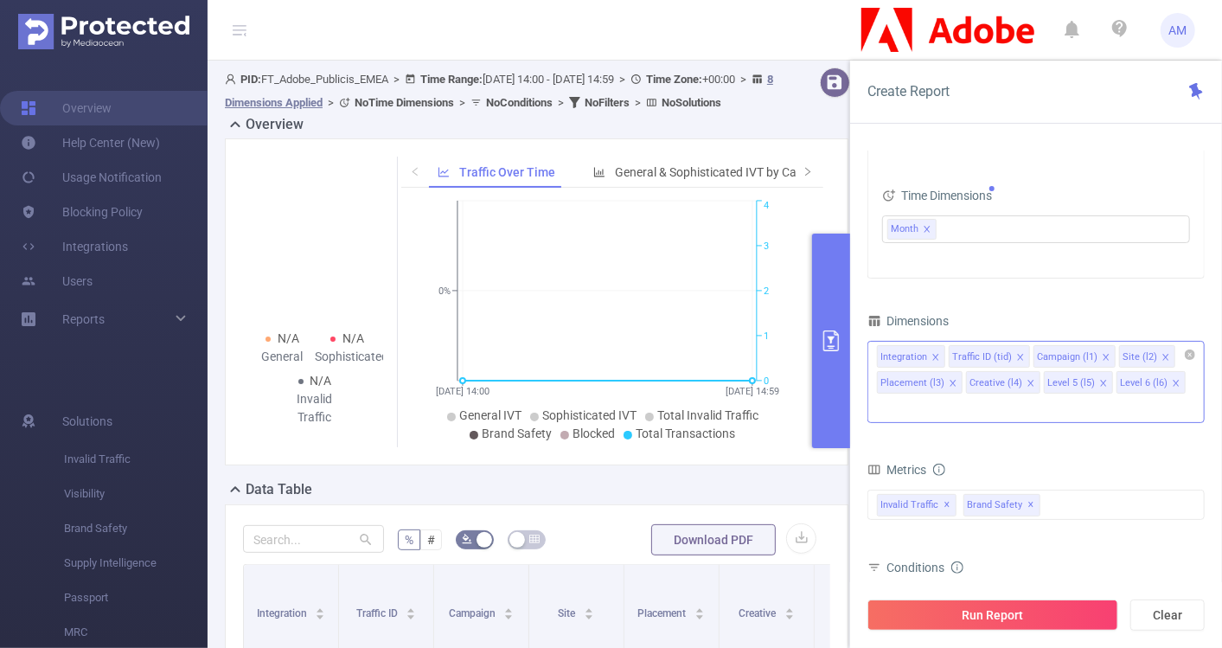
click at [936, 355] on icon "icon: close" at bounding box center [935, 357] width 9 height 9
click at [945, 355] on icon "icon: close" at bounding box center [948, 357] width 6 height 6
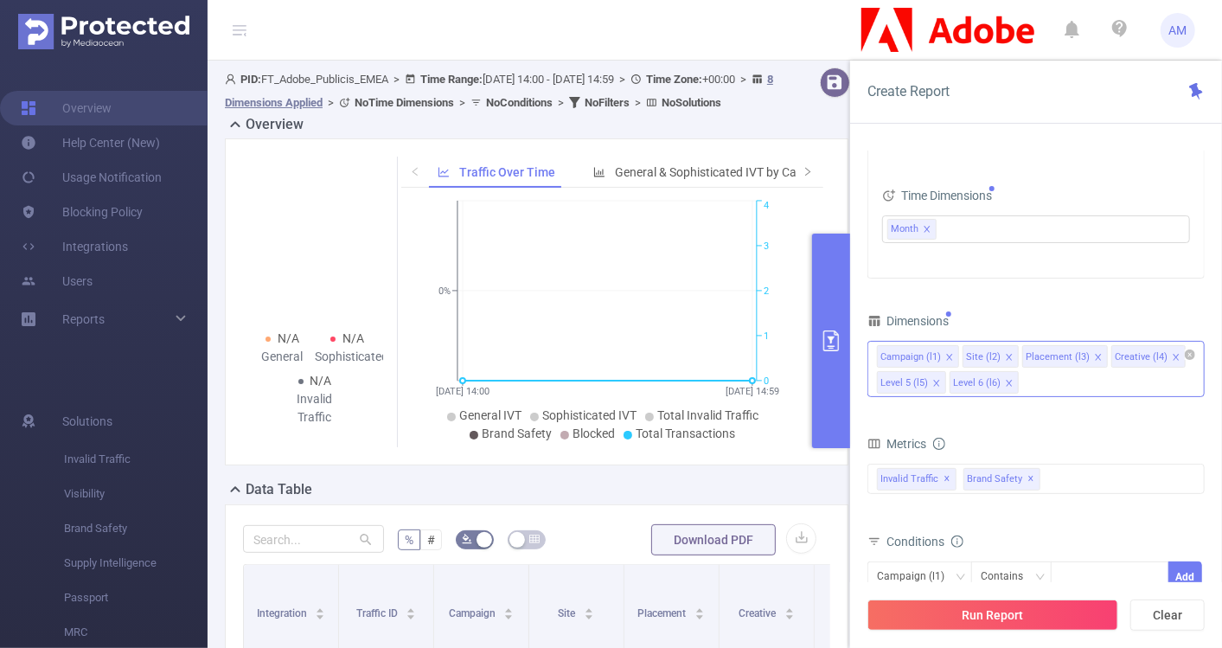
click at [1094, 349] on span at bounding box center [1098, 357] width 9 height 19
click at [1083, 355] on icon "icon: close" at bounding box center [1086, 357] width 6 height 6
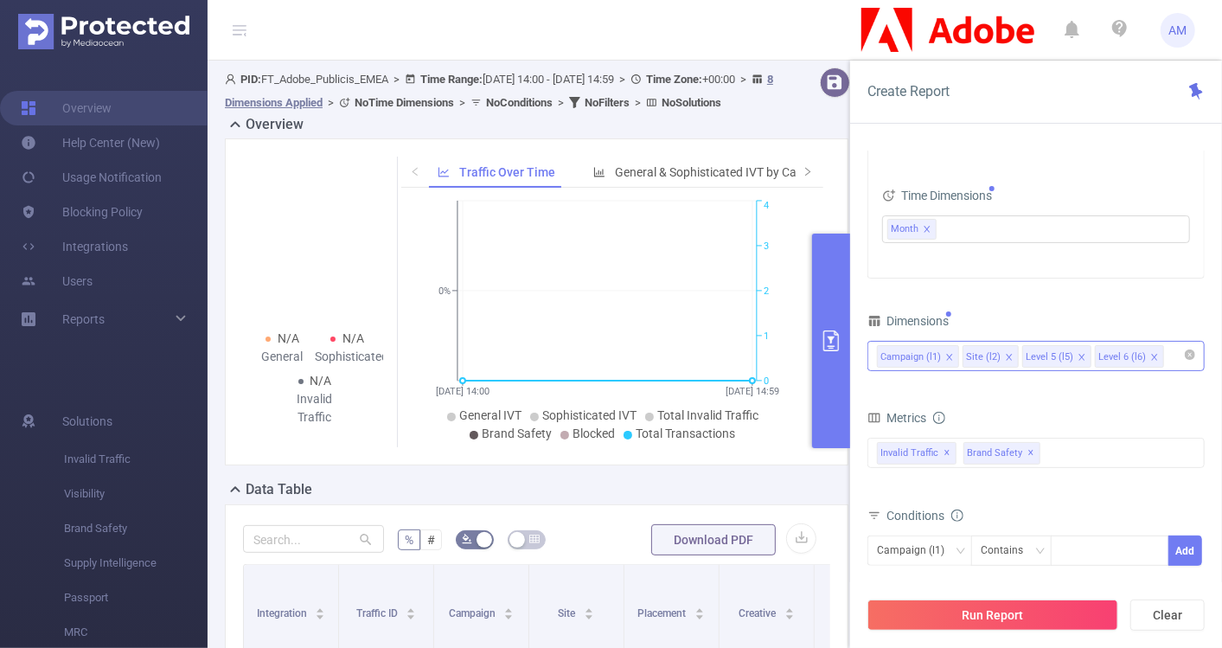
click at [1078, 355] on icon "icon: close" at bounding box center [1081, 357] width 6 height 6
click at [1078, 354] on icon "icon: close" at bounding box center [1081, 357] width 9 height 9
click at [1059, 355] on div "Campaign (l1) Site (l2)" at bounding box center [1036, 356] width 318 height 29
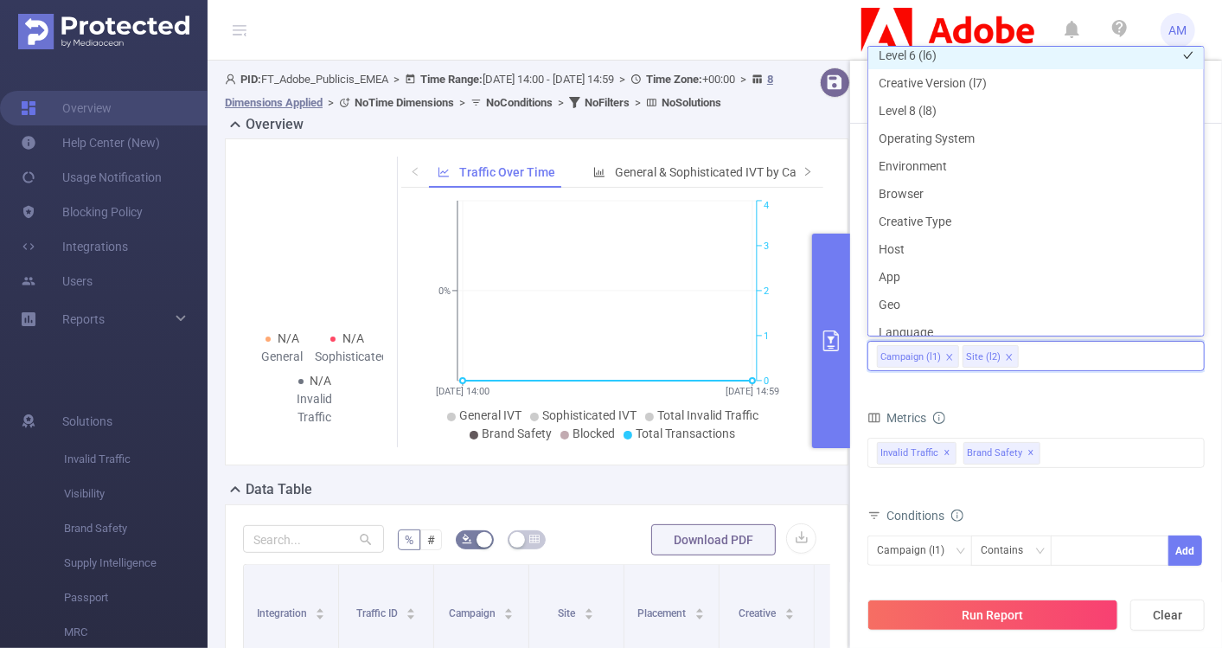
scroll to position [205, 0]
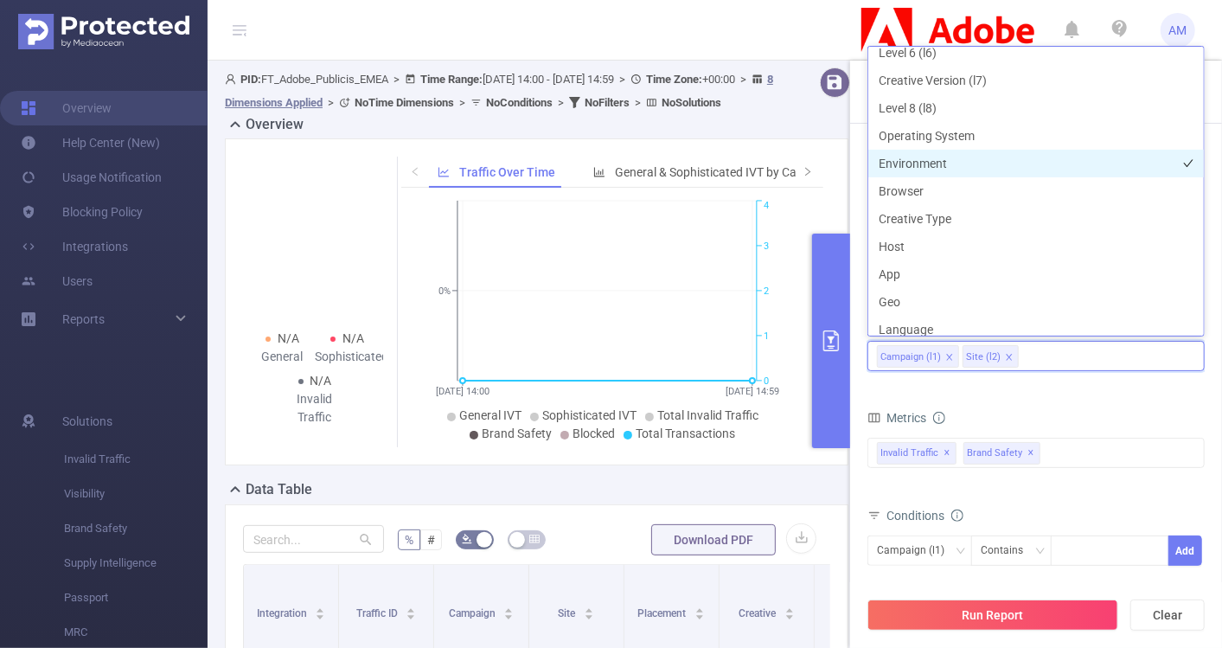
click at [971, 162] on li "Environment" at bounding box center [1035, 164] width 335 height 28
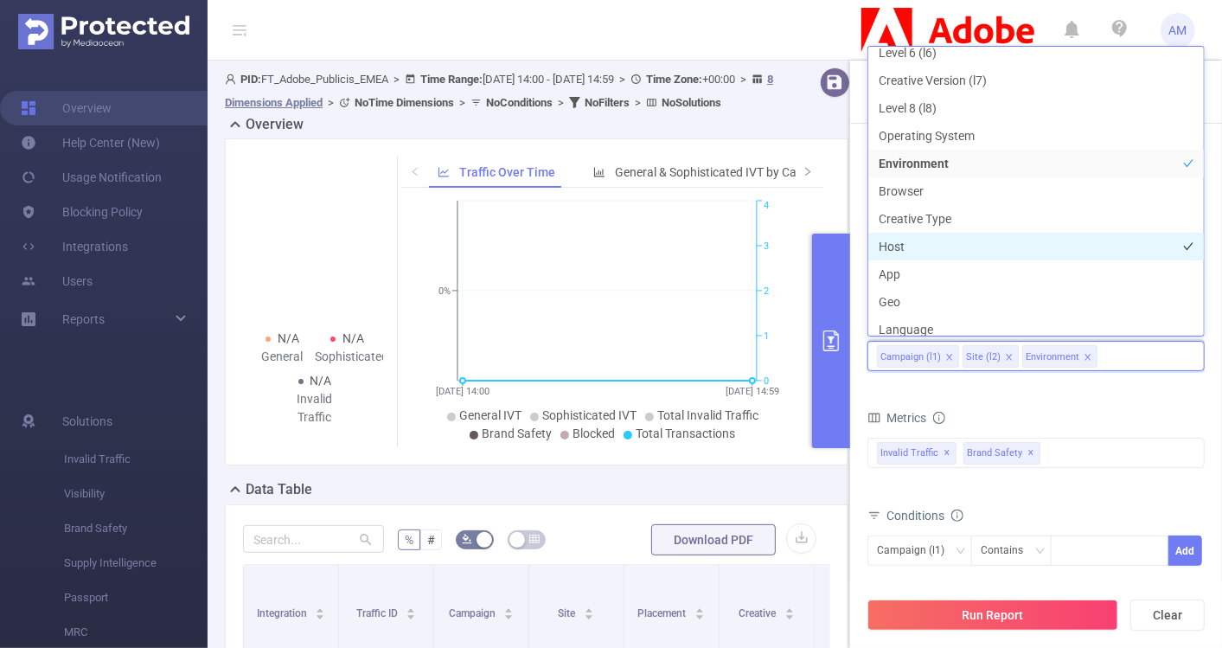
click at [948, 246] on li "Host" at bounding box center [1035, 247] width 335 height 28
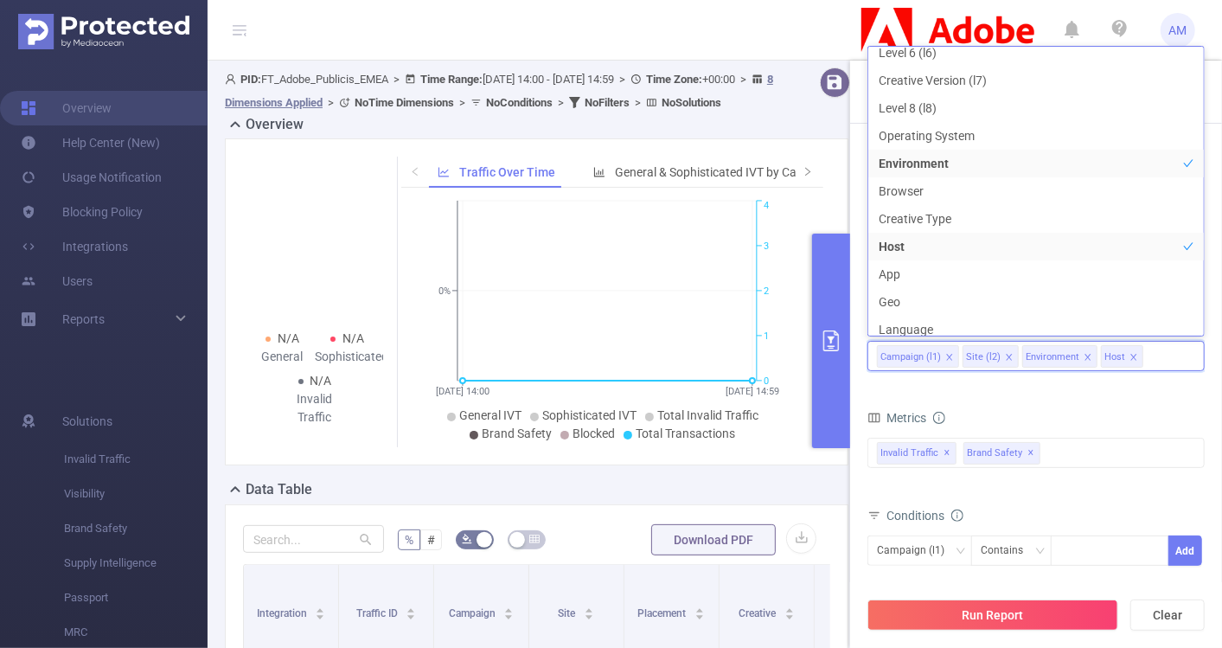
scroll to position [211, 0]
click at [1028, 450] on span "✕" at bounding box center [1031, 453] width 7 height 21
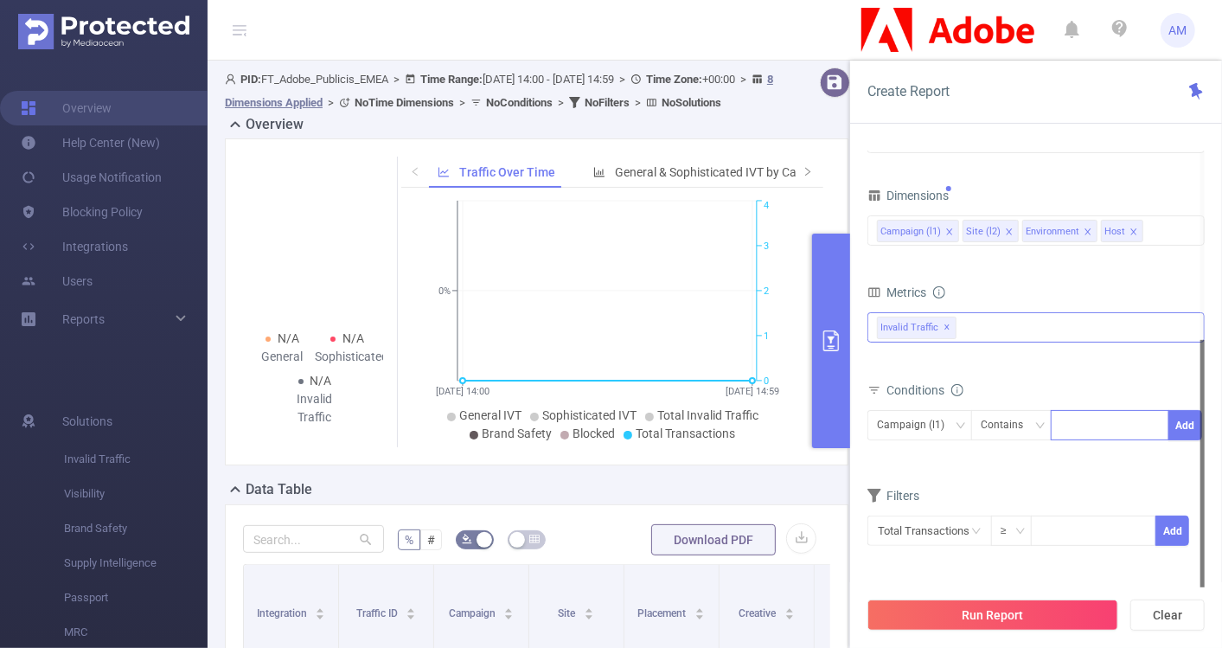
click at [1070, 424] on div at bounding box center [1109, 425] width 99 height 29
paste input
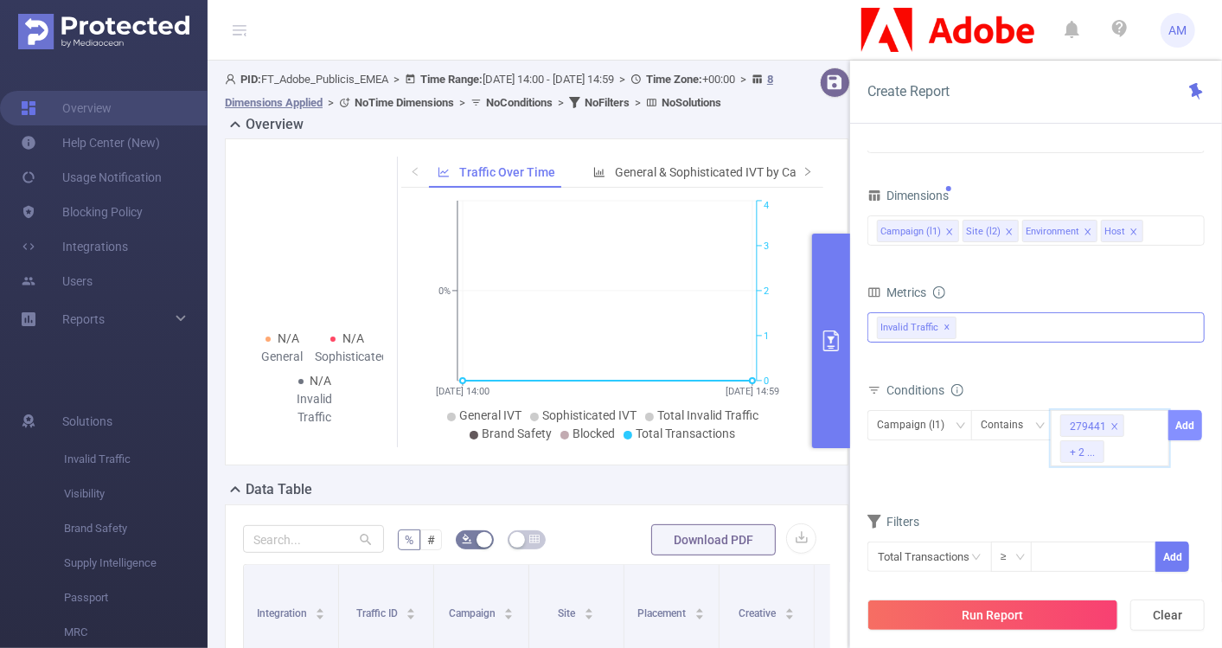
click at [1183, 412] on button "Add" at bounding box center [1185, 425] width 34 height 30
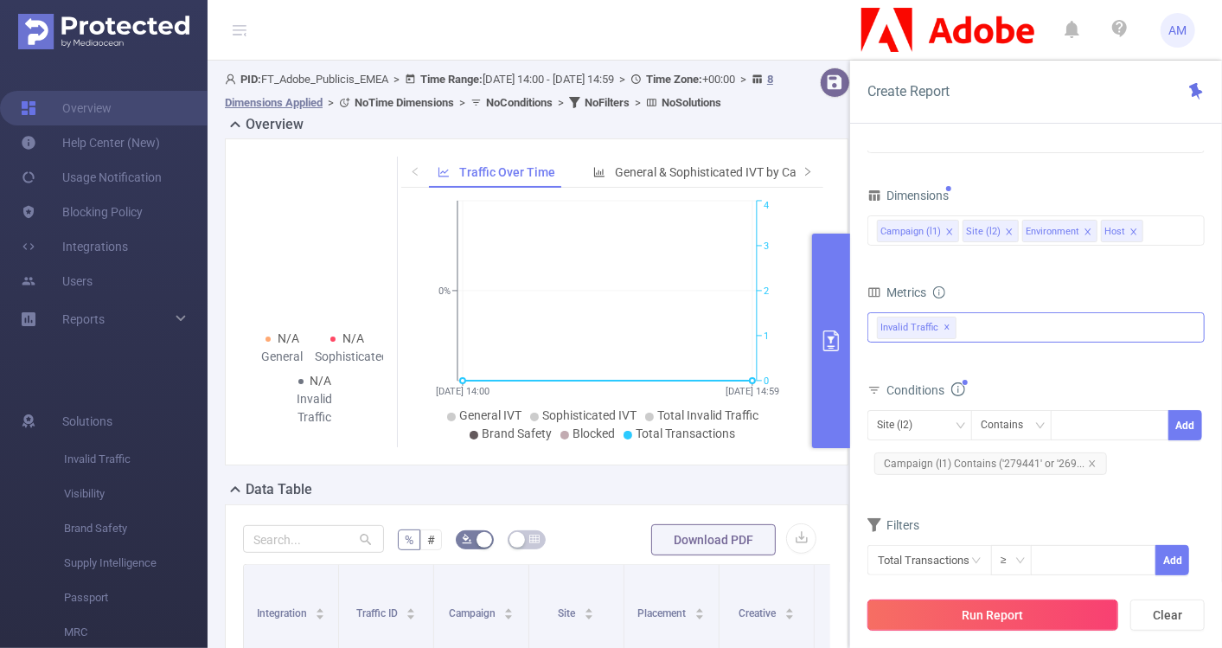
click at [987, 620] on button "Run Report" at bounding box center [992, 614] width 251 height 31
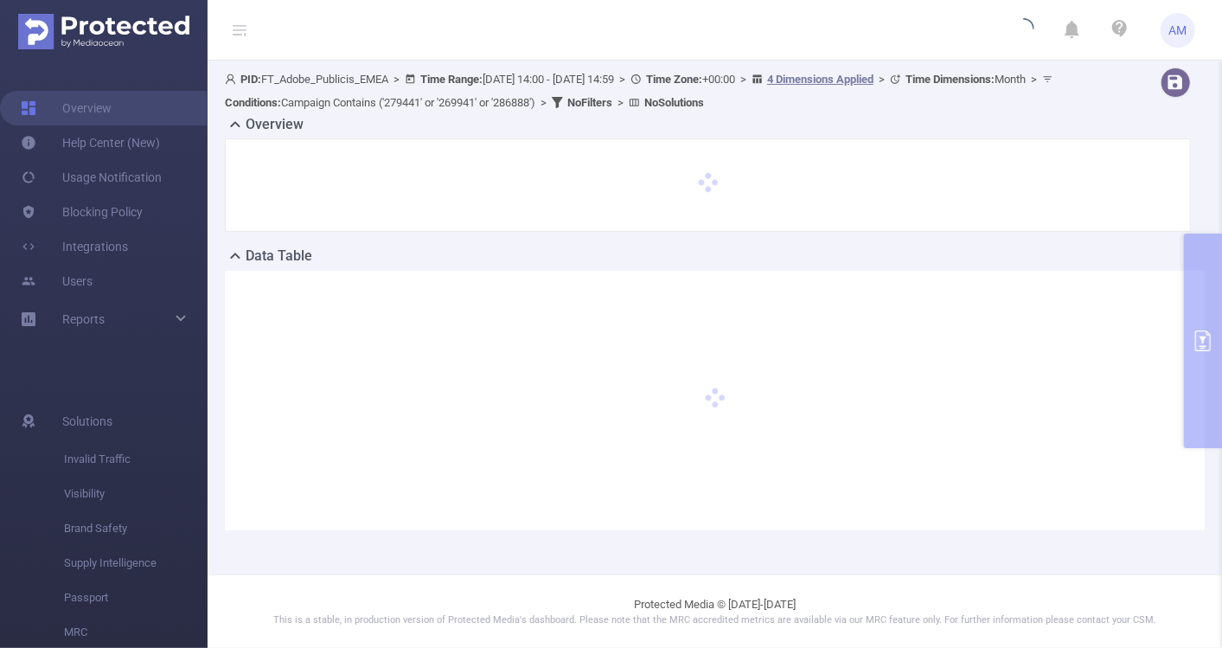
click at [995, 49] on header "AM" at bounding box center [611, 30] width 1222 height 61
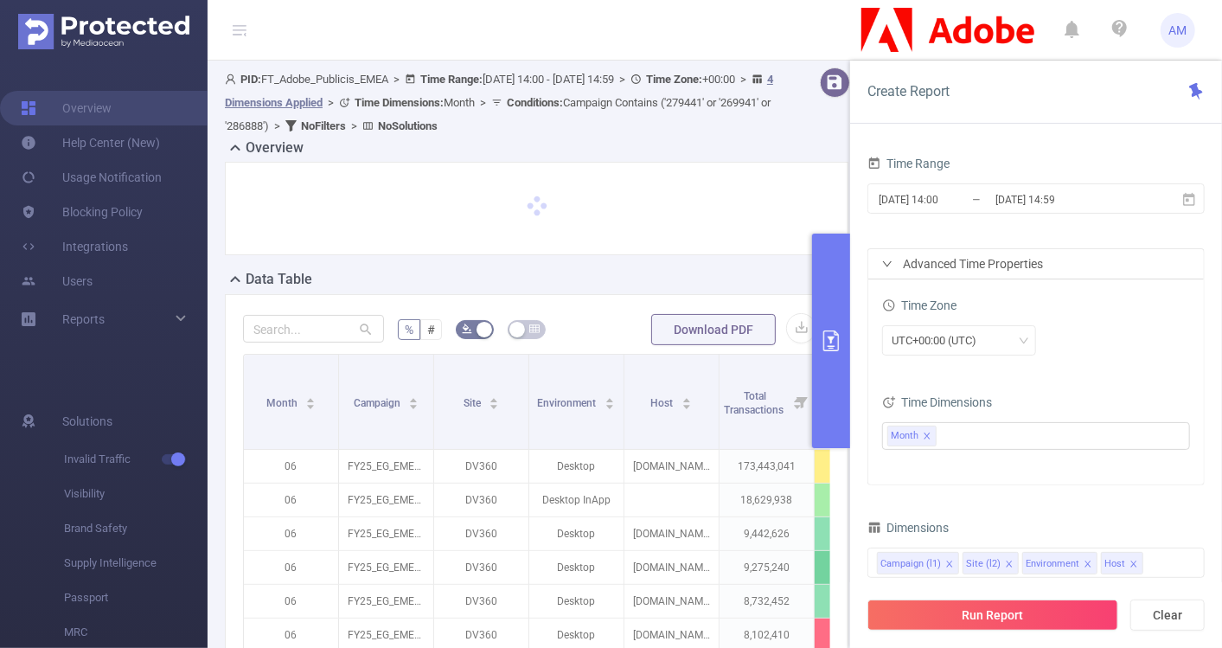
click at [600, 217] on div at bounding box center [536, 208] width 587 height 57
click at [618, 287] on div "Data Table" at bounding box center [543, 281] width 637 height 24
click at [793, 328] on button "button" at bounding box center [801, 328] width 30 height 30
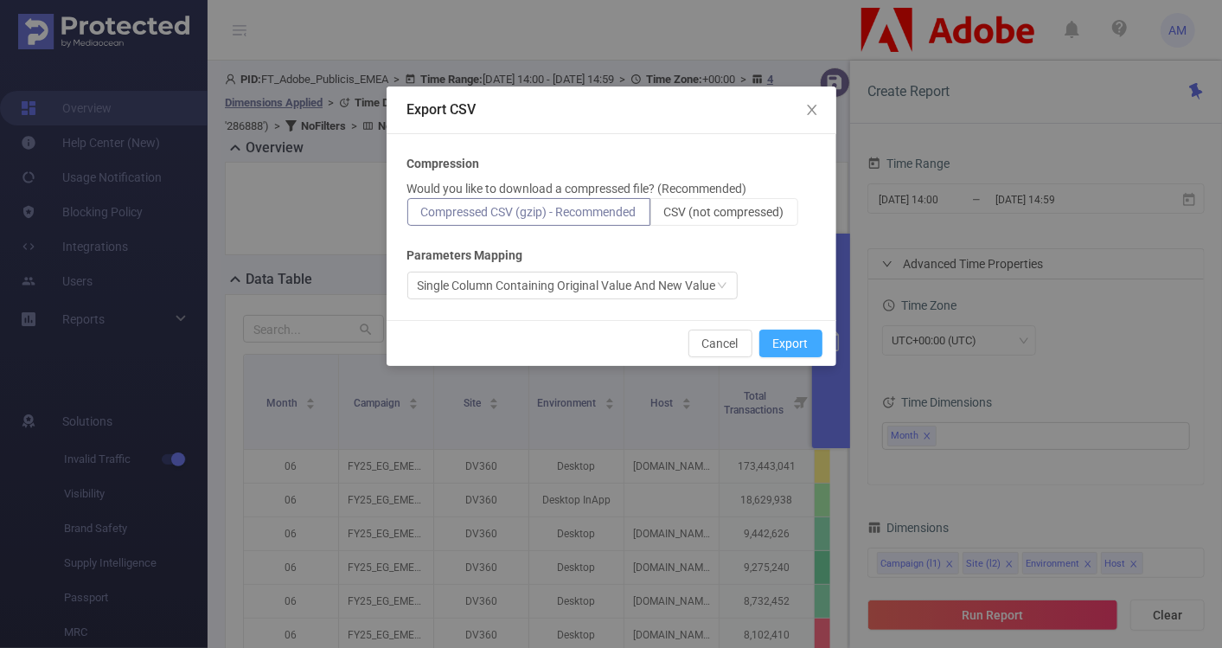
click at [799, 335] on button "Export" at bounding box center [790, 343] width 63 height 28
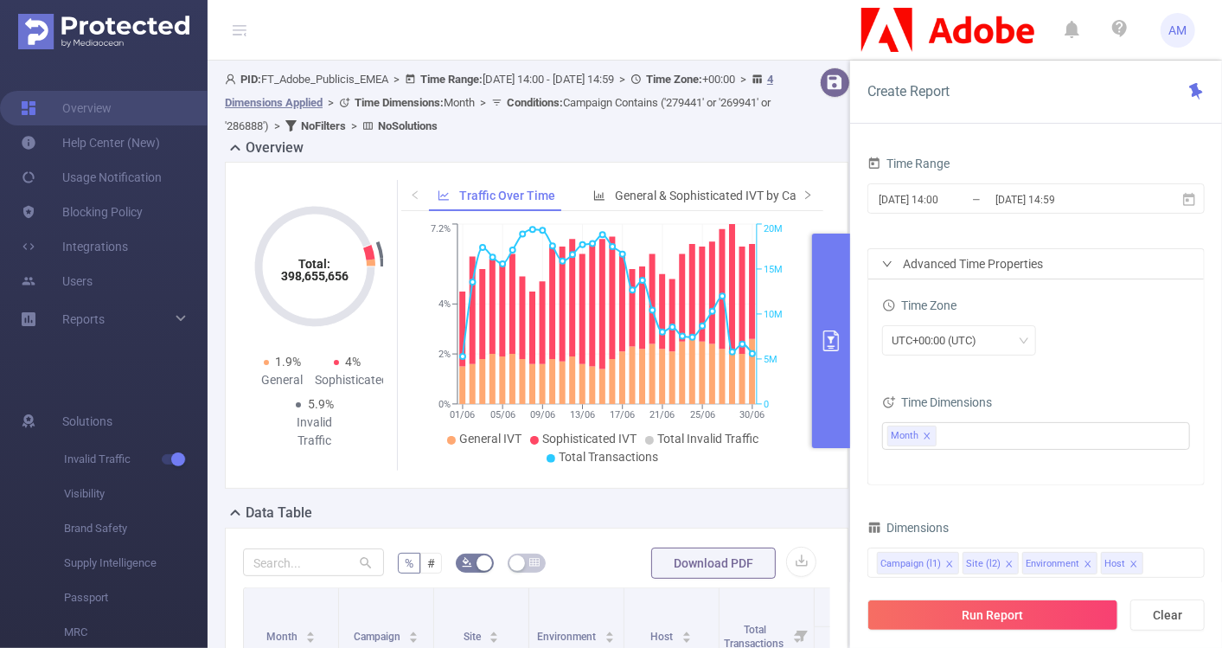
click at [1150, 101] on div "Create Report" at bounding box center [1036, 92] width 372 height 63
click at [921, 211] on span "[DATE] 14:00 _ [DATE] 14:59" at bounding box center [1035, 198] width 337 height 30
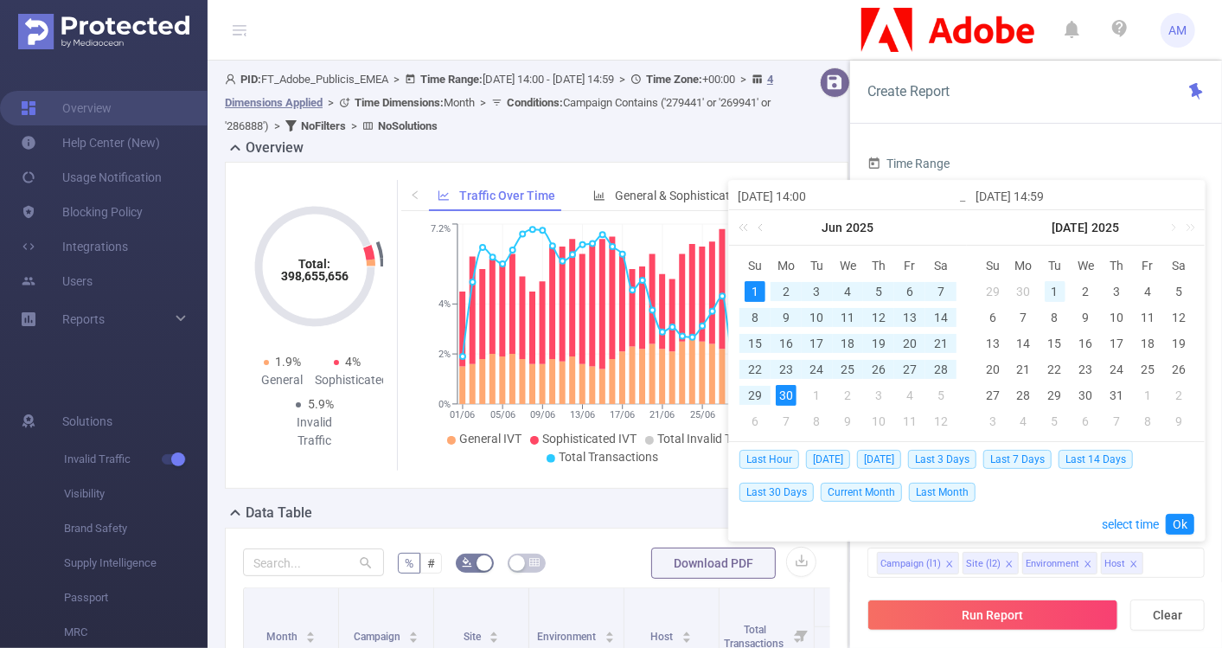
click at [1052, 290] on div "1" at bounding box center [1054, 291] width 21 height 21
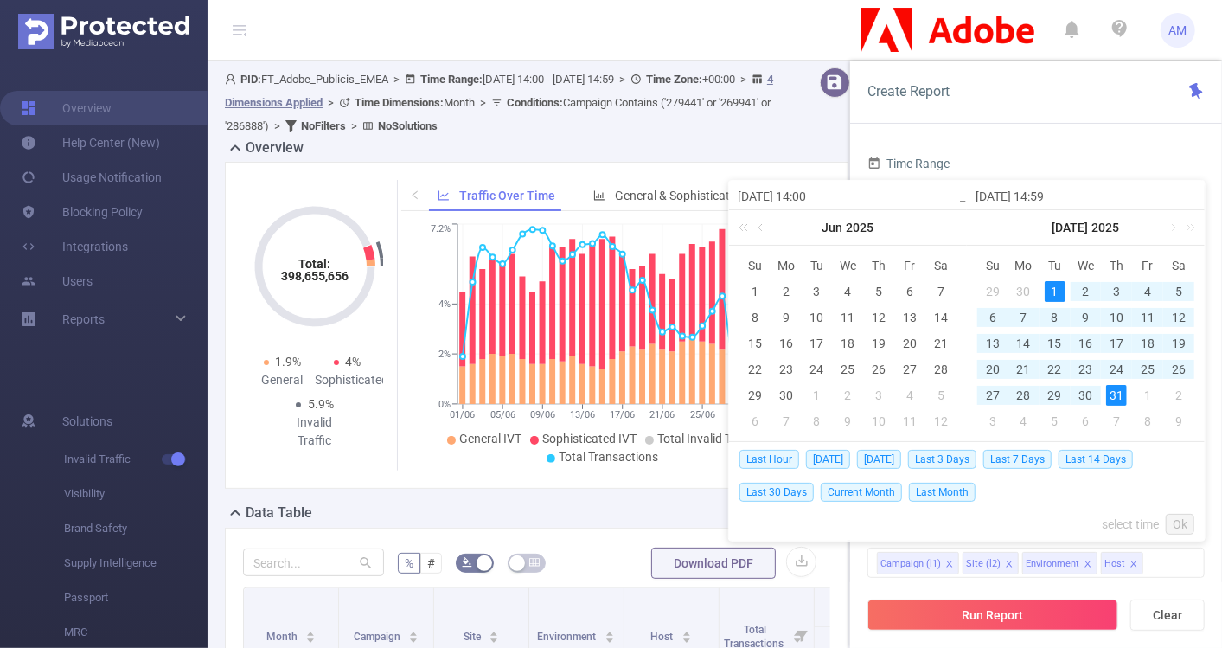
click at [1116, 396] on div "31" at bounding box center [1116, 395] width 21 height 21
type input "[DATE] 14:00"
type input "[DATE] 14:59"
type input "[DATE] 14:00"
type input "[DATE] 14:59"
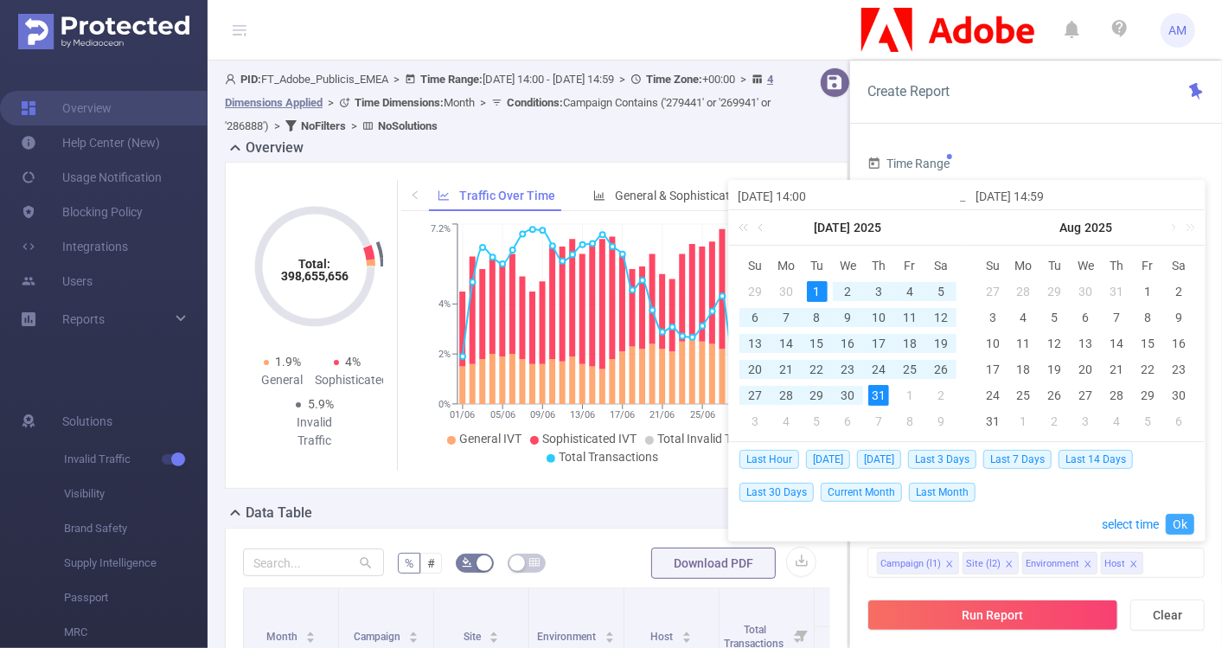
click at [1184, 521] on link "Ok" at bounding box center [1180, 524] width 29 height 21
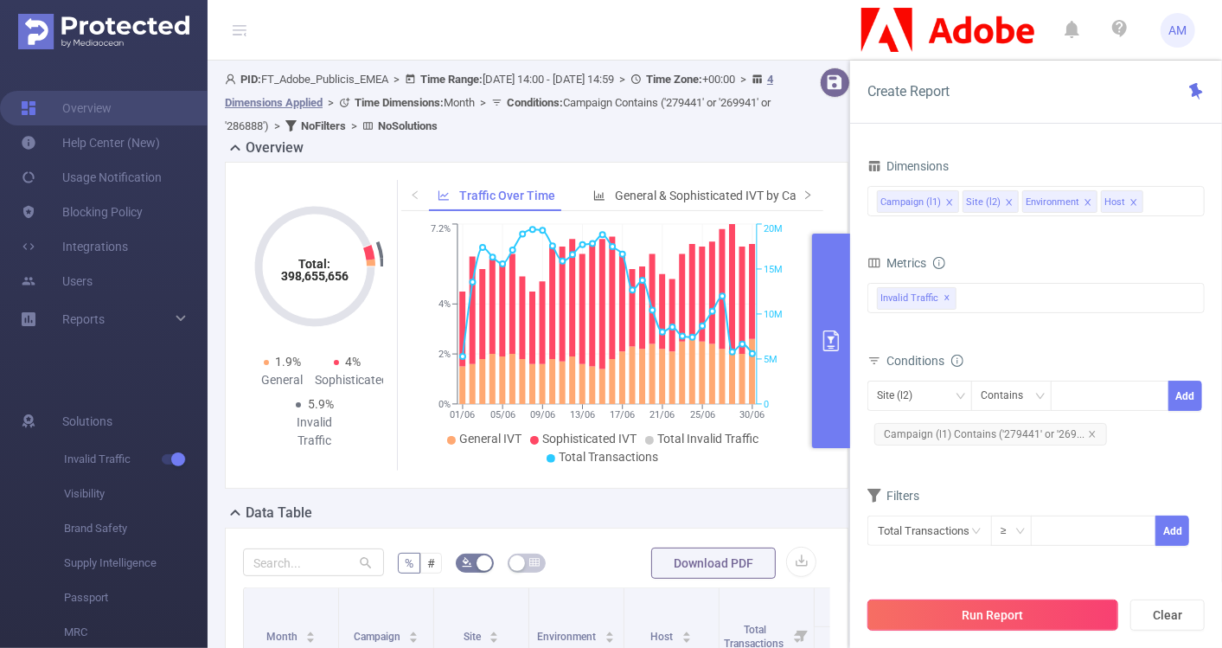
click at [998, 616] on button "Run Report" at bounding box center [992, 614] width 251 height 31
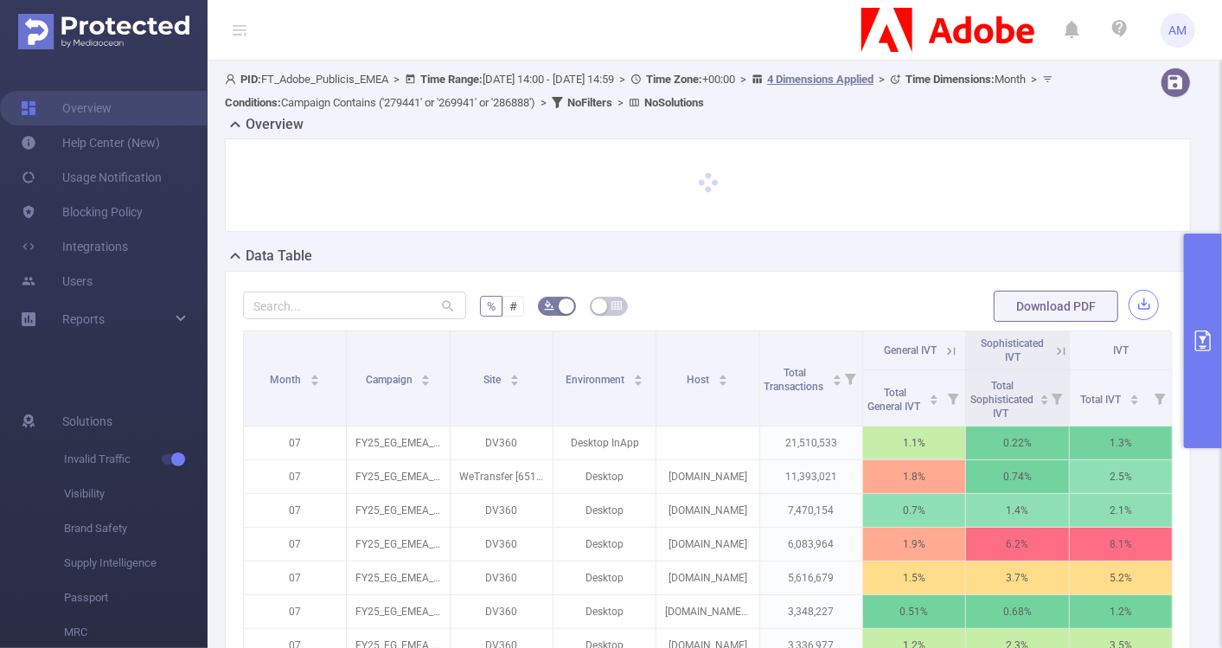
click at [1140, 298] on button "button" at bounding box center [1143, 305] width 30 height 30
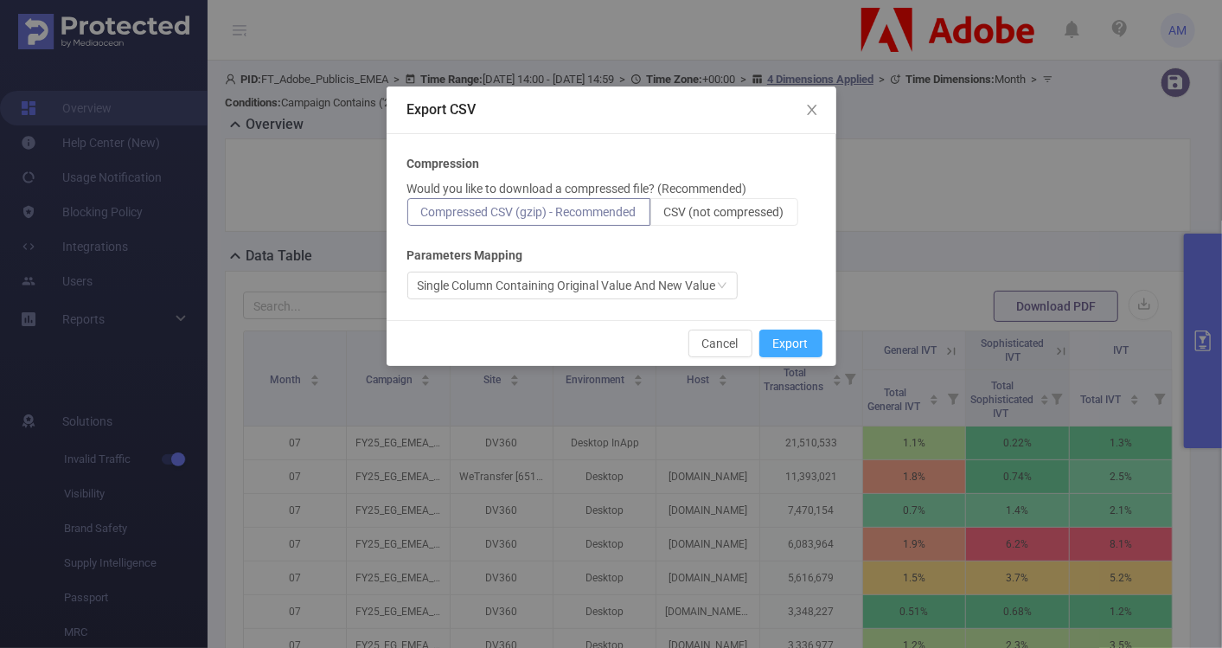
click at [800, 335] on button "Export" at bounding box center [790, 343] width 63 height 28
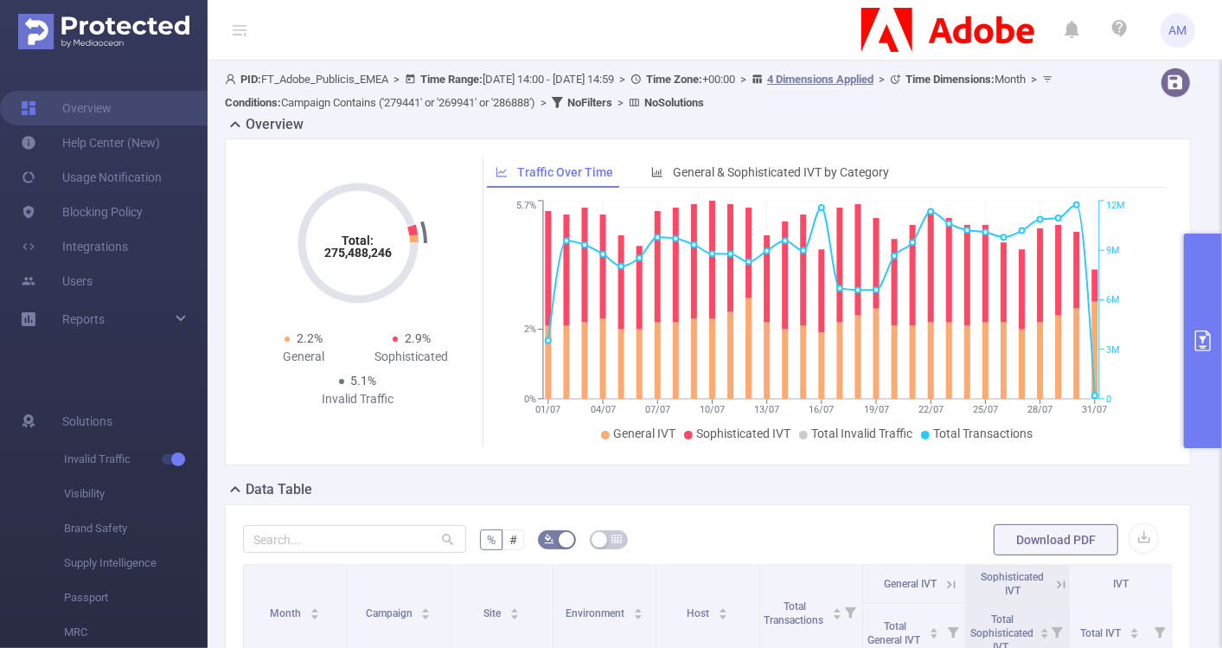
drag, startPoint x: 709, startPoint y: 561, endPoint x: 1134, endPoint y: 471, distance: 434.0
click at [1134, 471] on div "Total: 275,488,246 Total: 275,488,246 2.2% General 2.9% Sophisticated 5.1% Inva…" at bounding box center [708, 308] width 980 height 341
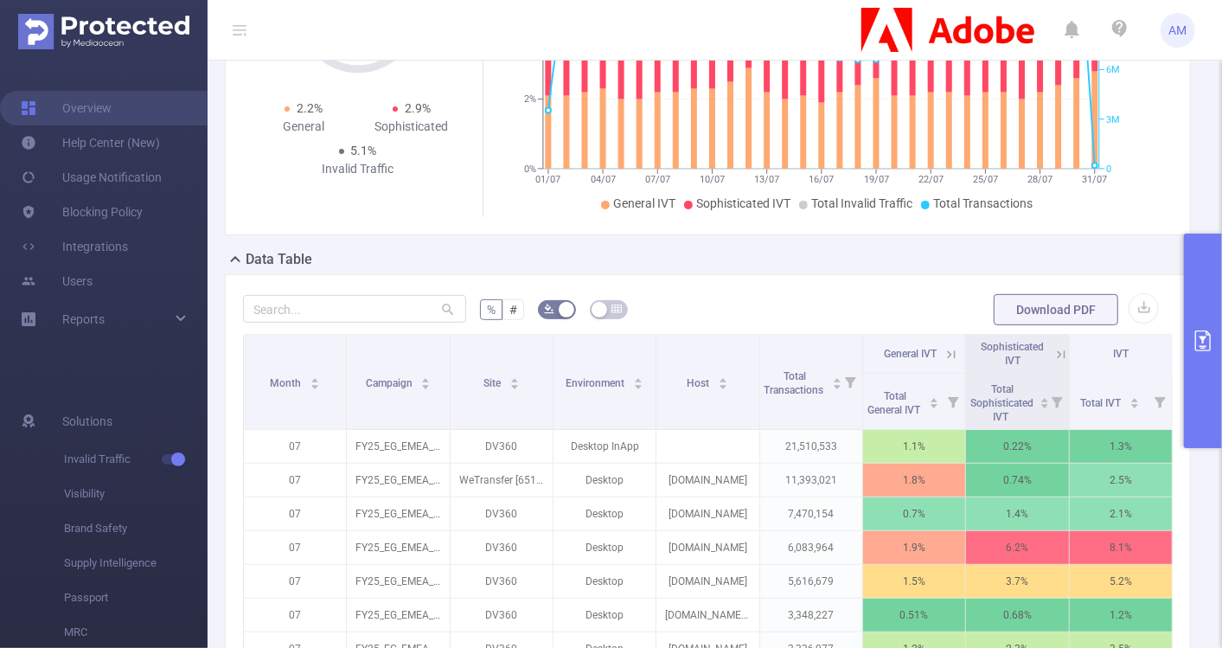
click at [1204, 271] on button "primary" at bounding box center [1203, 340] width 38 height 214
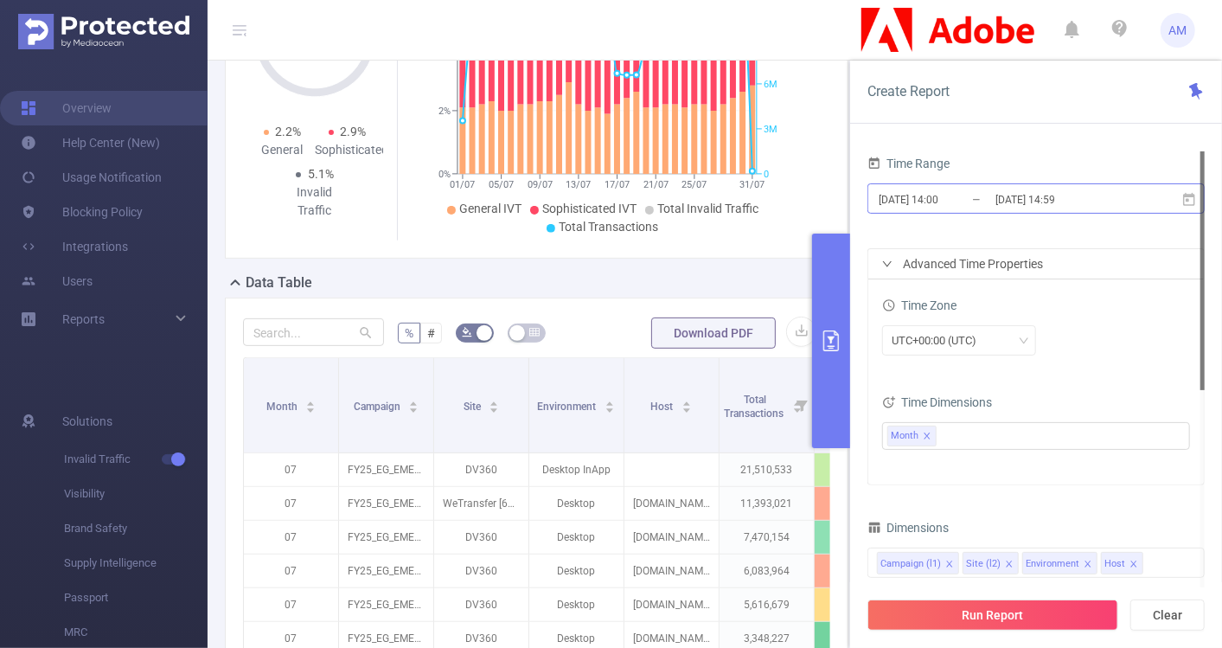
click at [927, 195] on input "[DATE] 14:00" at bounding box center [947, 199] width 140 height 23
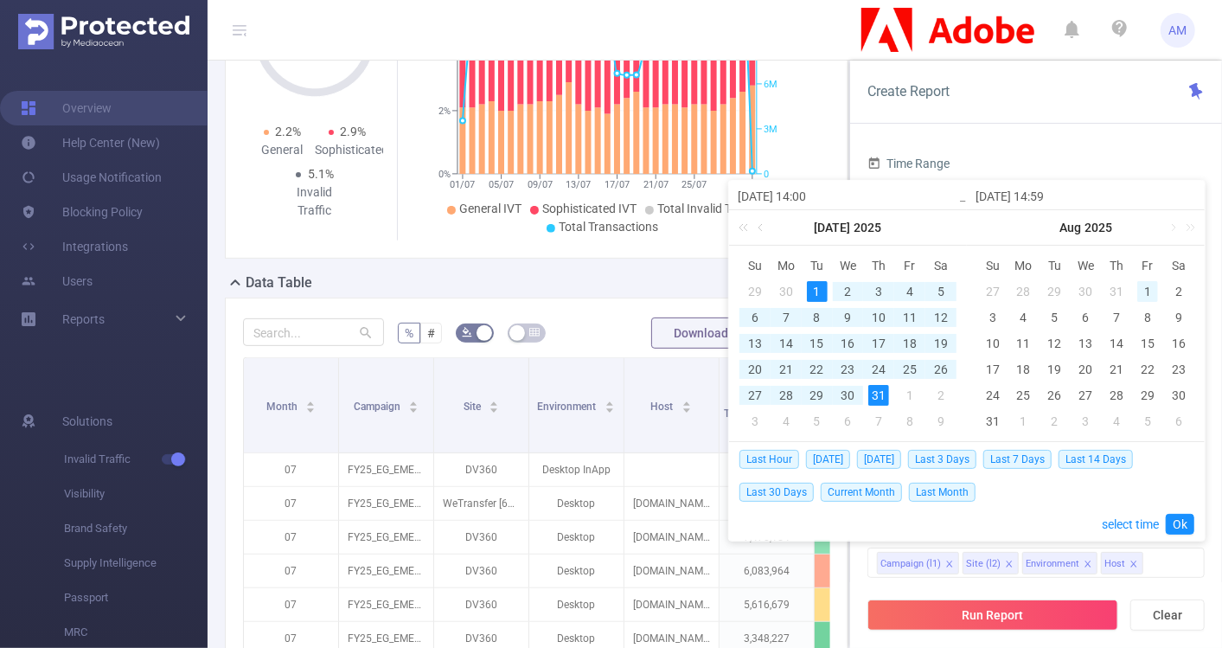
click at [1142, 291] on div "1" at bounding box center [1147, 291] width 21 height 21
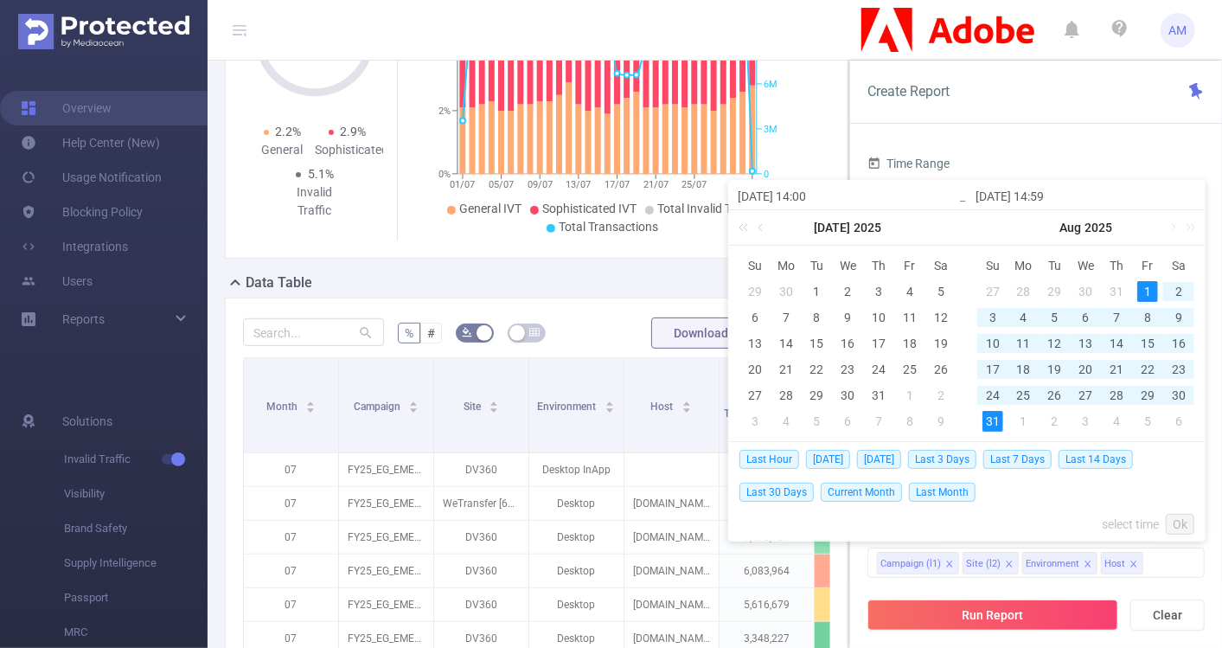
click at [995, 418] on div "31" at bounding box center [992, 421] width 21 height 21
type input "[DATE] 14:00"
type input "[DATE] 14:59"
type input "[DATE] 14:00"
type input "[DATE] 14:59"
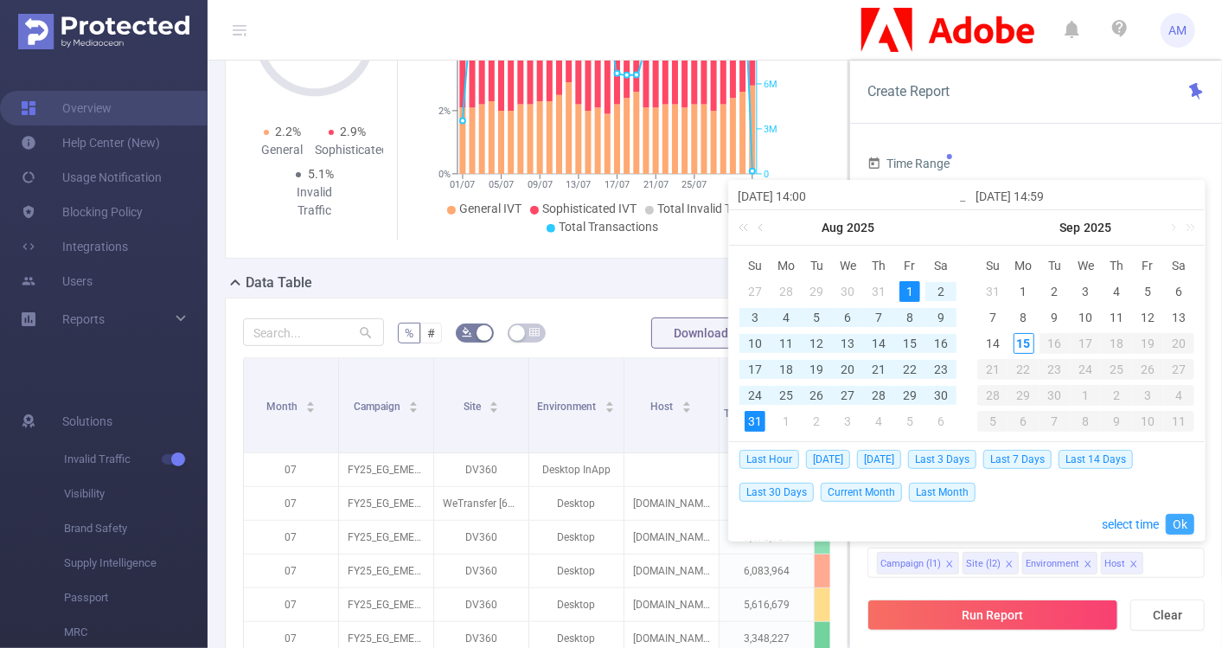
click at [1177, 525] on link "Ok" at bounding box center [1180, 524] width 29 height 21
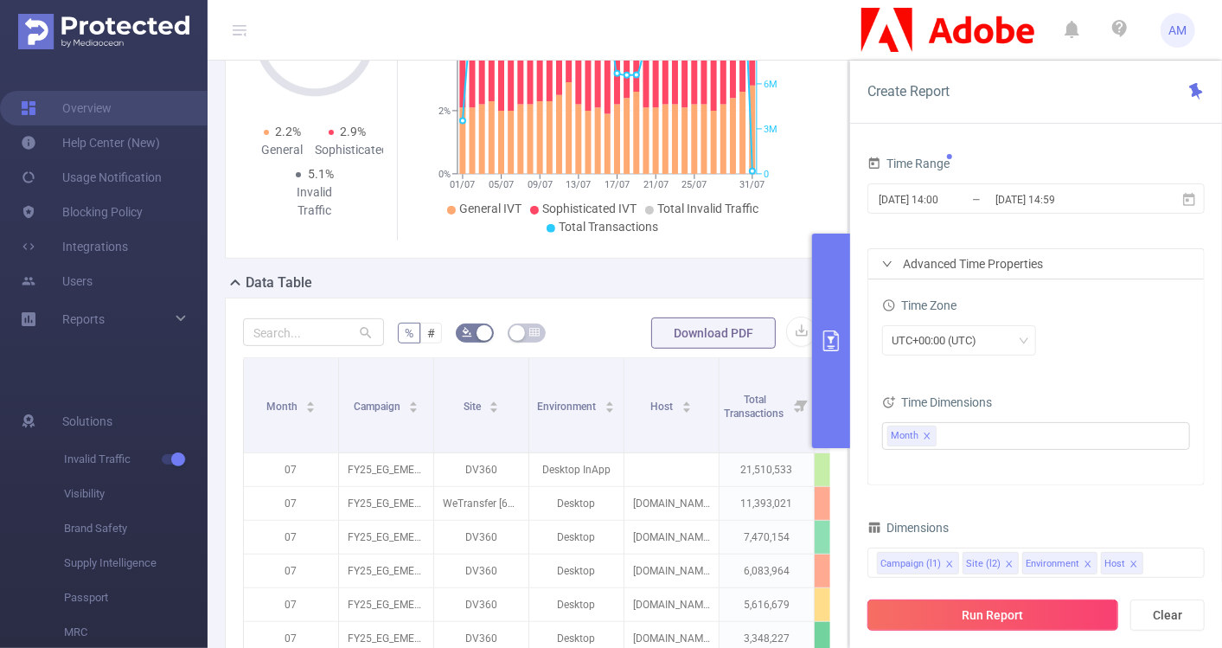
click at [986, 615] on button "Run Report" at bounding box center [992, 614] width 251 height 31
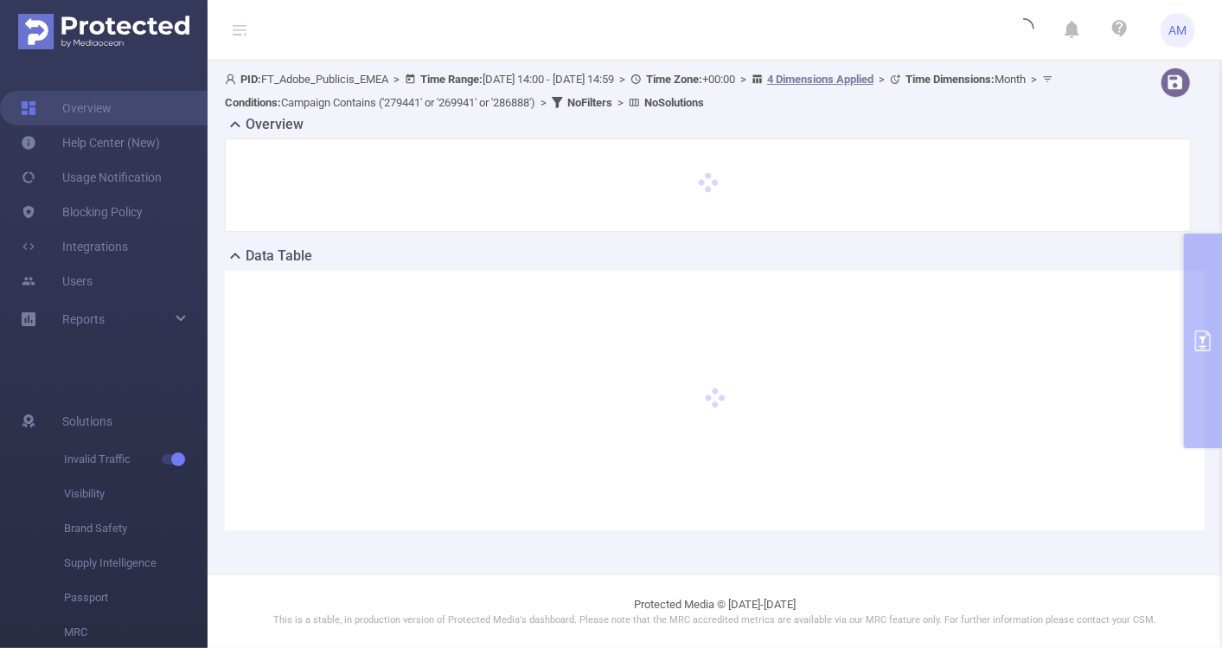
scroll to position [0, 0]
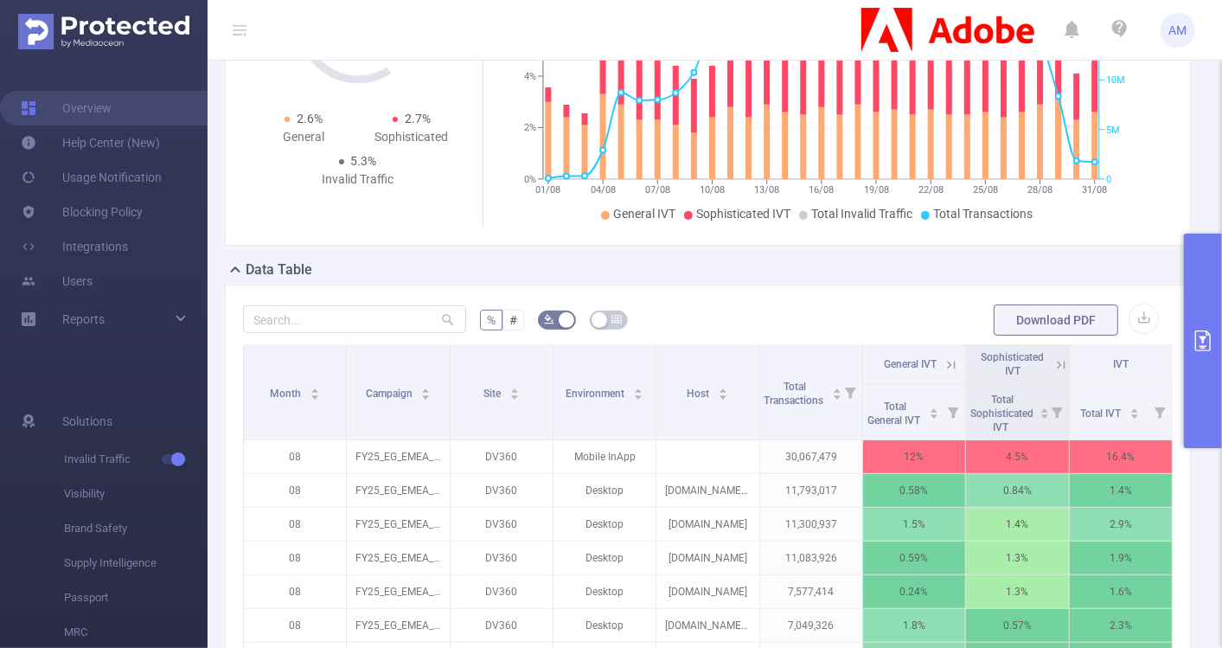
scroll to position [220, 0]
click at [1128, 303] on button "button" at bounding box center [1143, 318] width 30 height 30
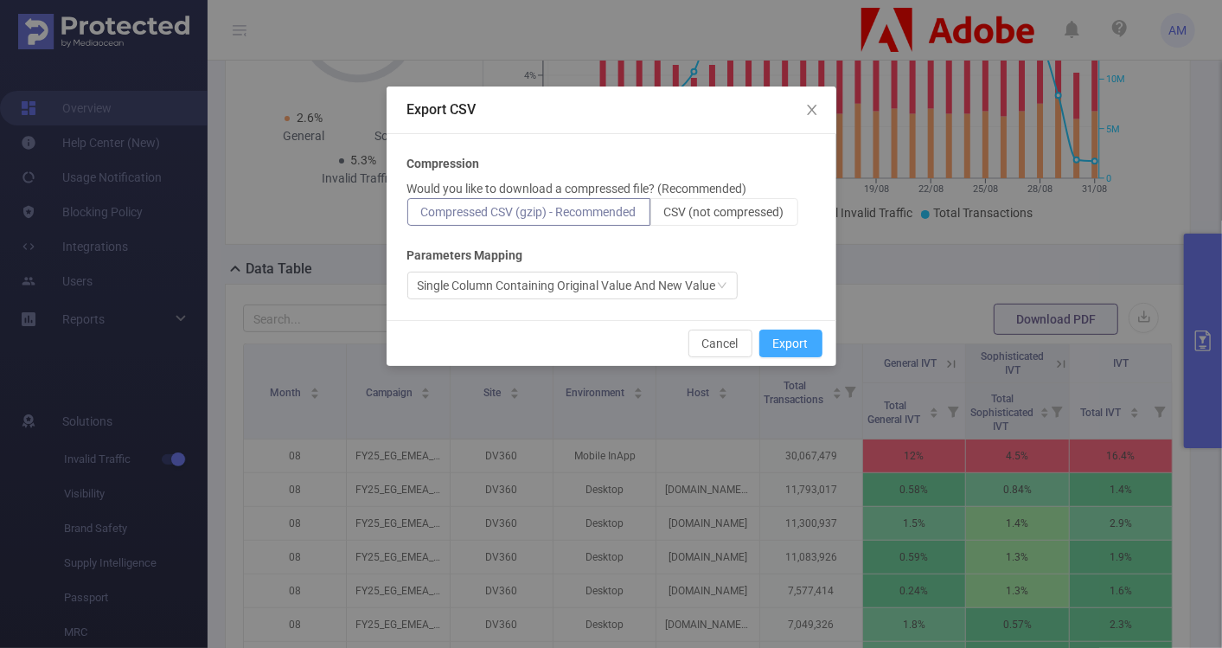
click at [779, 343] on button "Export" at bounding box center [790, 343] width 63 height 28
